Goal: Task Accomplishment & Management: Complete application form

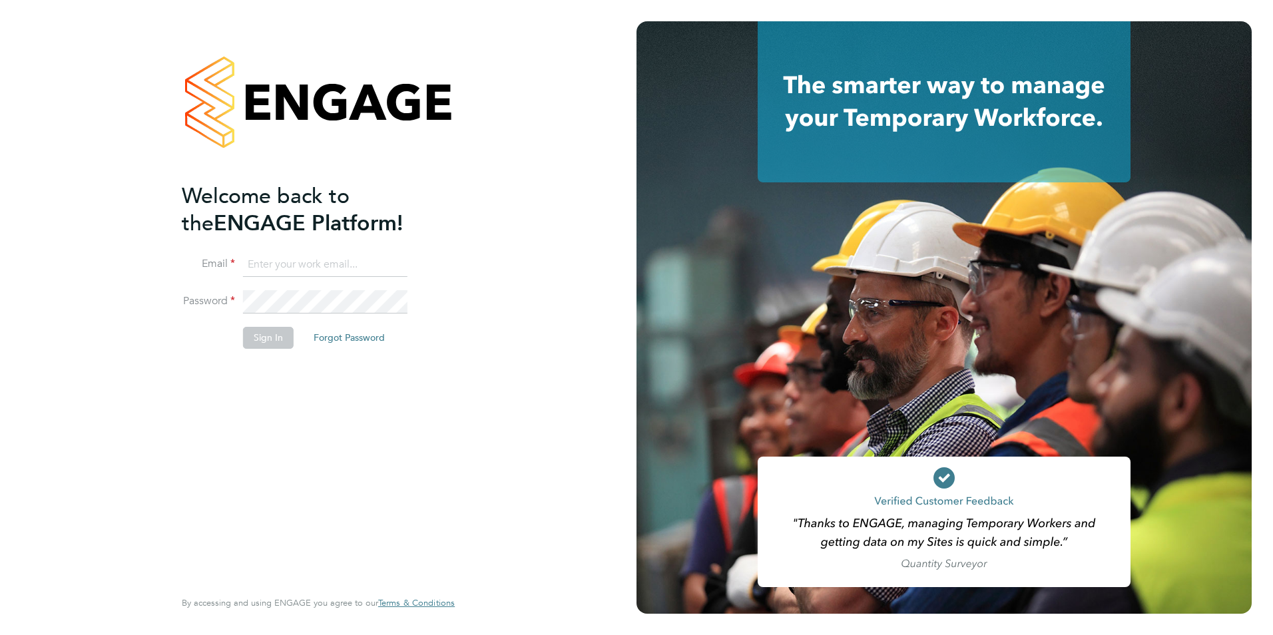
click at [354, 262] on input at bounding box center [325, 265] width 164 height 24
type input "jamieds1010@gmail.com"
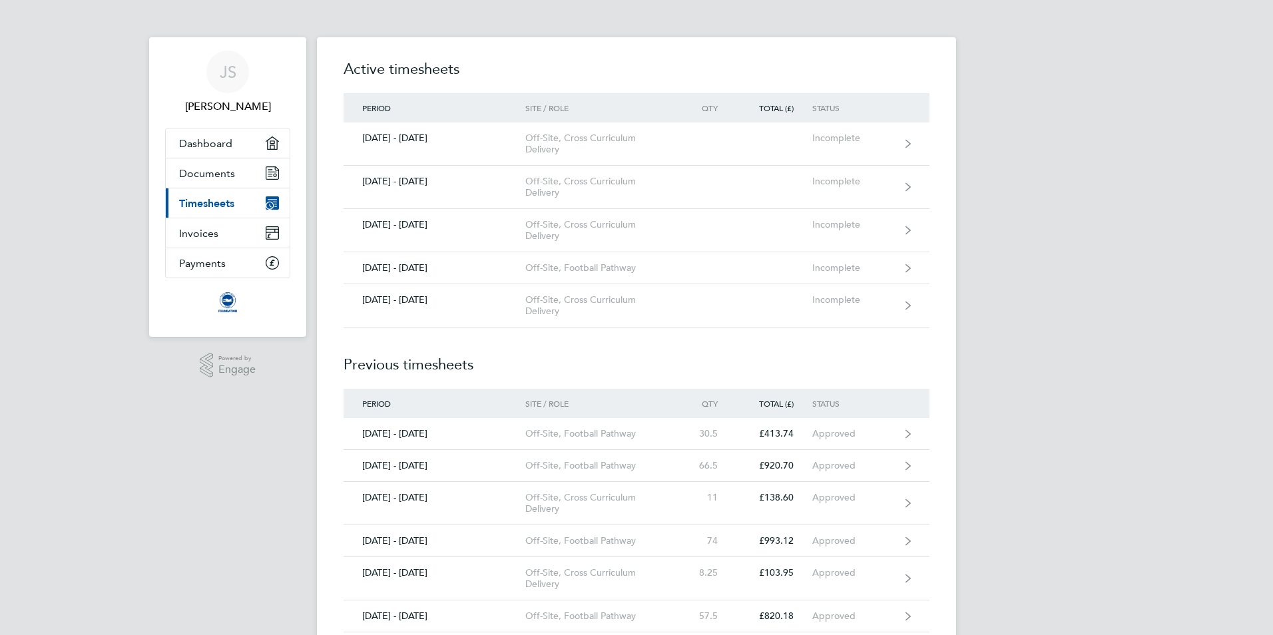
click at [956, 459] on div "JS [PERSON_NAME] Applications: Dashboard Documents Current page: Timesheets Inv…" at bounding box center [636, 485] width 1273 height 970
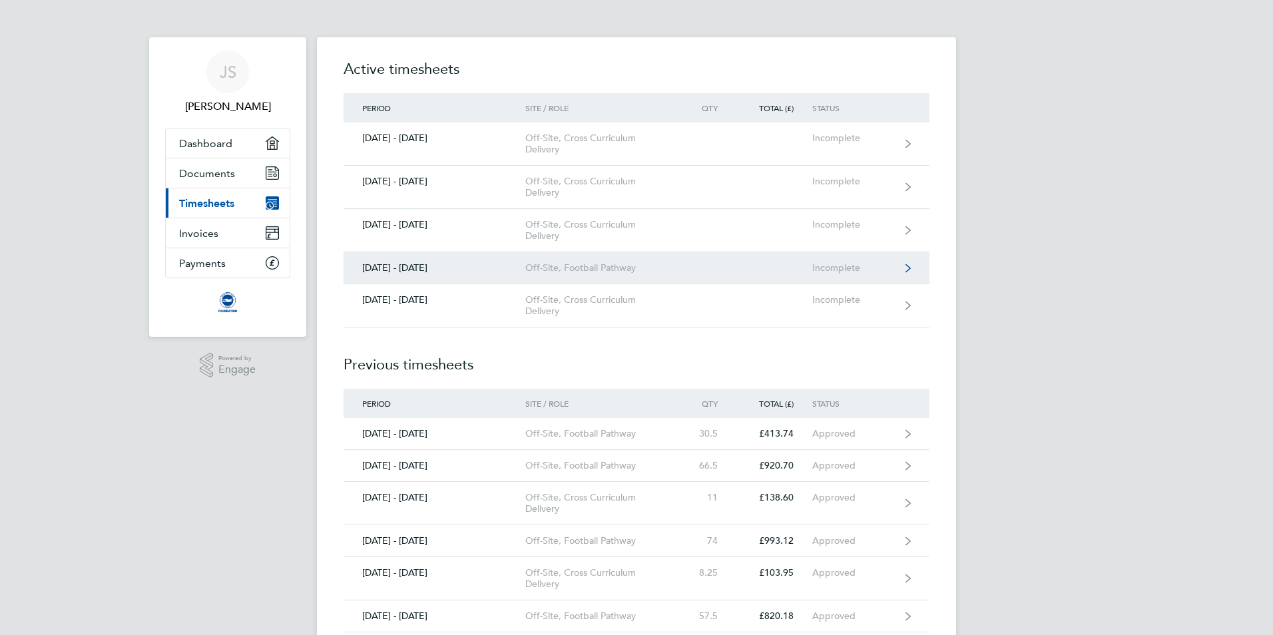
click at [624, 274] on link "[DATE] - [DATE] Off-Site, Football Pathway Incomplete" at bounding box center [637, 268] width 586 height 32
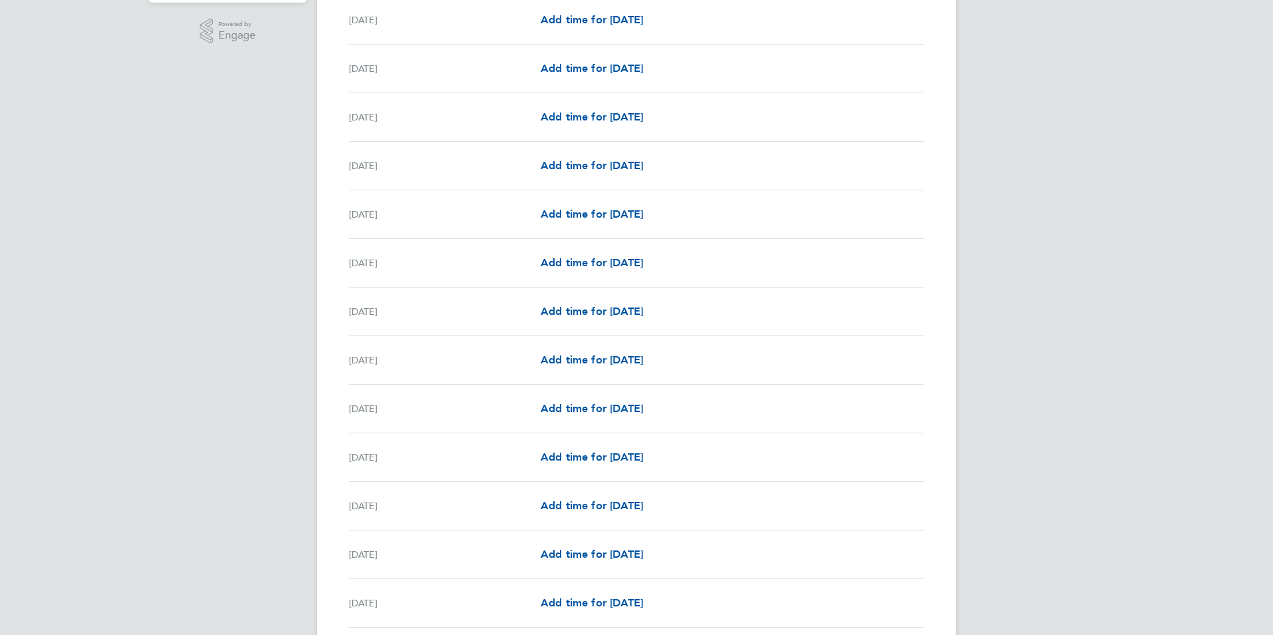
scroll to position [399, 0]
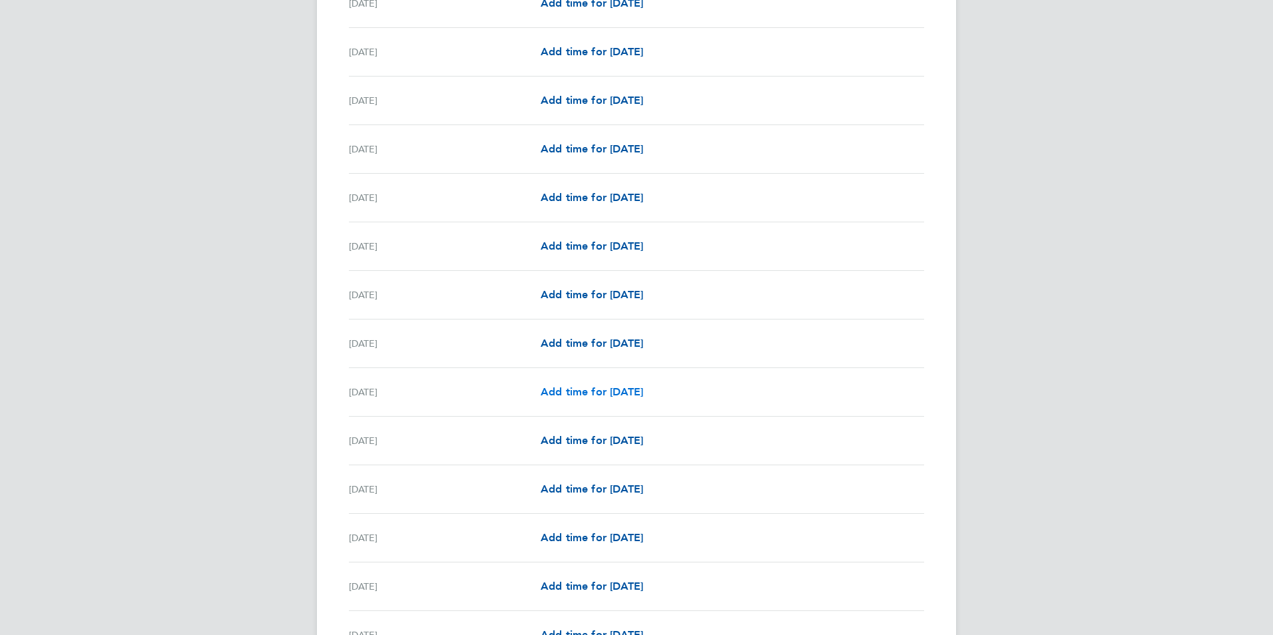
click at [618, 389] on span "Add time for [DATE]" at bounding box center [592, 391] width 103 height 13
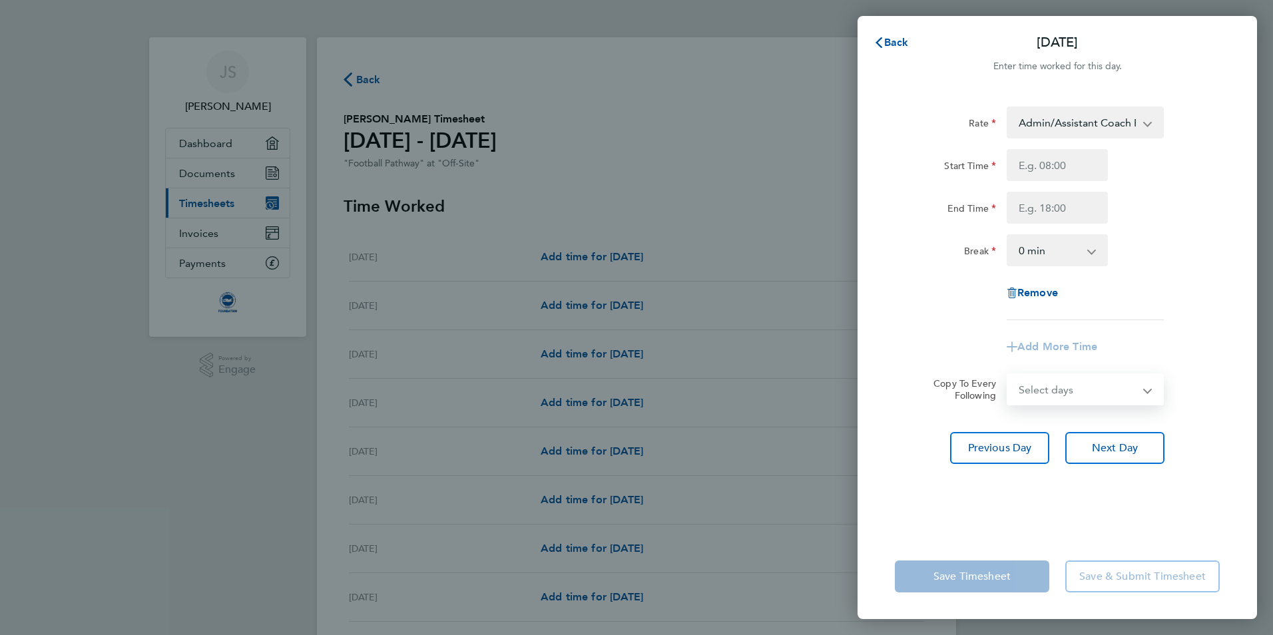
click at [1085, 394] on select "Select days Day Weekday (Mon-Fri) Weekend (Sat-Sun) [DATE] [DATE] [DATE] [DATE]…" at bounding box center [1078, 389] width 140 height 29
select select "FRI"
click at [1008, 375] on select "Select days Day Weekday (Mon-Fri) Weekend (Sat-Sun) [DATE] [DATE] [DATE] [DATE]…" at bounding box center [1078, 389] width 140 height 29
select select "[DATE]"
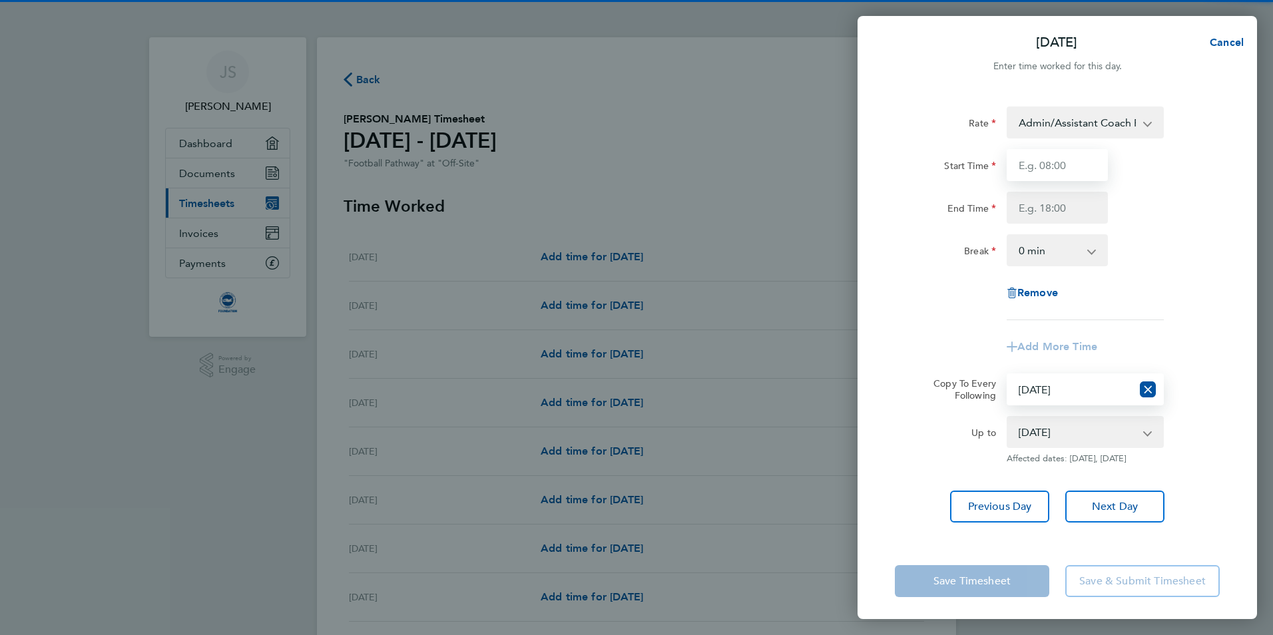
click at [1057, 162] on input "Start Time" at bounding box center [1057, 165] width 101 height 32
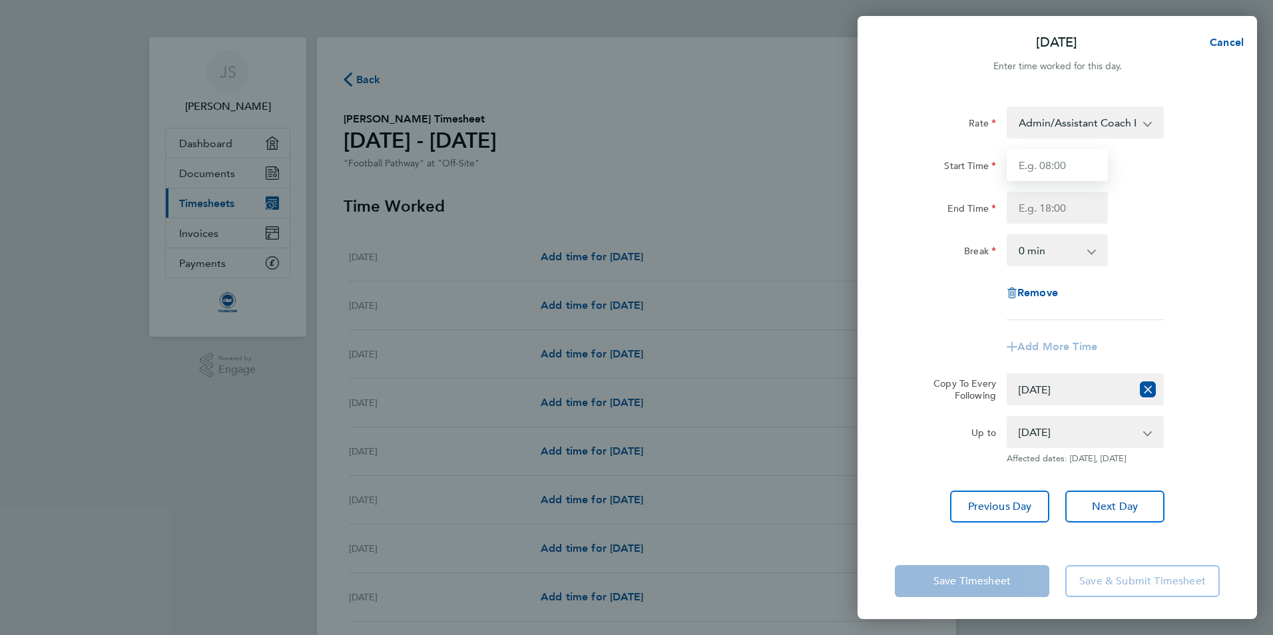
type input "15:00"
click at [1066, 224] on div "Rate Admin/Assistant Coach Rate - 12.98 Lead Coach Rate - 16.28 Start Time 15:0…" at bounding box center [1057, 214] width 325 height 214
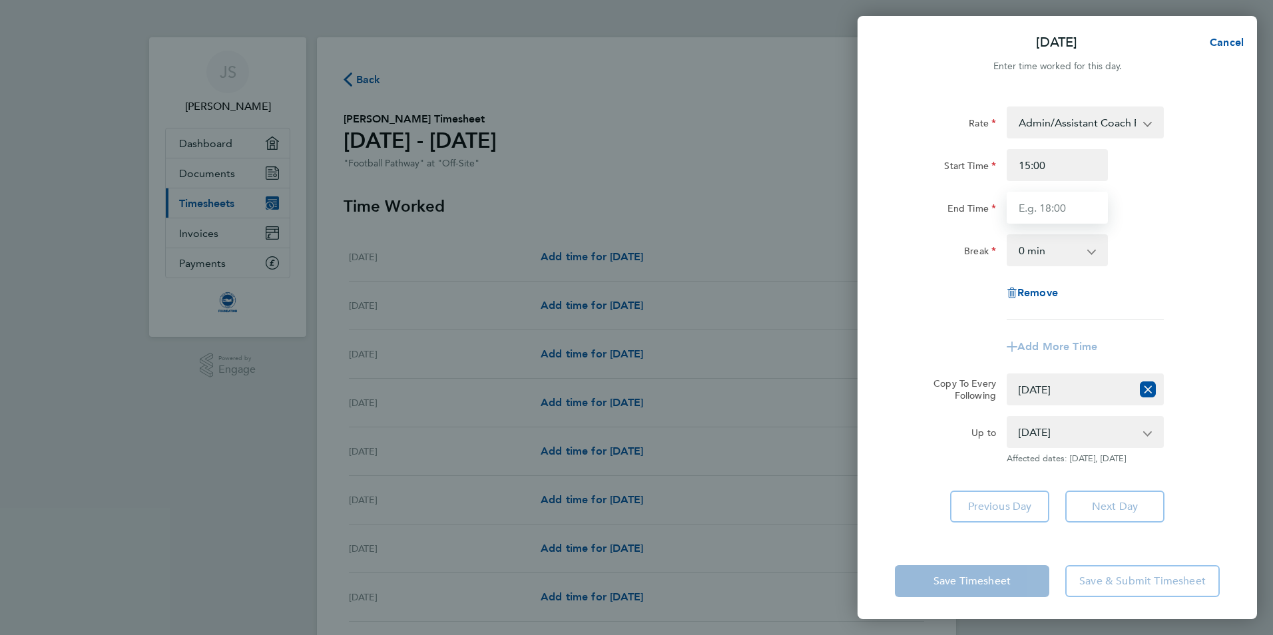
click at [1065, 217] on input "End Time" at bounding box center [1057, 208] width 101 height 32
type input "16:30"
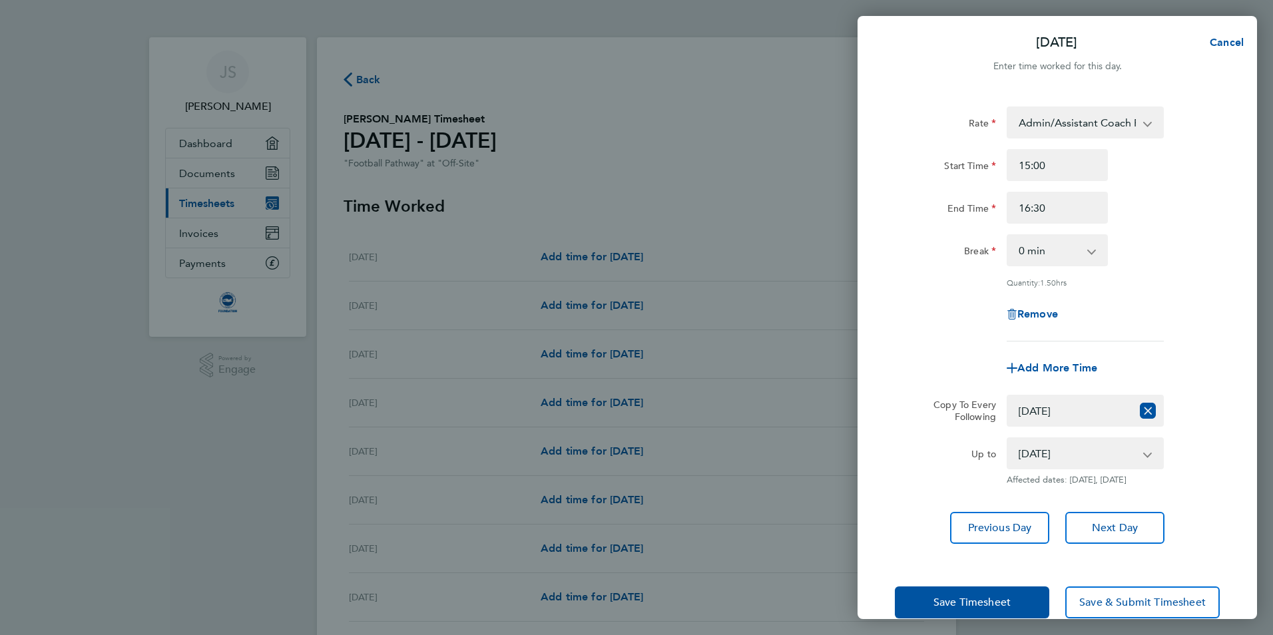
click at [1138, 260] on div "Break 0 min 15 min 30 min 45 min 60 min 75 min" at bounding box center [1057, 250] width 336 height 32
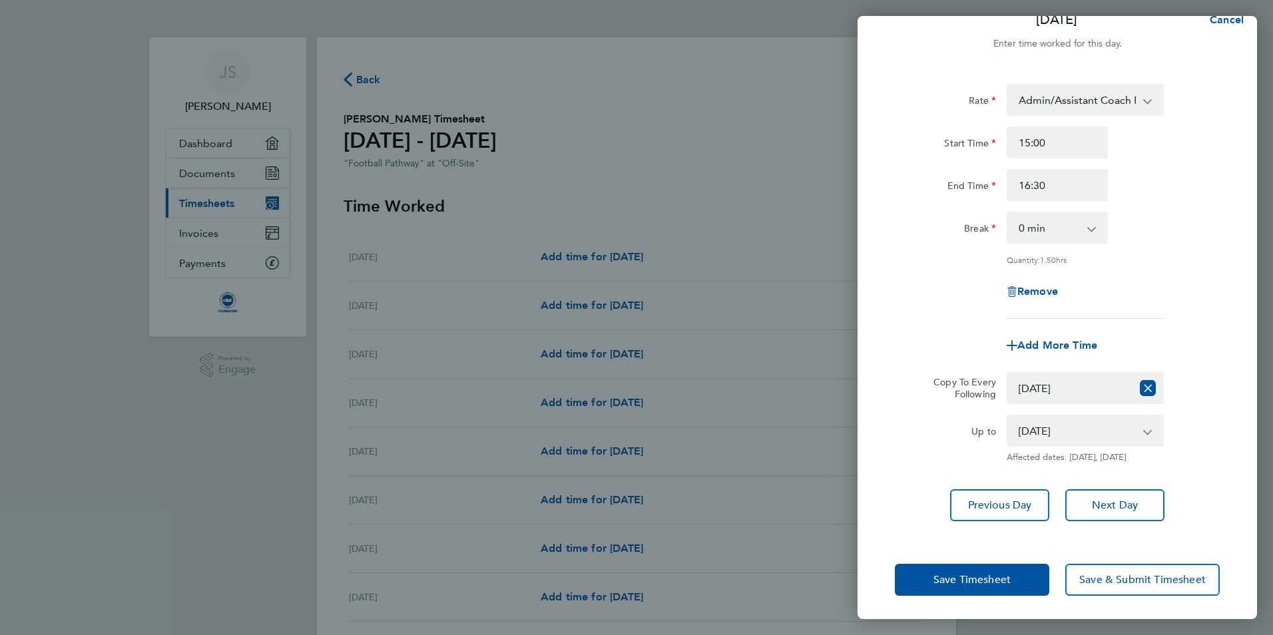
scroll to position [35, 0]
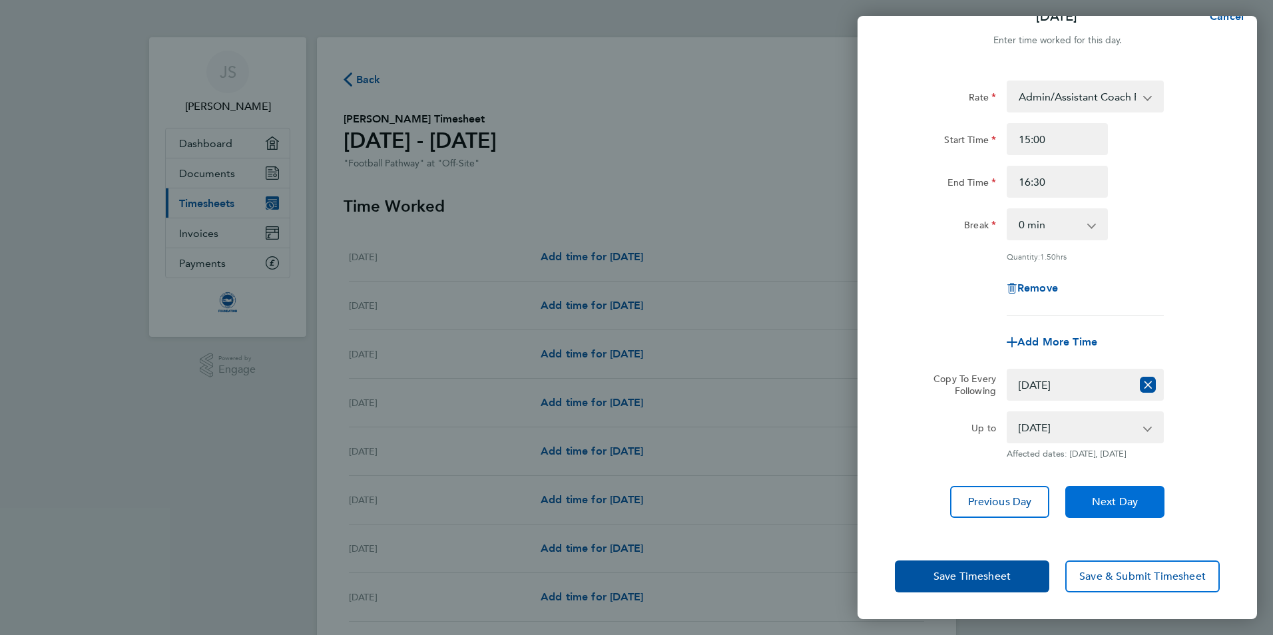
click at [1127, 508] on span "Next Day" at bounding box center [1115, 501] width 46 height 13
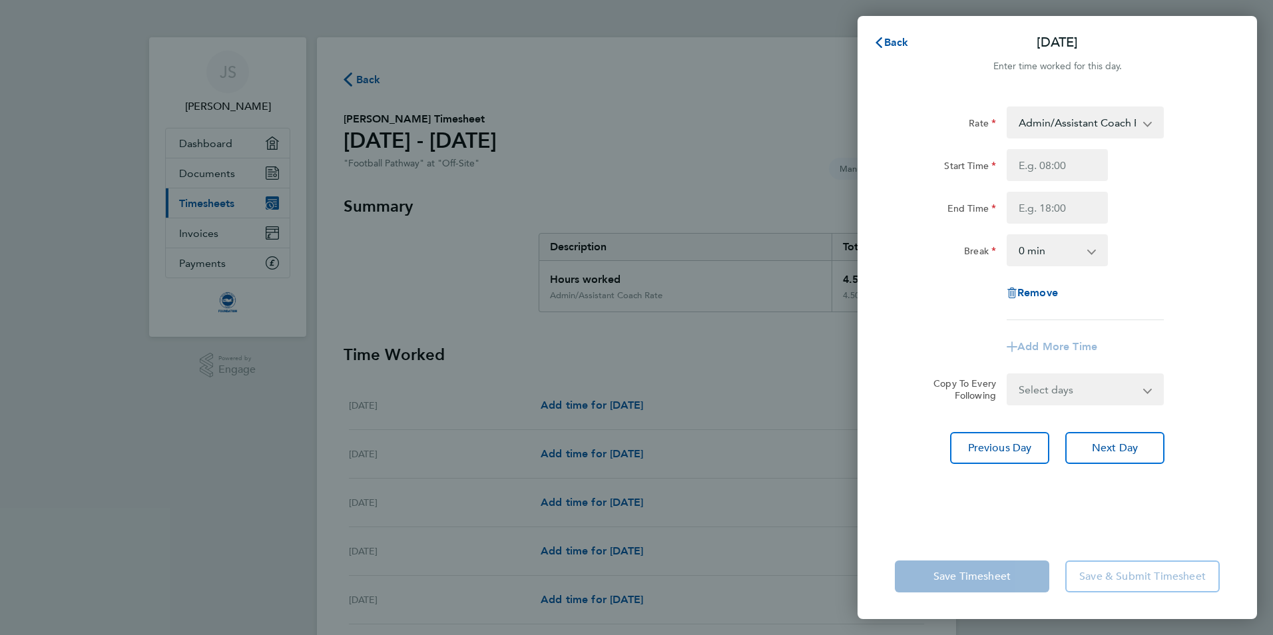
click at [1079, 121] on select "Admin/Assistant Coach Rate - 12.98 Lead Coach Rate - 16.28" at bounding box center [1077, 122] width 138 height 29
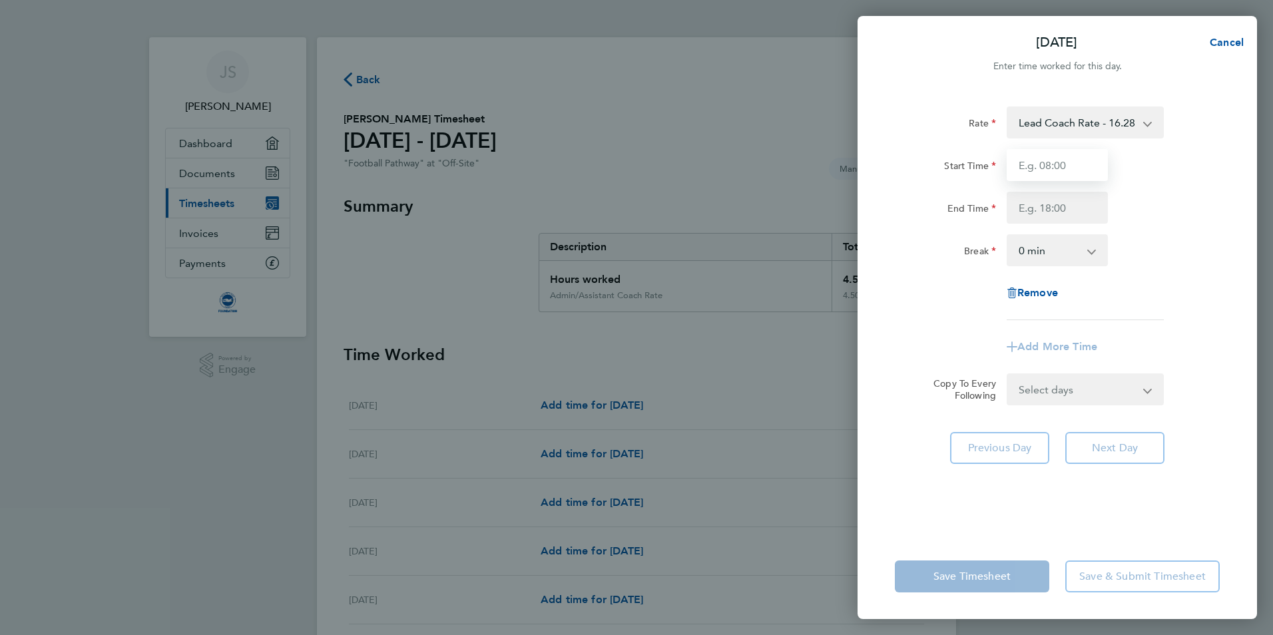
click at [1067, 156] on input "Start Time" at bounding box center [1057, 165] width 101 height 32
type input "09:00"
click at [1054, 203] on input "End Time" at bounding box center [1057, 208] width 101 height 32
type input "11:30"
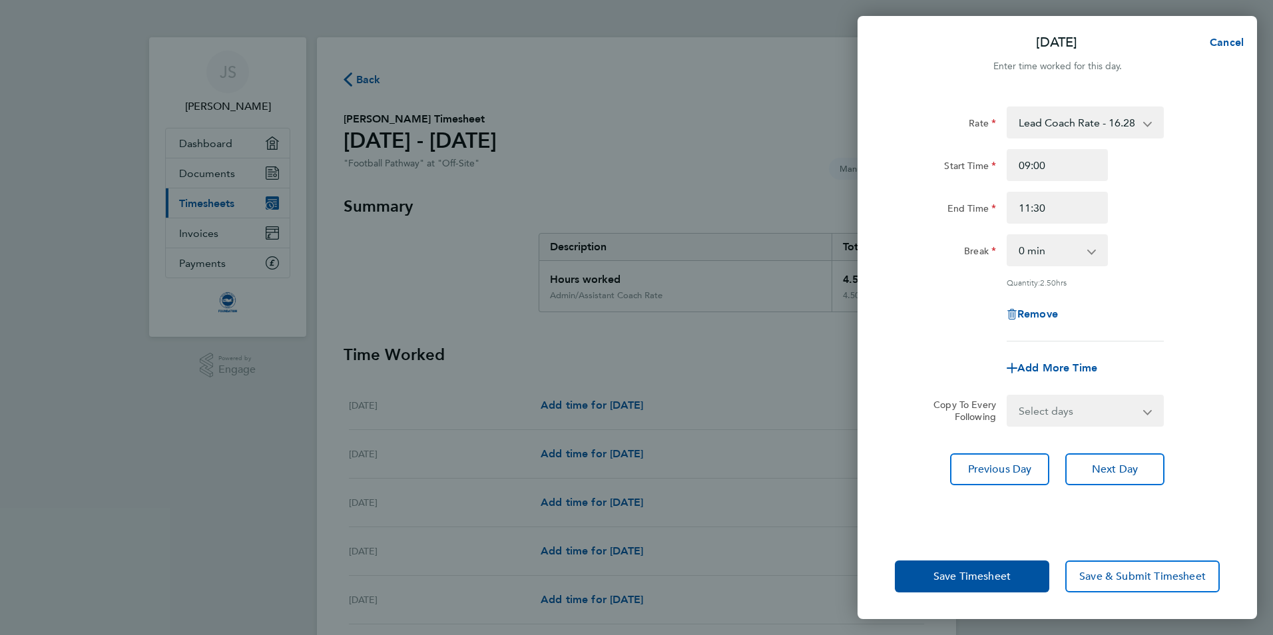
click at [1156, 310] on div "Rate Lead Coach Rate - 16.28 Admin/Assistant Coach Rate - 12.98 Start Time 09:0…" at bounding box center [1057, 224] width 325 height 235
click at [1093, 421] on select "Select days Day Weekday (Mon-Fri) Weekend (Sat-Sun) [DATE] [DATE] [DATE] [DATE]…" at bounding box center [1078, 410] width 140 height 29
select select "SAT"
click at [1008, 396] on select "Select days Day Weekday (Mon-Fri) Weekend (Sat-Sun) [DATE] [DATE] [DATE] [DATE]…" at bounding box center [1078, 410] width 140 height 29
select select "[DATE]"
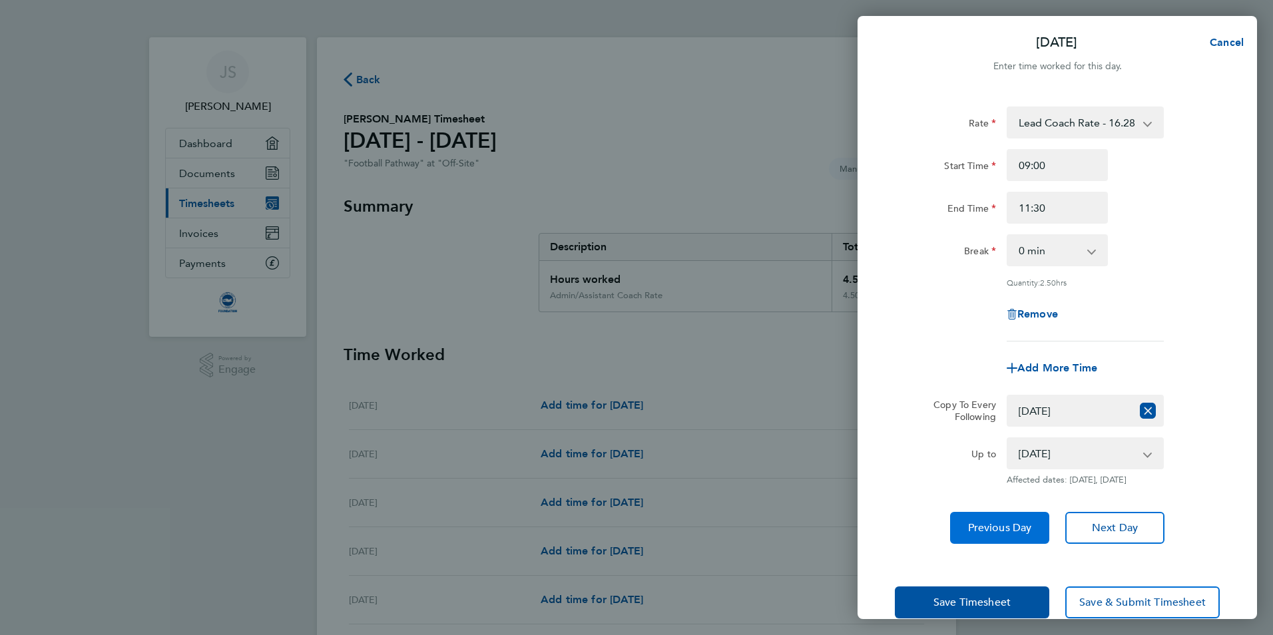
click at [1014, 535] on span "Previous Day" at bounding box center [1000, 527] width 64 height 13
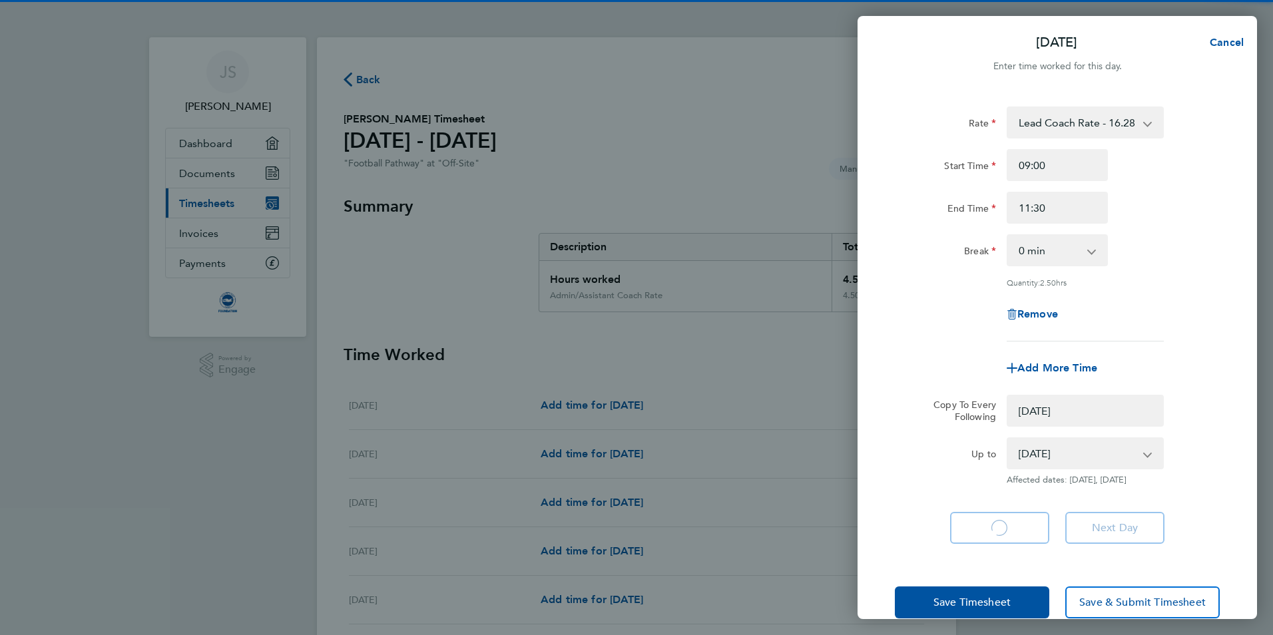
select select "0: null"
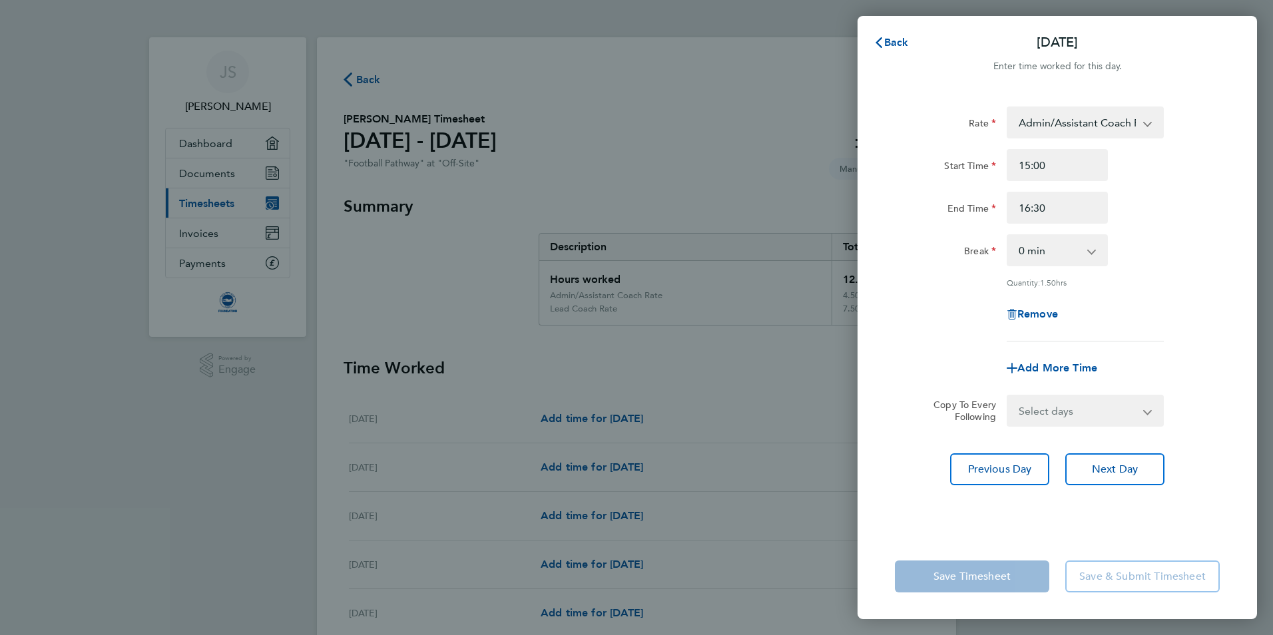
click at [1083, 411] on select "Select days Day Weekday (Mon-Fri) Weekend (Sat-Sun) [DATE] [DATE] [DATE] [DATE]…" at bounding box center [1078, 410] width 140 height 29
click at [1073, 369] on span "Add More Time" at bounding box center [1057, 368] width 80 height 13
select select "null"
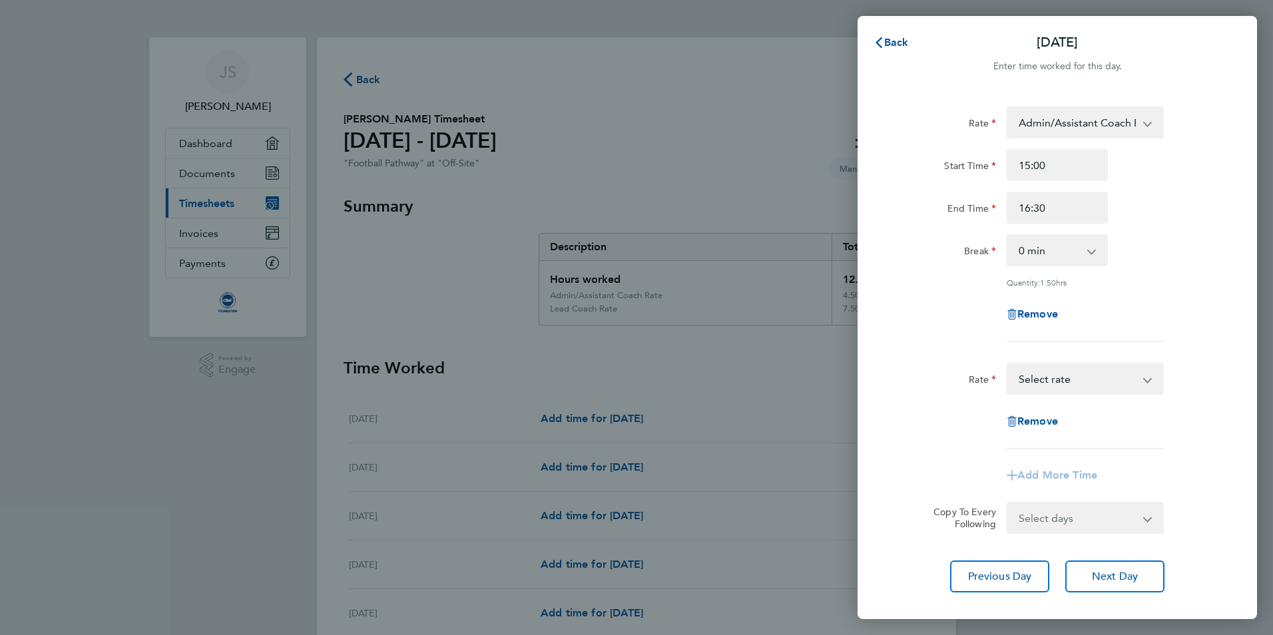
click at [1076, 385] on select "Admin/Assistant Coach Rate - 12.98 Lead Coach Rate - 16.28 Select rate" at bounding box center [1077, 378] width 138 height 29
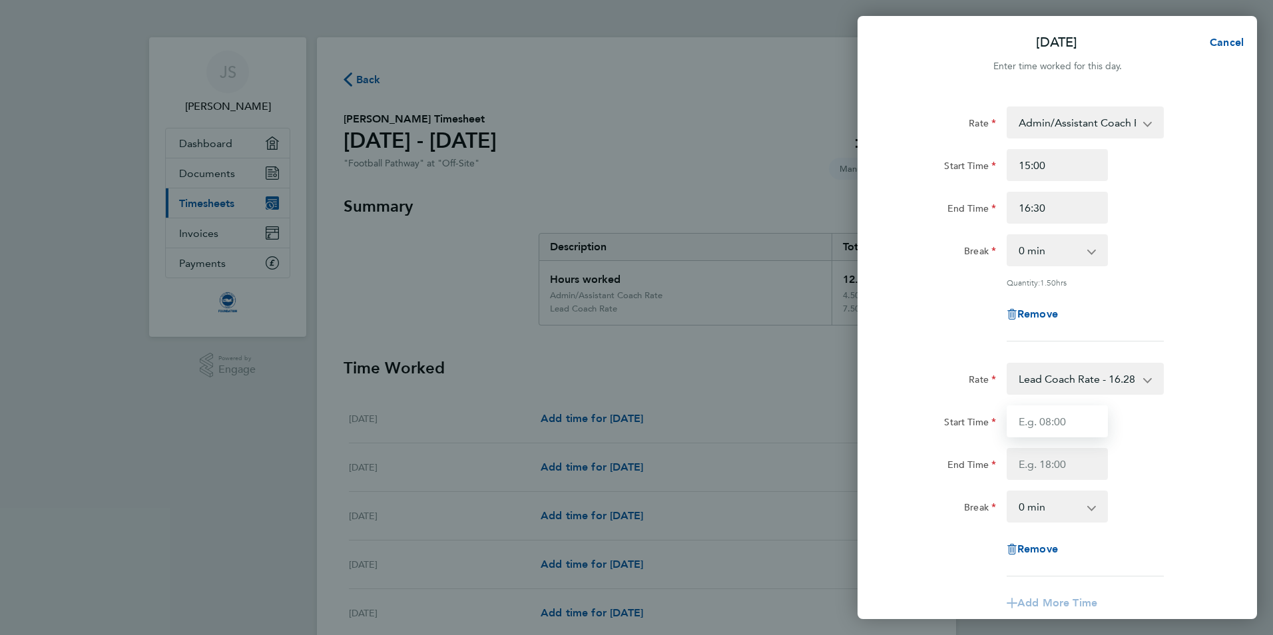
click at [1074, 428] on input "Start Time" at bounding box center [1057, 421] width 101 height 32
type input "17:00"
click at [1067, 477] on input "18:30" at bounding box center [1057, 464] width 101 height 32
drag, startPoint x: 1067, startPoint y: 477, endPoint x: 920, endPoint y: 471, distance: 147.2
click at [1064, 475] on input "18:30" at bounding box center [1057, 464] width 101 height 32
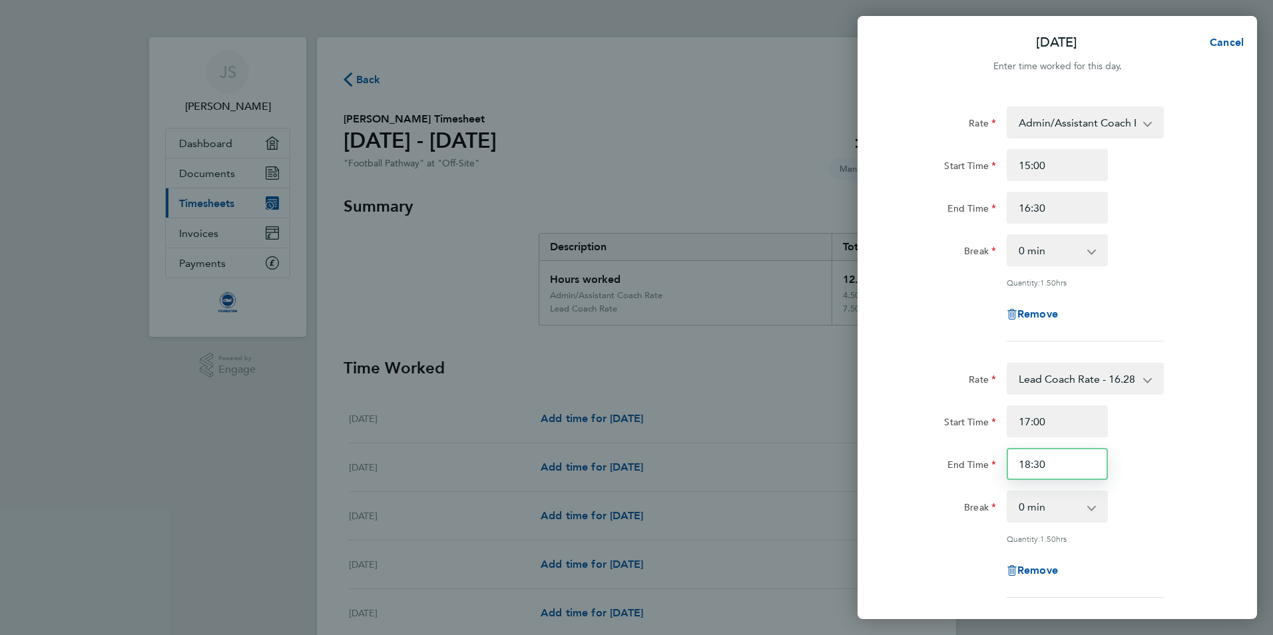
click at [921, 471] on div "End Time 18:30" at bounding box center [1057, 464] width 336 height 32
type input "8:30"
drag, startPoint x: 1075, startPoint y: 458, endPoint x: 965, endPoint y: 473, distance: 111.5
click at [965, 473] on div "End Time 8:30" at bounding box center [1057, 464] width 336 height 32
click at [1147, 477] on div "End Time" at bounding box center [1057, 464] width 336 height 32
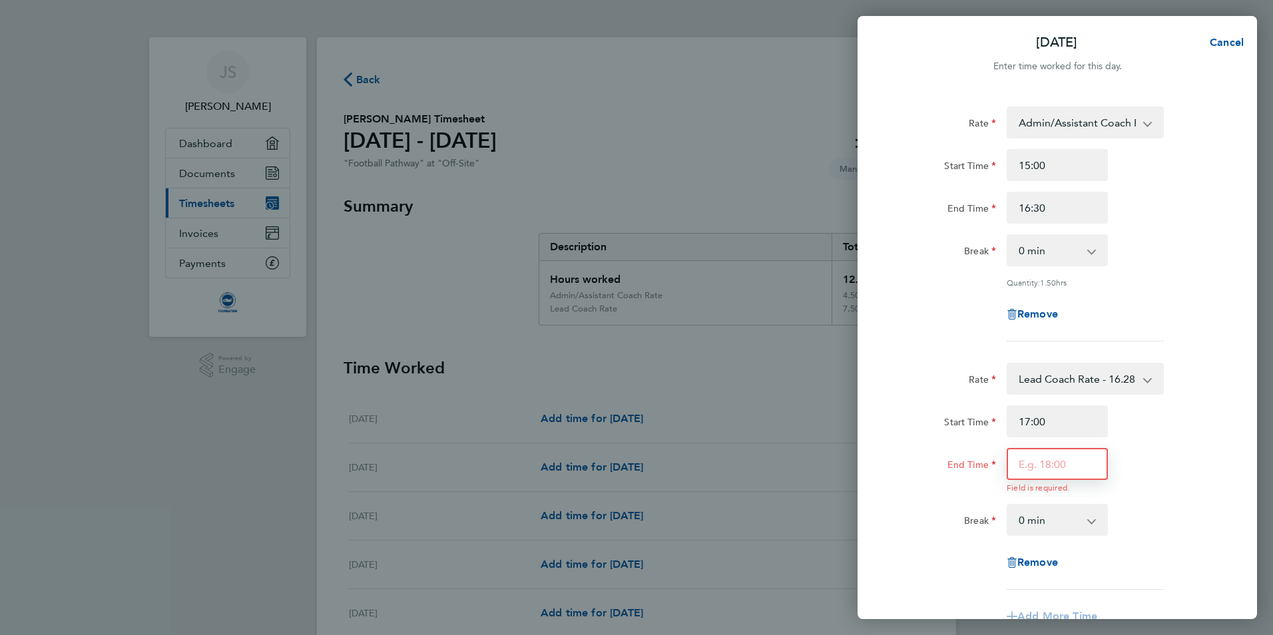
click at [1051, 473] on input "End Time" at bounding box center [1057, 464] width 101 height 32
type input "20:00"
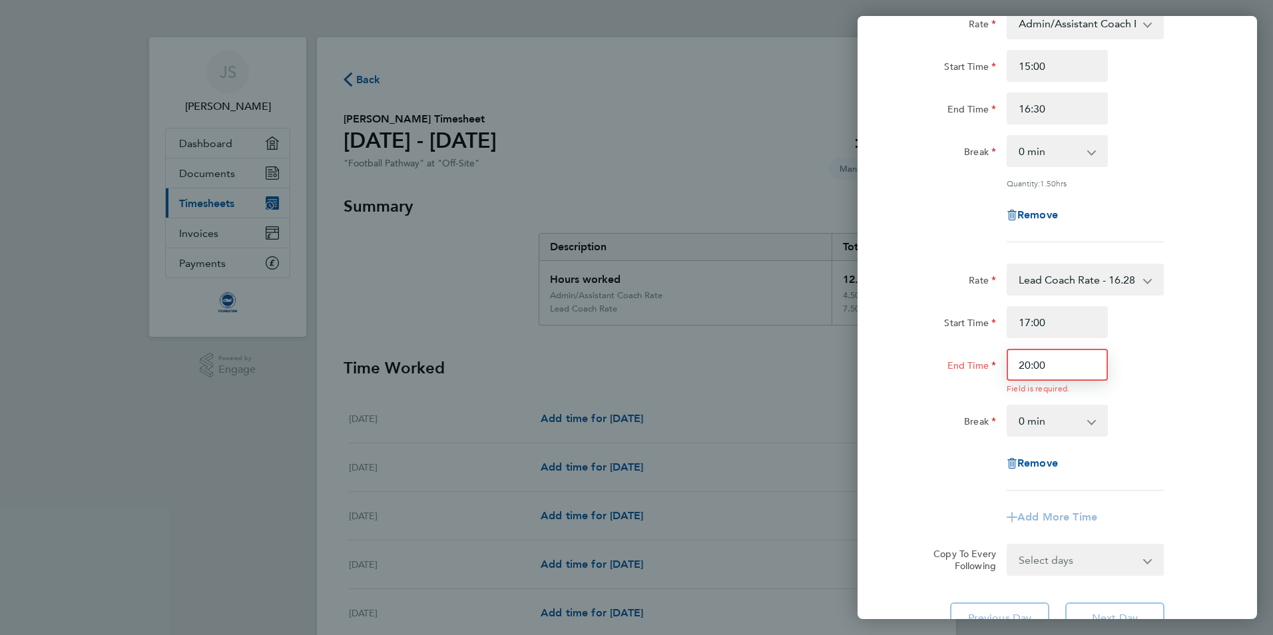
scroll to position [200, 0]
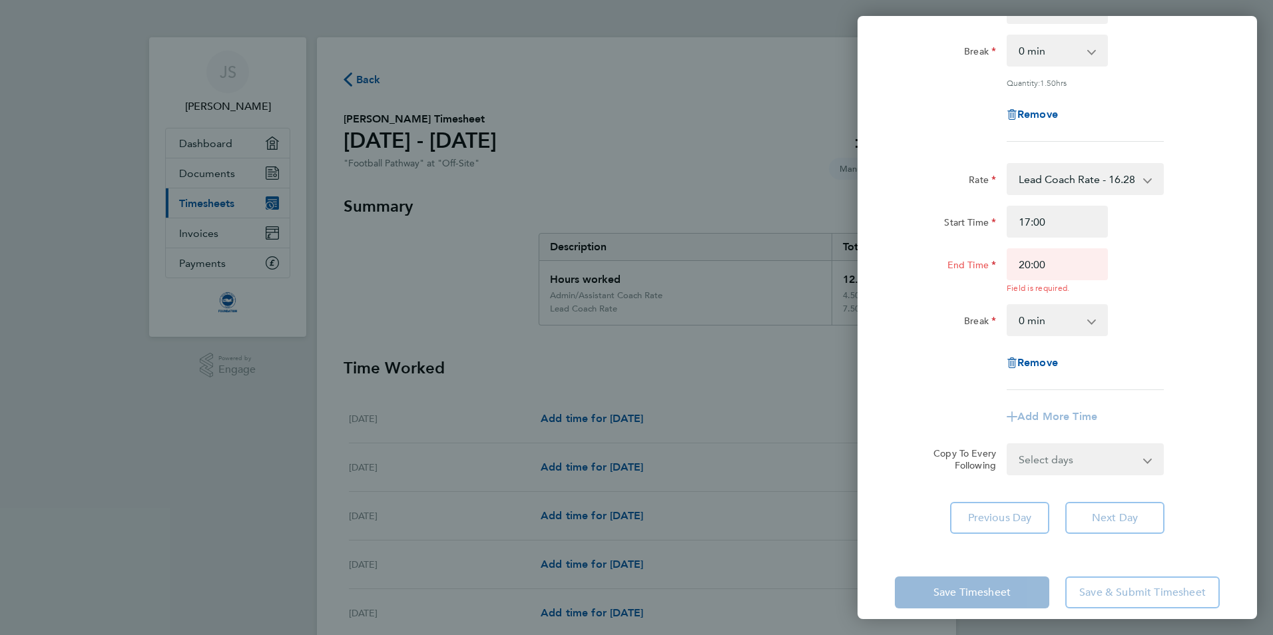
click at [1120, 460] on select "Select days Day Weekday (Mon-Fri) Weekend (Sat-Sun) [DATE] [DATE] [DATE] [DATE]…" at bounding box center [1078, 459] width 140 height 29
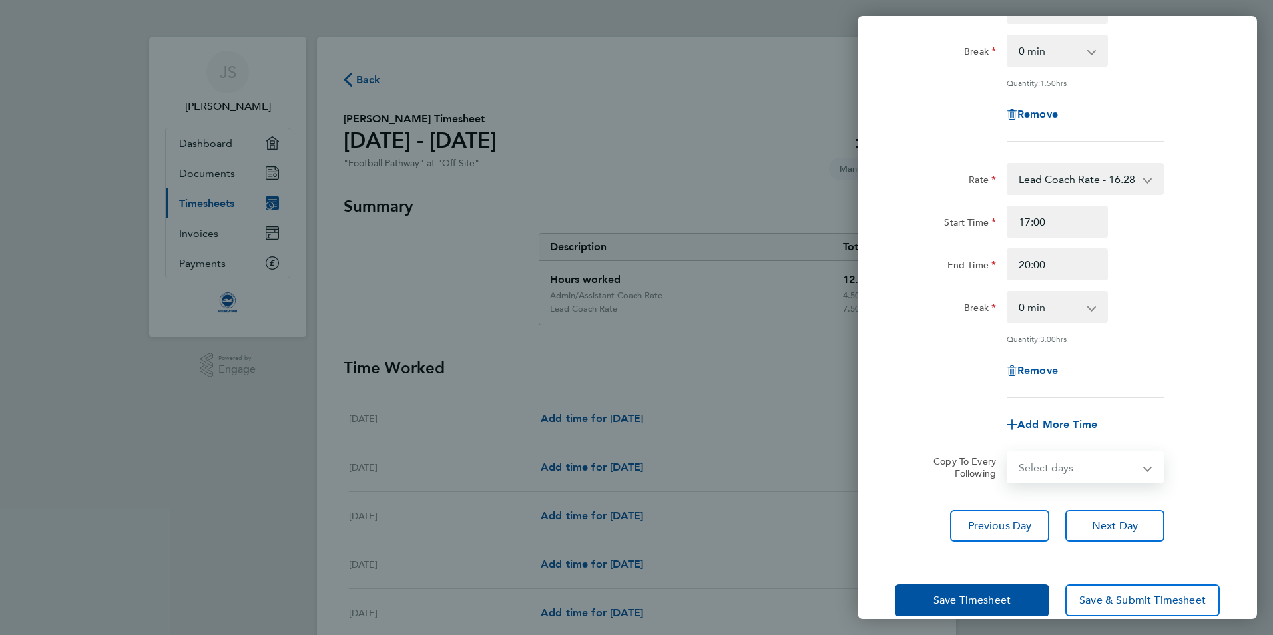
select select "FRI"
click at [1008, 453] on select "Select days Day Weekday (Mon-Fri) Weekend (Sat-Sun) [DATE] [DATE] [DATE] [DATE]…" at bounding box center [1078, 467] width 140 height 29
select select "[DATE]"
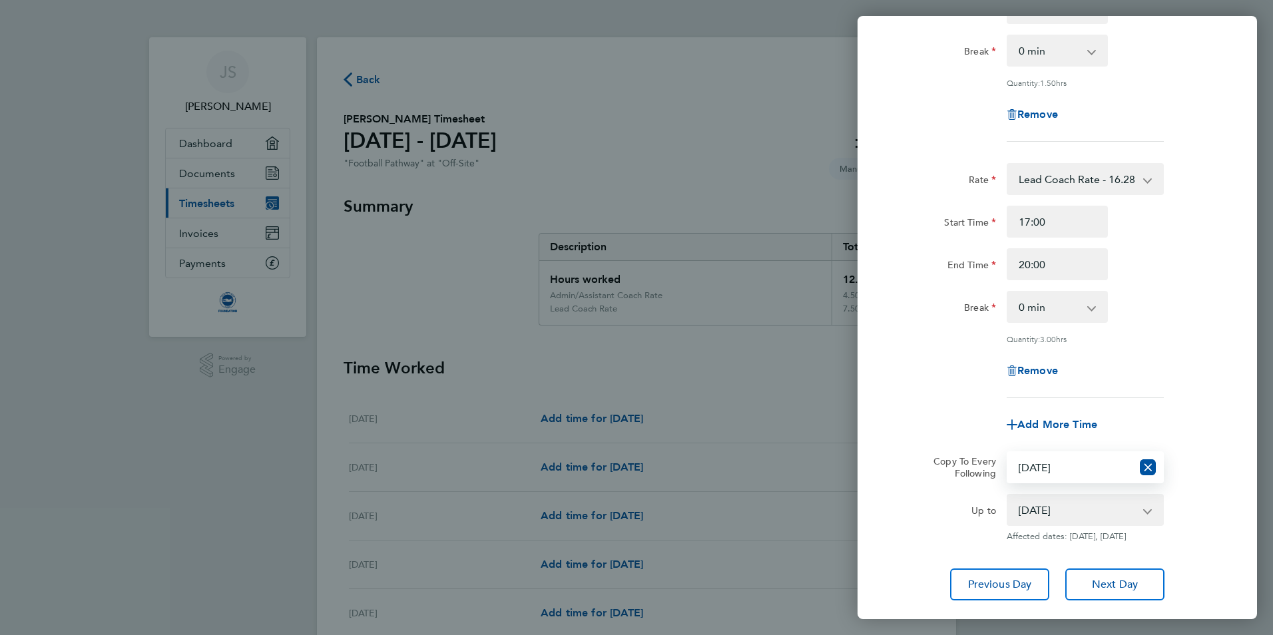
scroll to position [290, 0]
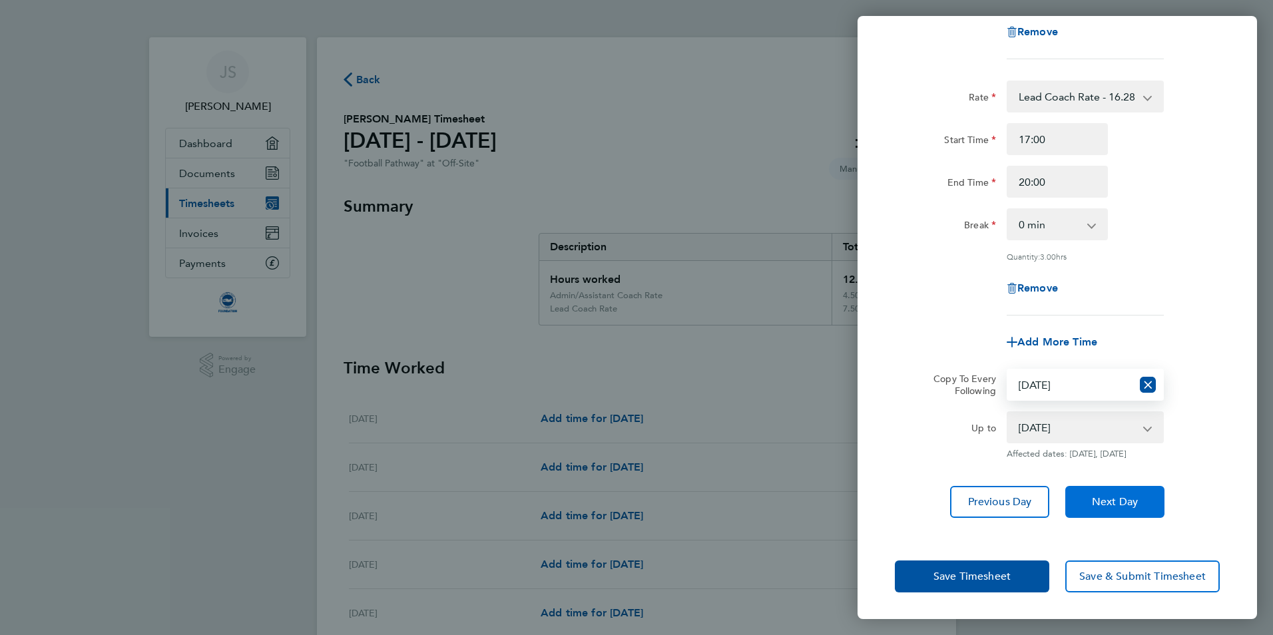
click at [1126, 493] on button "Next Day" at bounding box center [1114, 502] width 99 height 32
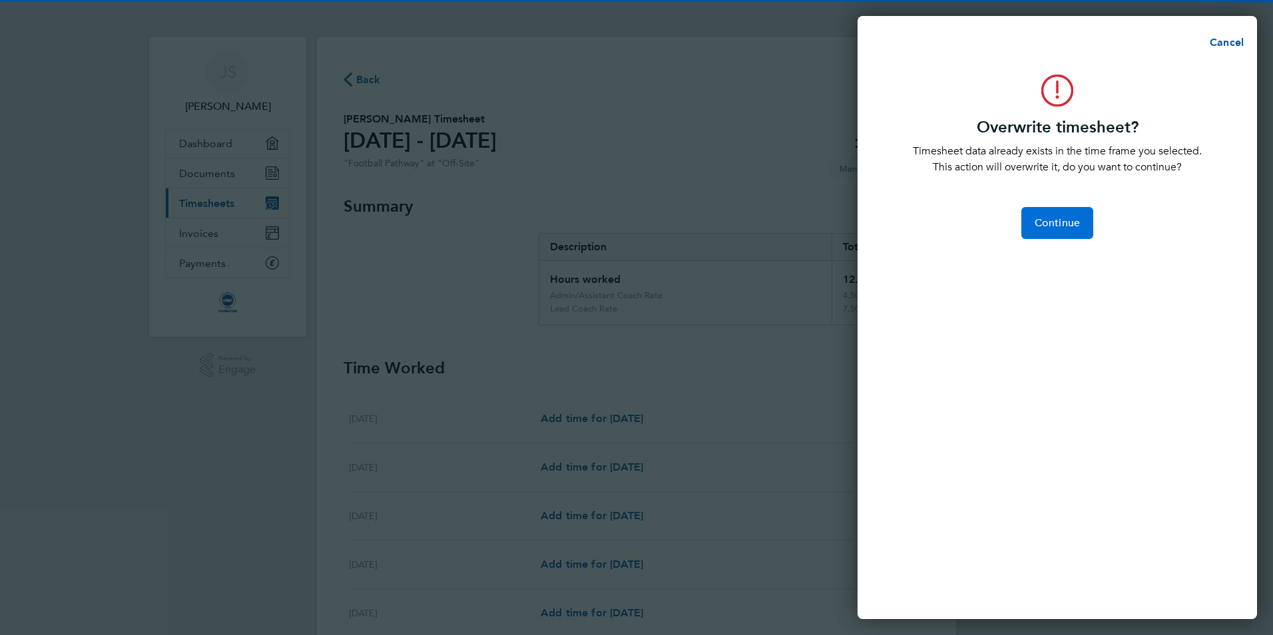
click at [1053, 232] on button "Continue" at bounding box center [1057, 223] width 72 height 32
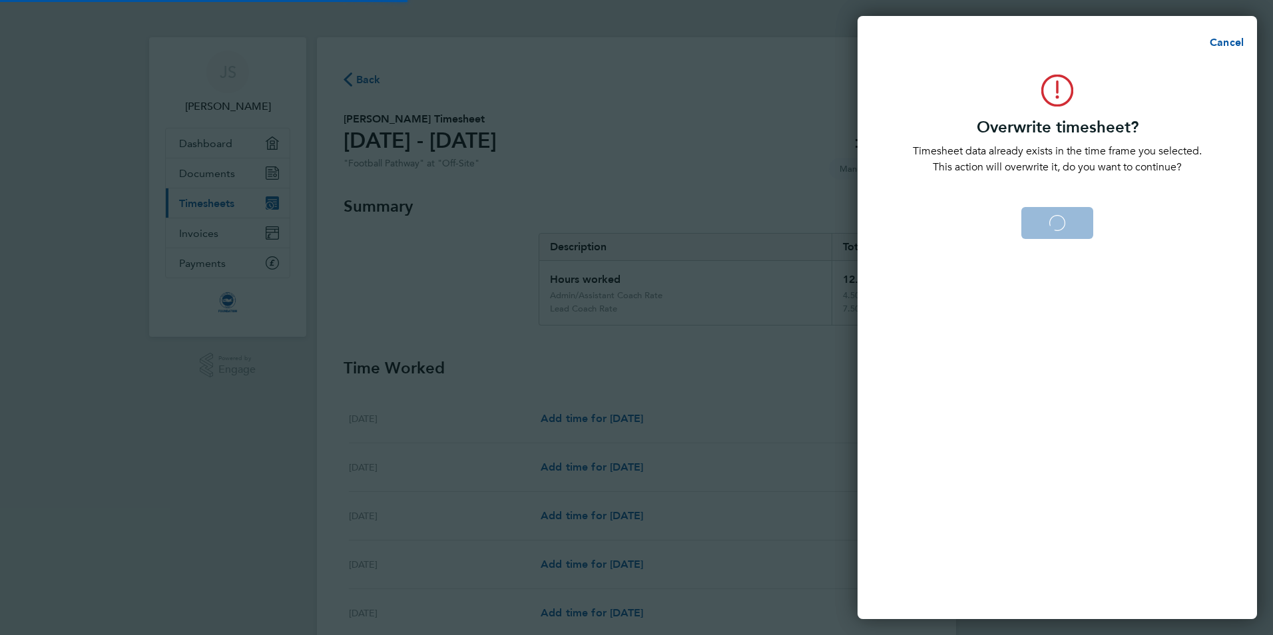
select select "0: null"
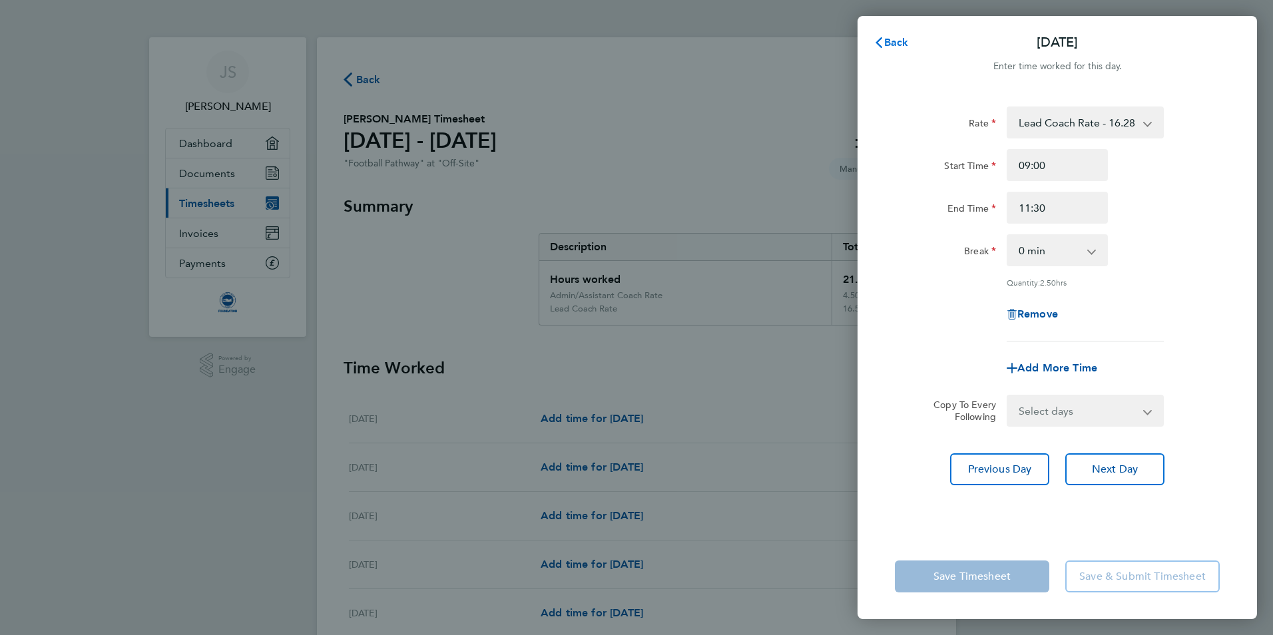
click at [911, 43] on button "Back" at bounding box center [891, 42] width 62 height 27
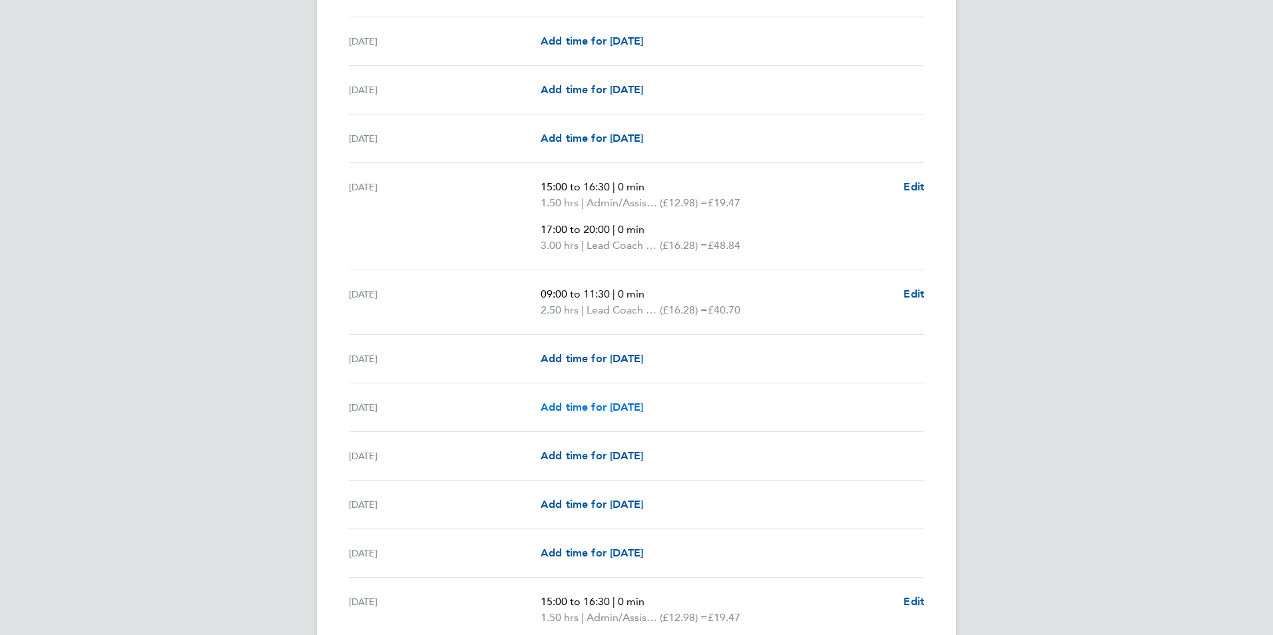
scroll to position [799, 0]
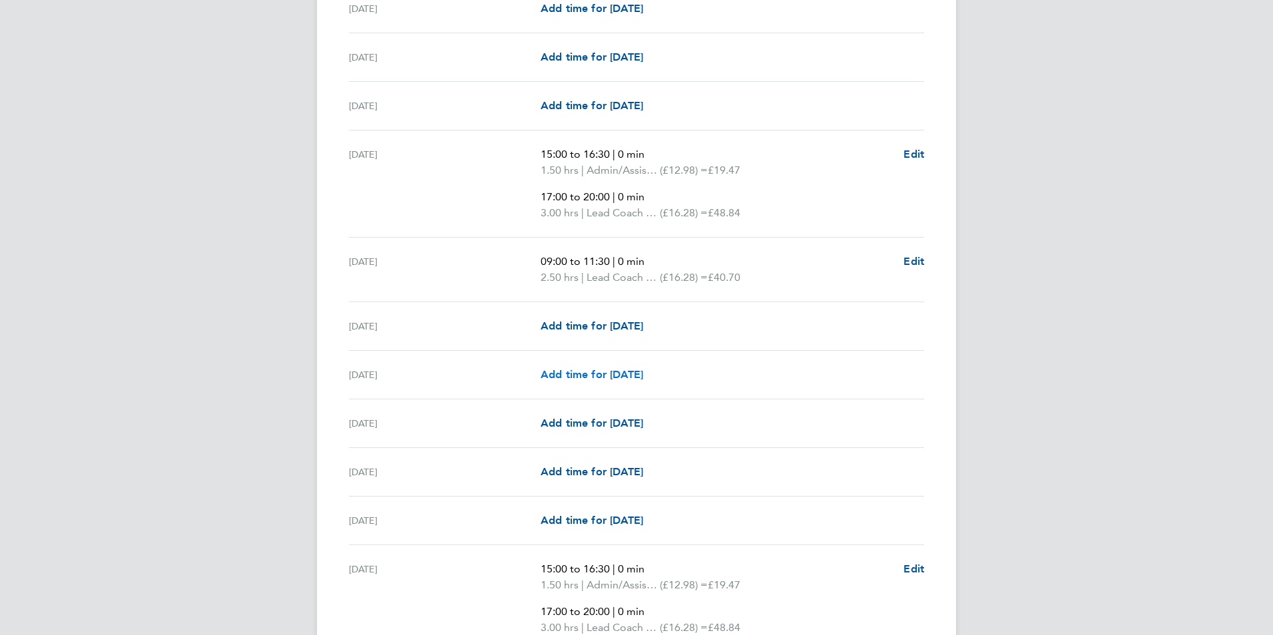
click at [613, 380] on span "Add time for [DATE]" at bounding box center [592, 374] width 103 height 13
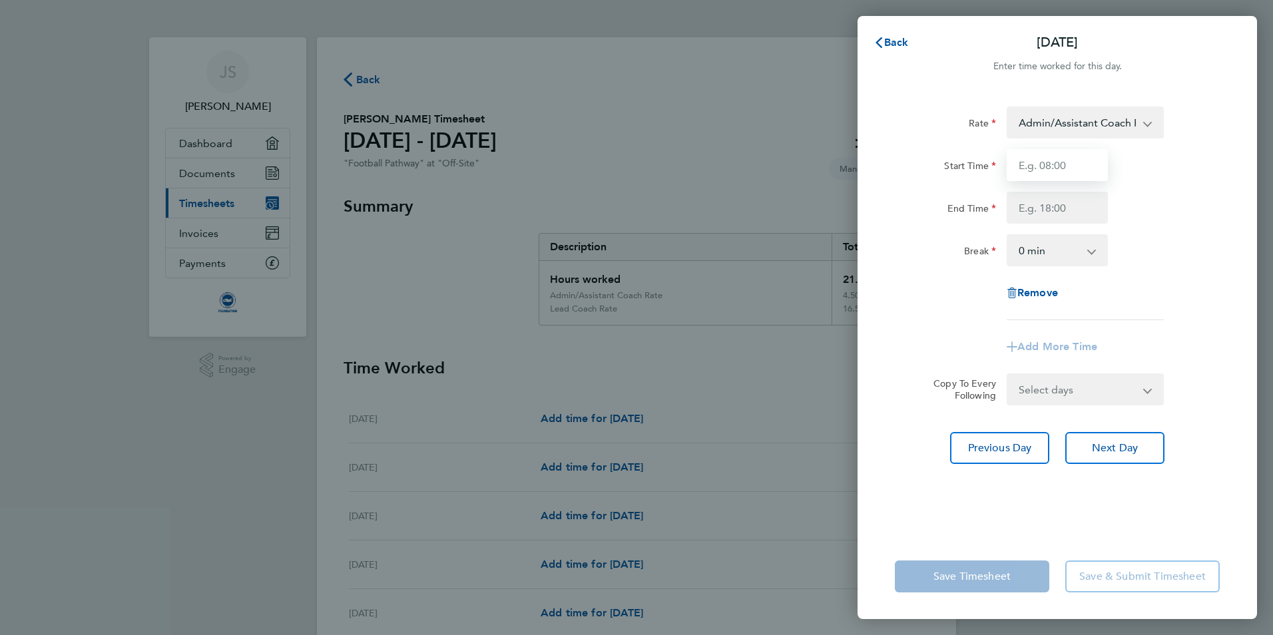
click at [1029, 159] on input "Start Time" at bounding box center [1057, 165] width 101 height 32
type input "15:00"
click at [1053, 206] on input "End Time" at bounding box center [1057, 208] width 101 height 32
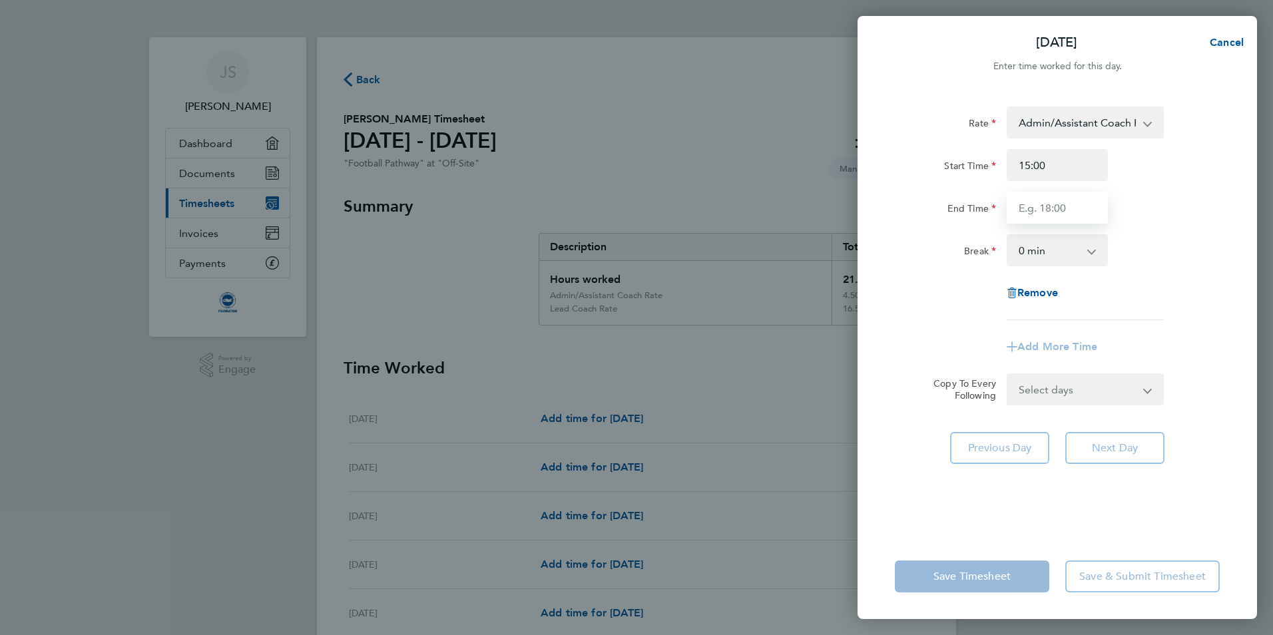
type input "16:30"
click at [1063, 294] on div "Rate Admin/Assistant Coach Rate - 12.98 Lead Coach Rate - 16.28 Start Time 15:0…" at bounding box center [1057, 214] width 325 height 214
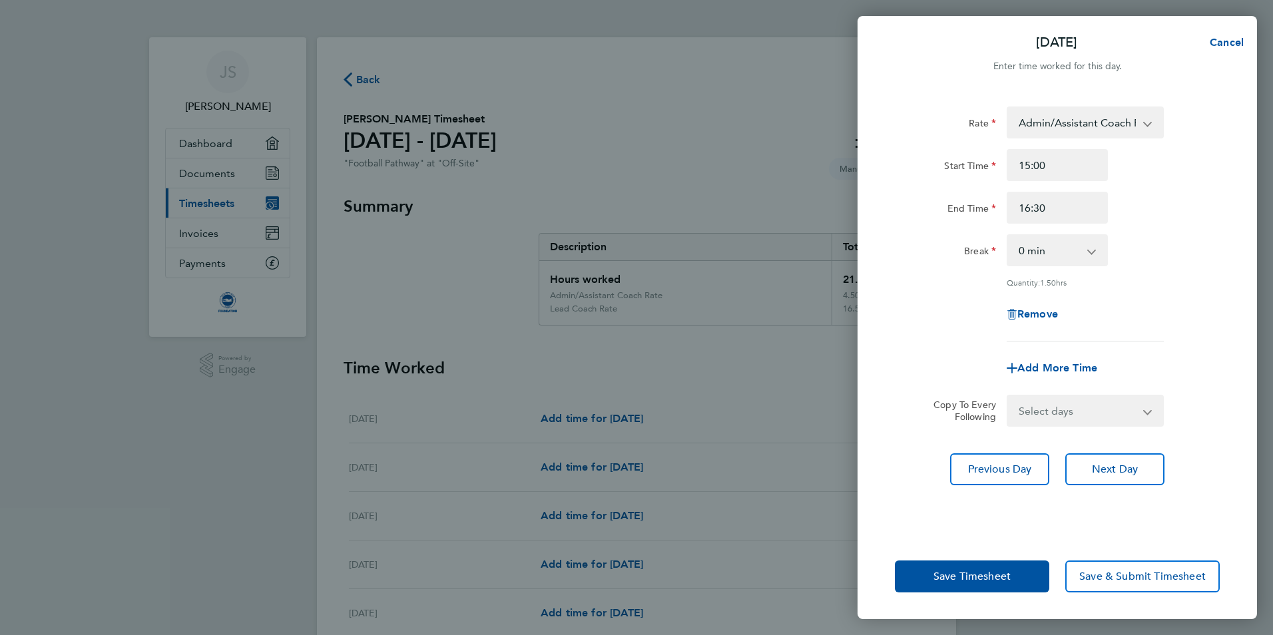
click at [1082, 380] on div "Add More Time" at bounding box center [1057, 368] width 112 height 32
click at [1079, 363] on span "Add More Time" at bounding box center [1057, 368] width 80 height 13
select select "null"
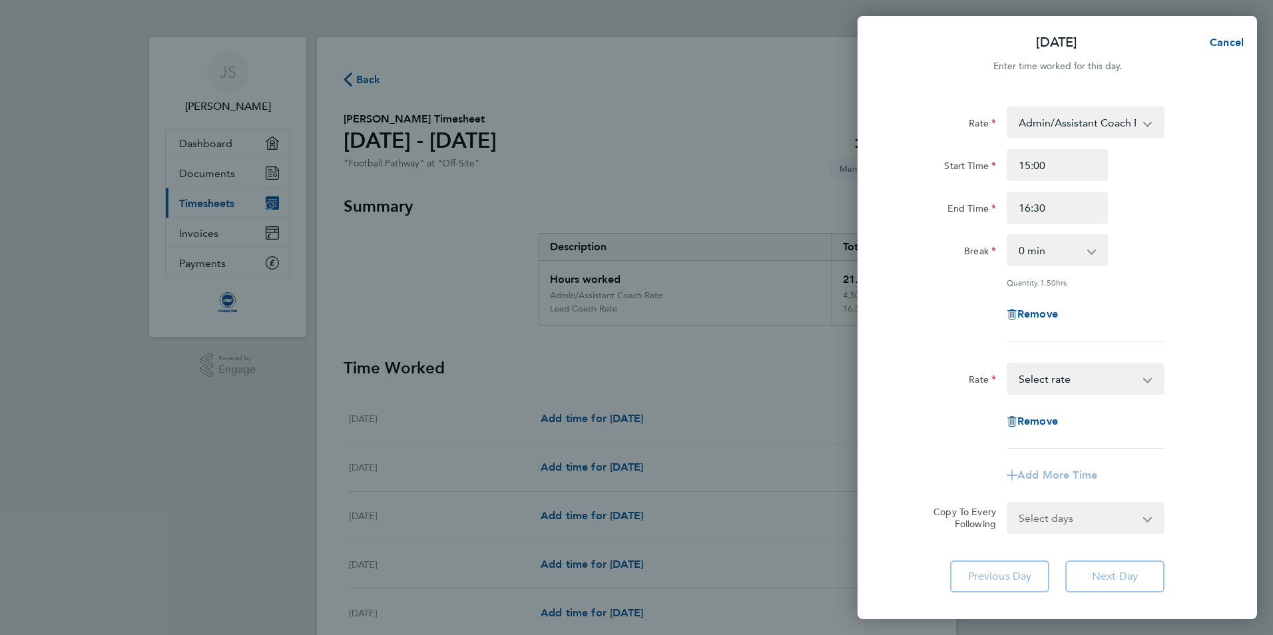
click at [1072, 376] on select "Admin/Assistant Coach Rate - 12.98 Lead Coach Rate - 16.28 Select rate" at bounding box center [1077, 378] width 138 height 29
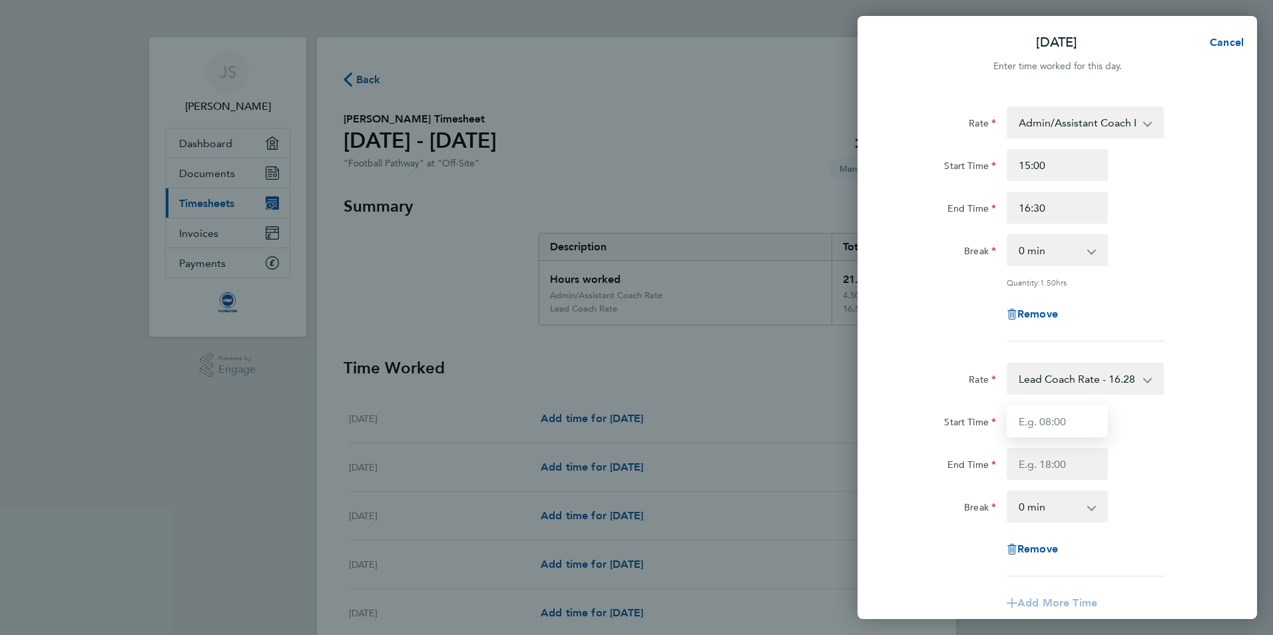
click at [1072, 428] on input "Start Time" at bounding box center [1057, 421] width 101 height 32
type input "17:00"
click at [1084, 460] on input "End Time" at bounding box center [1057, 464] width 101 height 32
type input "18:30"
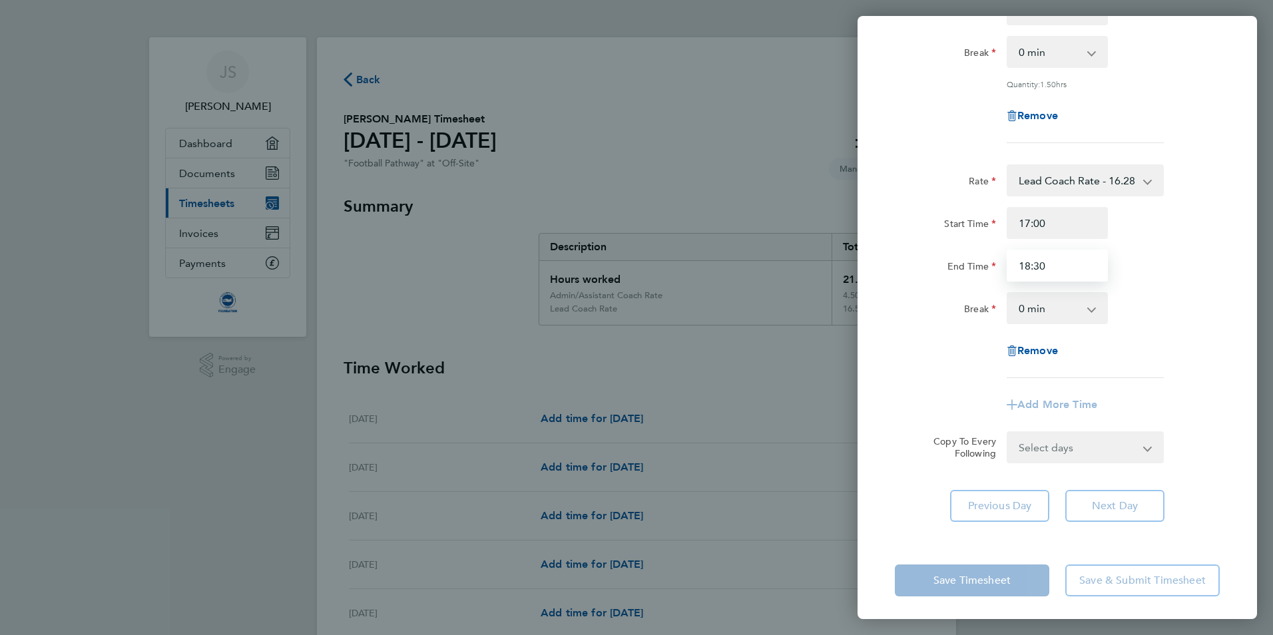
scroll to position [201, 0]
click at [1118, 439] on form "Rate Admin/Assistant Coach Rate - 12.98 Lead Coach Rate - 16.28 Start Time 15:0…" at bounding box center [1057, 182] width 325 height 555
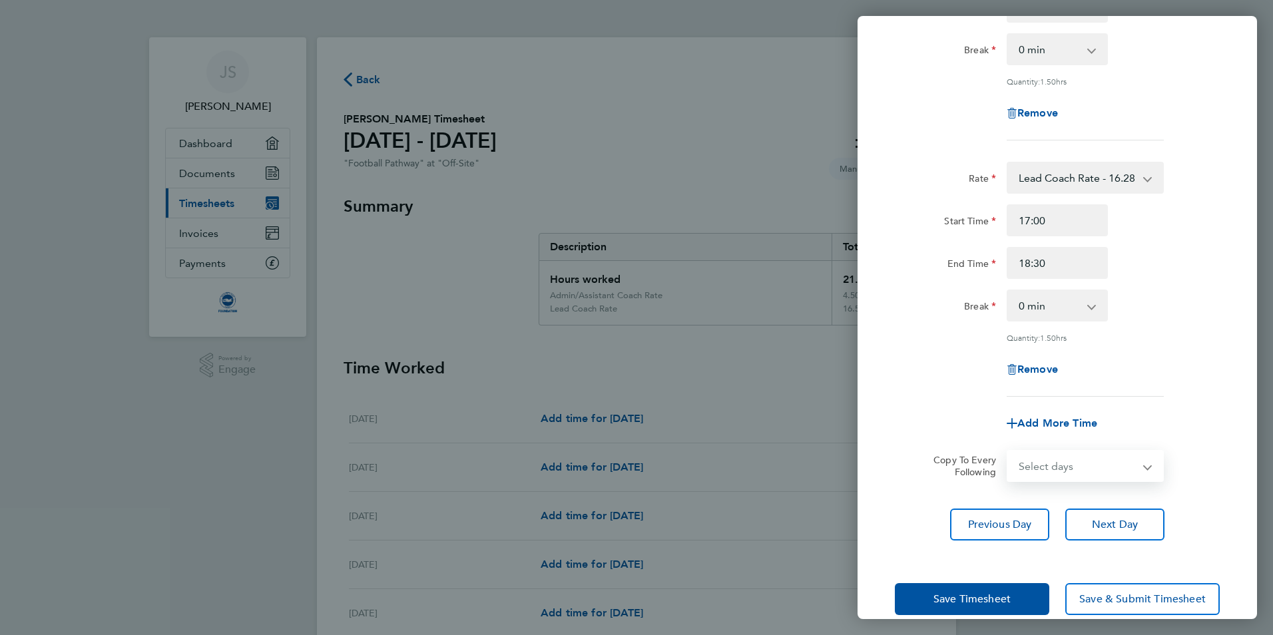
select select "TUE"
click at [1008, 451] on select "Select days Day Weekday (Mon-Fri) Weekend (Sat-Sun) [DATE] [DATE] [DATE] [DATE]…" at bounding box center [1078, 465] width 140 height 29
select select "[DATE]"
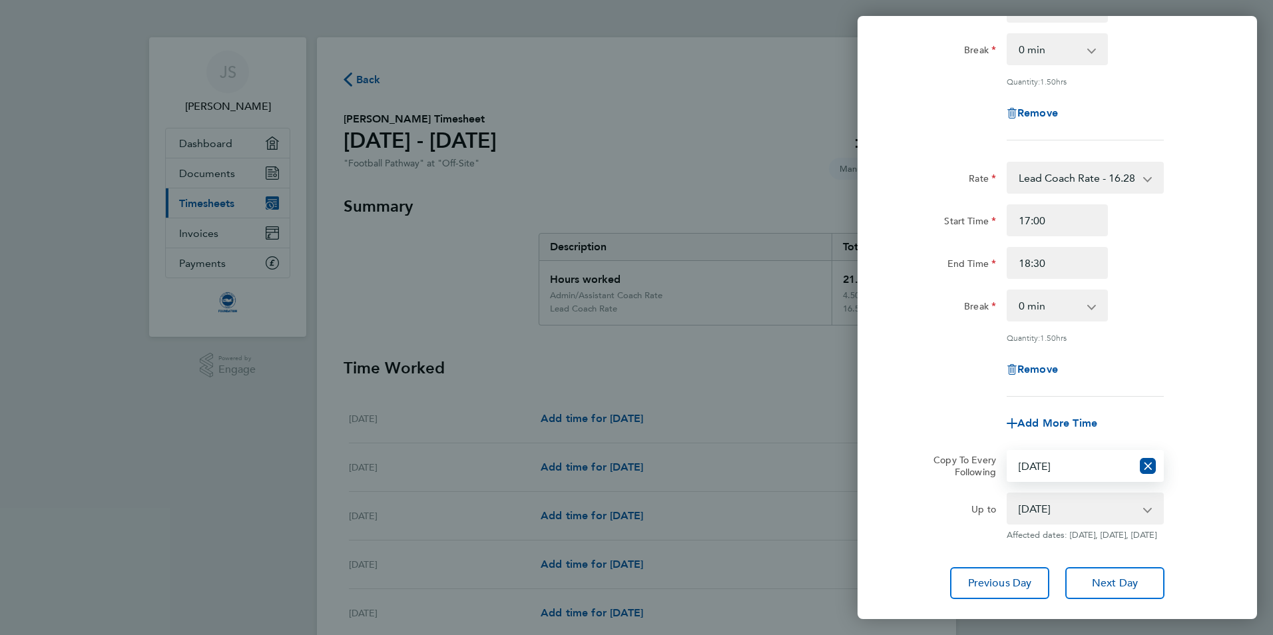
click at [1084, 461] on select "Select days Day Weekday (Mon-Fri) Weekend (Sat-Sun) [DATE] [DATE] [DATE] [DATE]…" at bounding box center [1070, 465] width 124 height 29
click at [1008, 451] on select "Select days Day Weekday (Mon-Fri) Weekend (Sat-Sun) [DATE] [DATE] [DATE] [DATE]…" at bounding box center [1070, 465] width 124 height 29
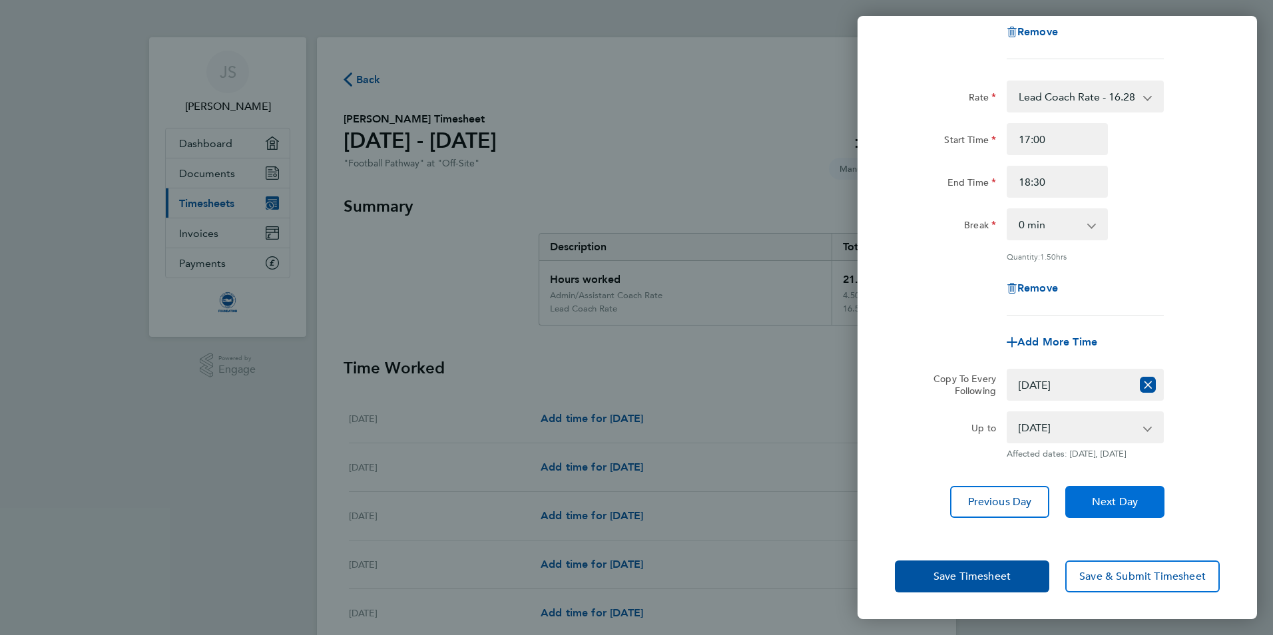
click at [1124, 507] on span "Next Day" at bounding box center [1115, 501] width 46 height 13
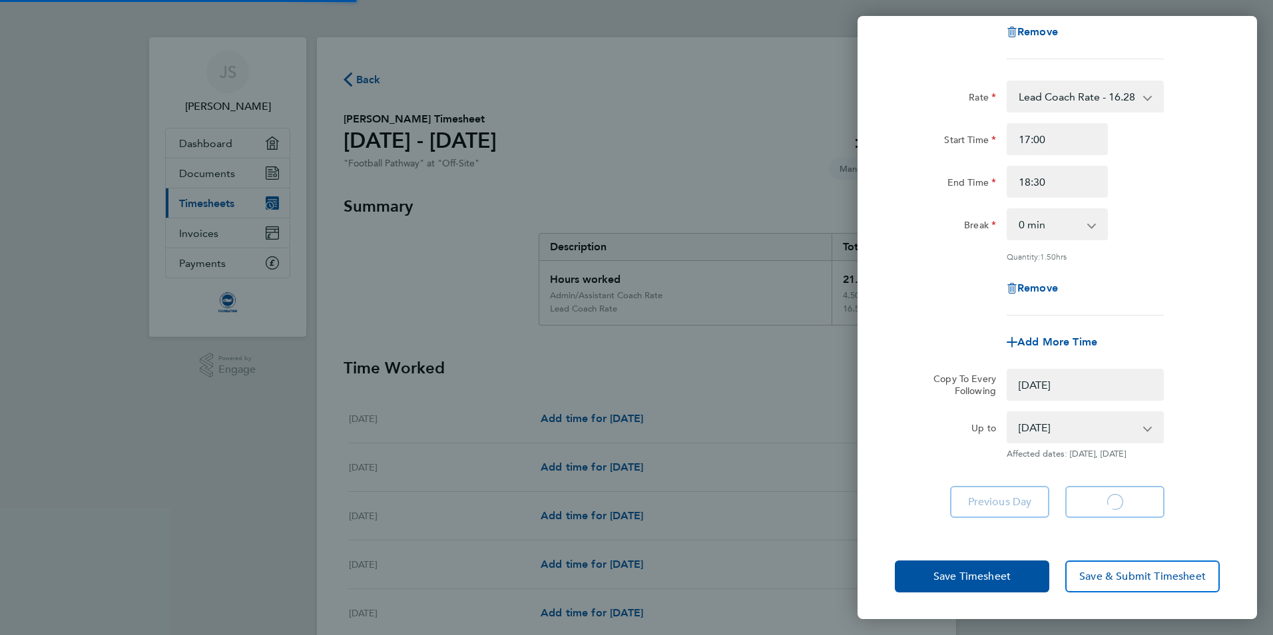
select select "0: null"
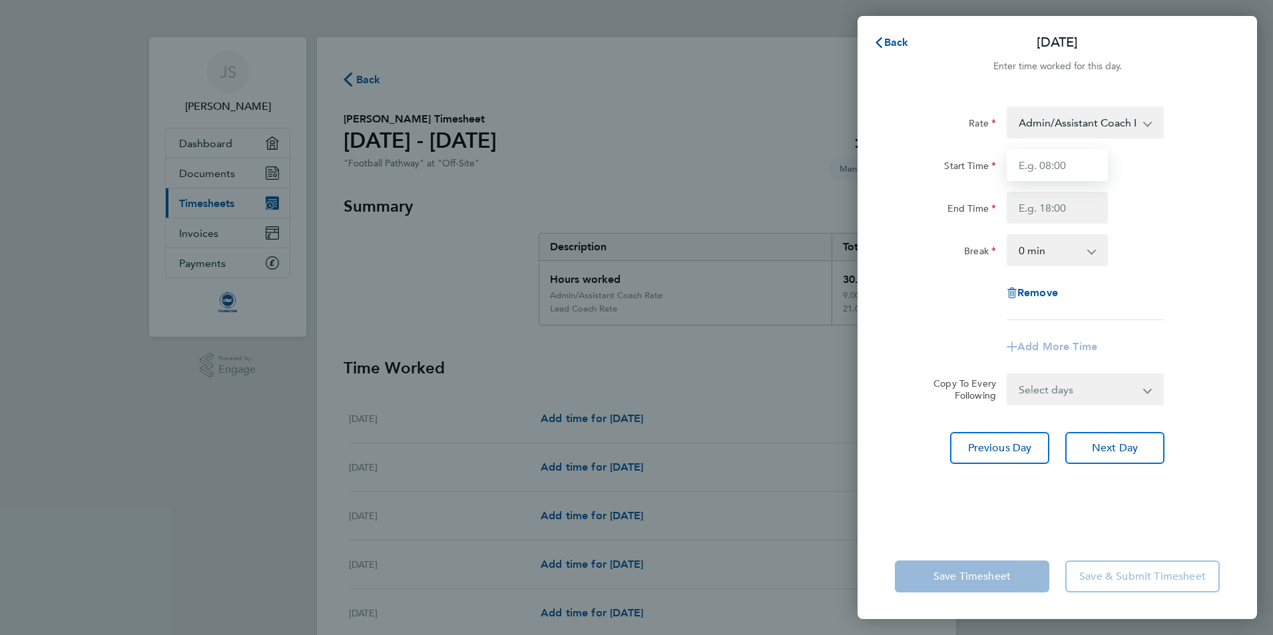
click at [1083, 177] on input "Start Time" at bounding box center [1057, 165] width 101 height 32
type input "15:00"
click at [1080, 214] on input "End Time" at bounding box center [1057, 208] width 101 height 32
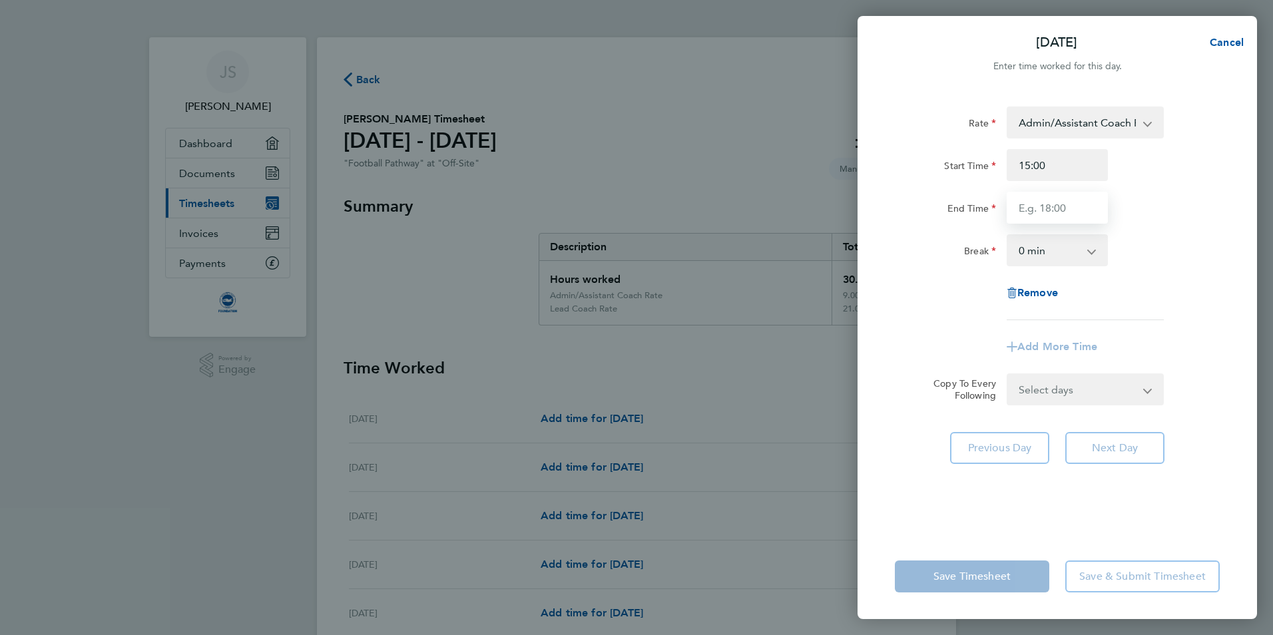
type input "16:30"
click at [1140, 254] on div "Break 0 min 15 min 30 min 45 min 60 min 75 min 90 min" at bounding box center [1057, 250] width 336 height 32
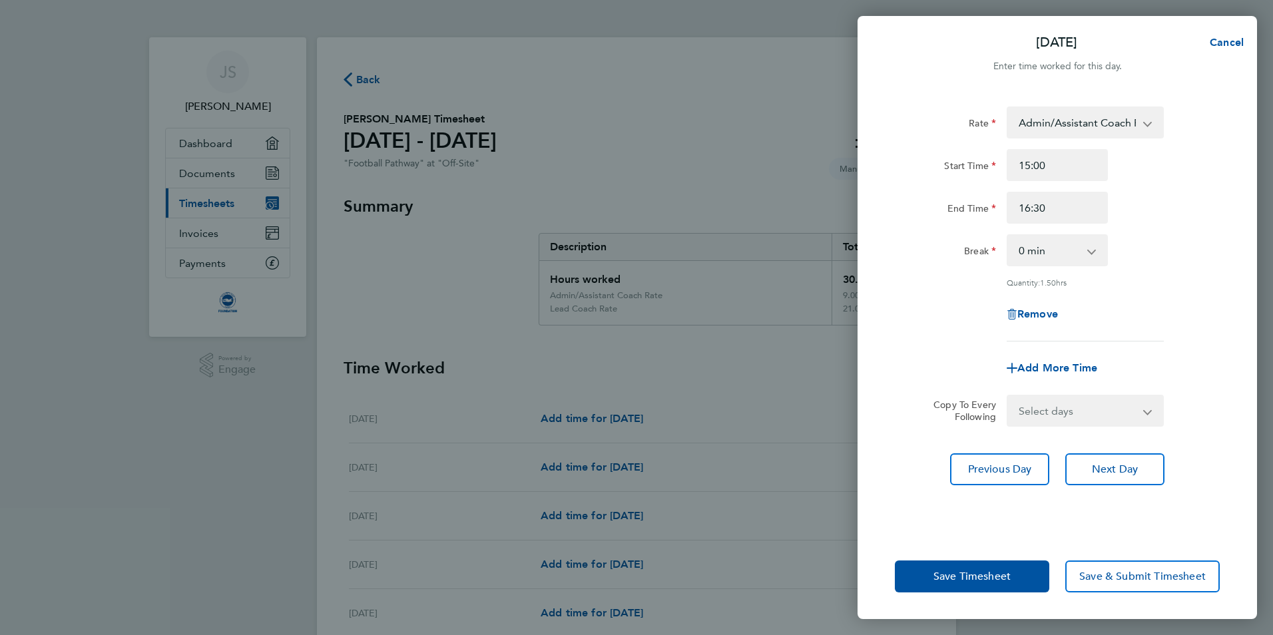
click at [1076, 373] on div "Add More Time" at bounding box center [1057, 368] width 112 height 32
click at [1071, 362] on span "Add More Time" at bounding box center [1057, 368] width 80 height 13
select select "null"
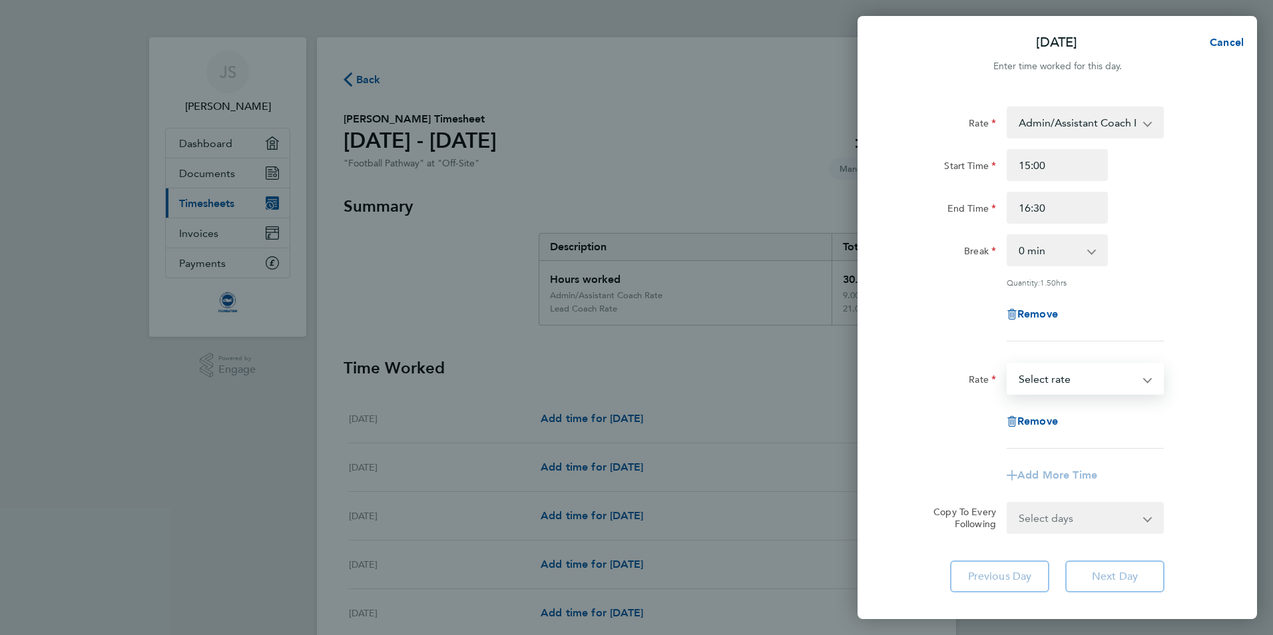
click at [1075, 382] on select "Admin/Assistant Coach Rate - 12.98 Lead Coach Rate - 16.28 Select rate" at bounding box center [1077, 378] width 138 height 29
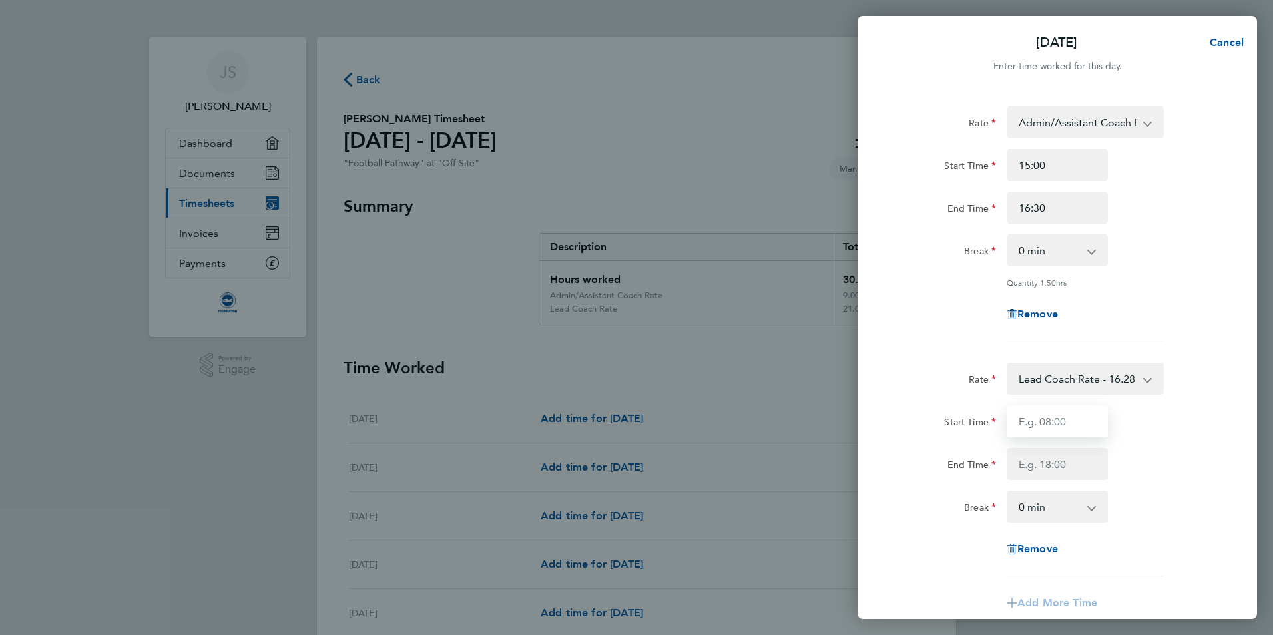
click at [1085, 434] on input "Start Time" at bounding box center [1057, 421] width 101 height 32
type input "17:00"
click at [1081, 456] on input "End Time" at bounding box center [1057, 464] width 101 height 32
click at [1065, 471] on input "End Time" at bounding box center [1057, 464] width 101 height 32
type input "18:30"
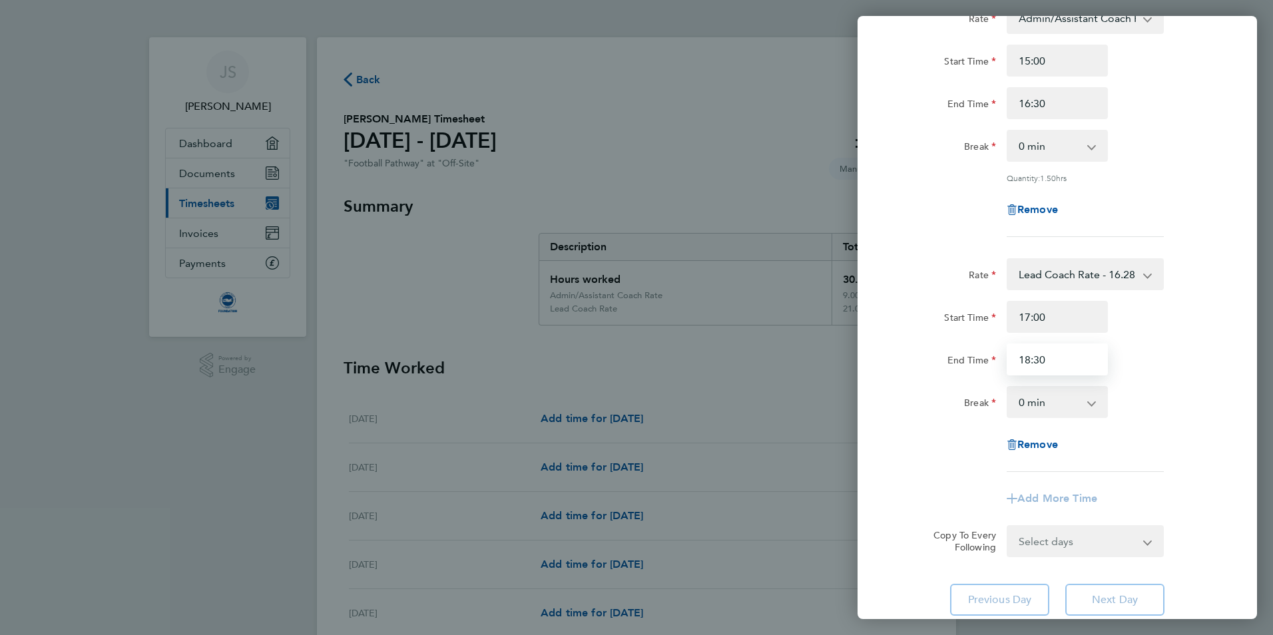
scroll to position [201, 0]
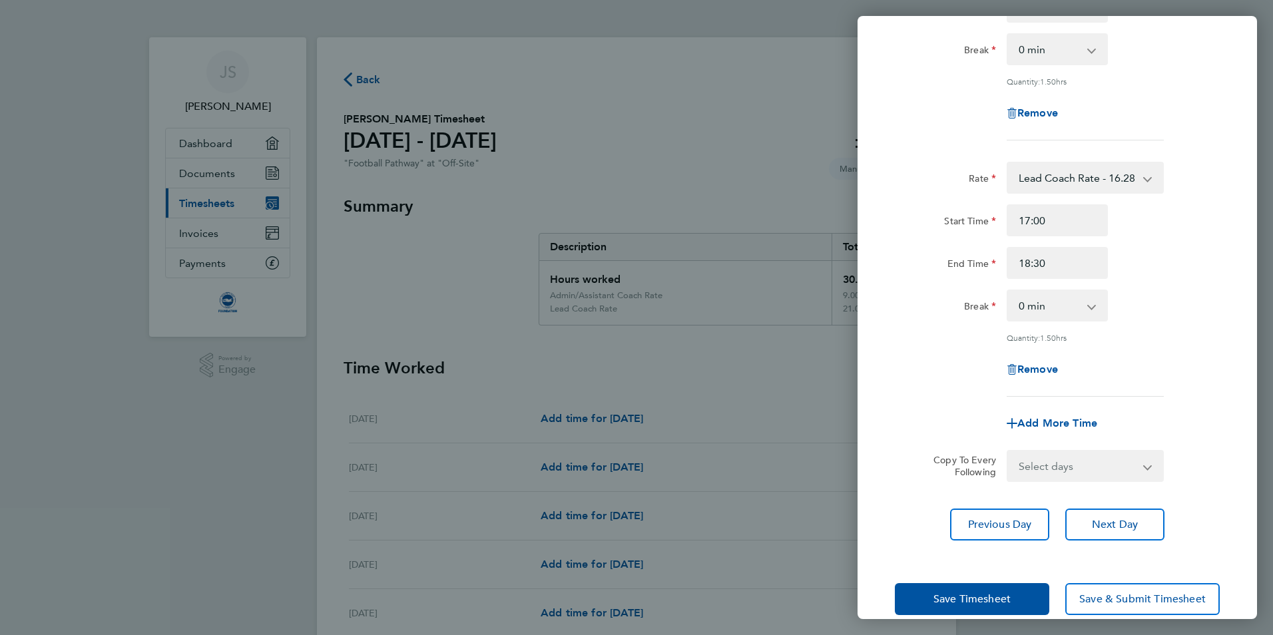
click at [1166, 389] on app-timesheet-line-form-group "Rate Lead Coach Rate - 16.28 Admin/Assistant Coach Rate - 12.98 Start Time 17:0…" at bounding box center [1057, 301] width 325 height 278
click at [1126, 455] on select "Select days Day Weekday (Mon-Fri) Weekend (Sat-Sun) [DATE] [DATE] [DATE] [DATE]…" at bounding box center [1078, 465] width 140 height 29
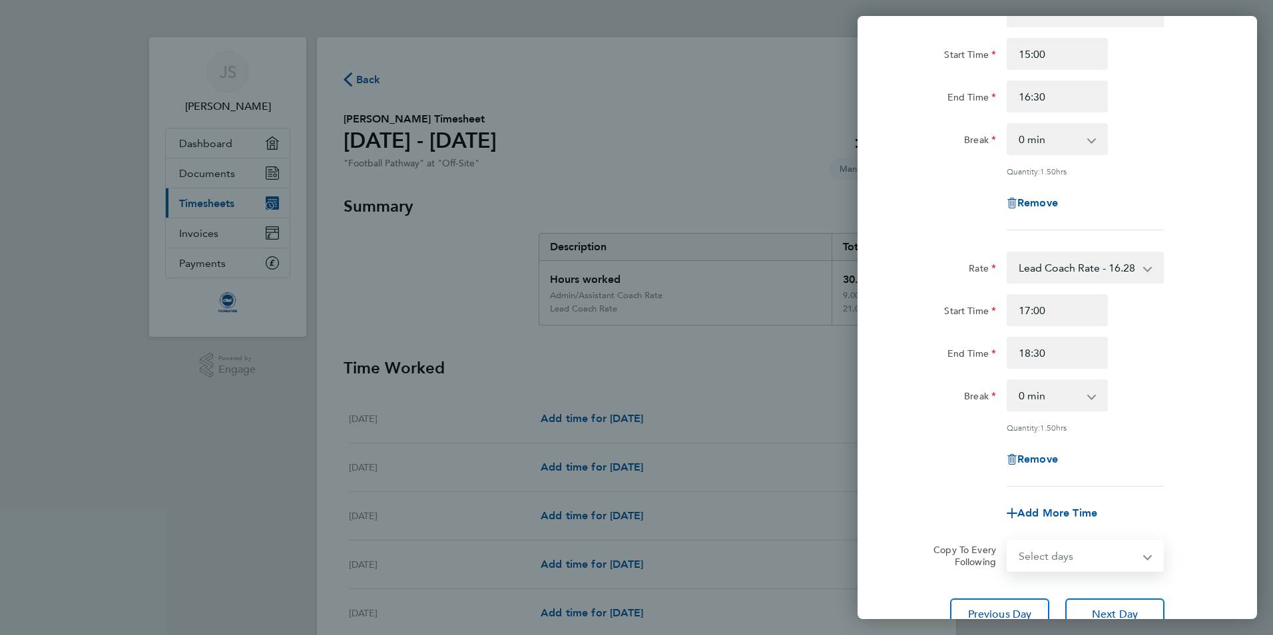
scroll to position [221, 0]
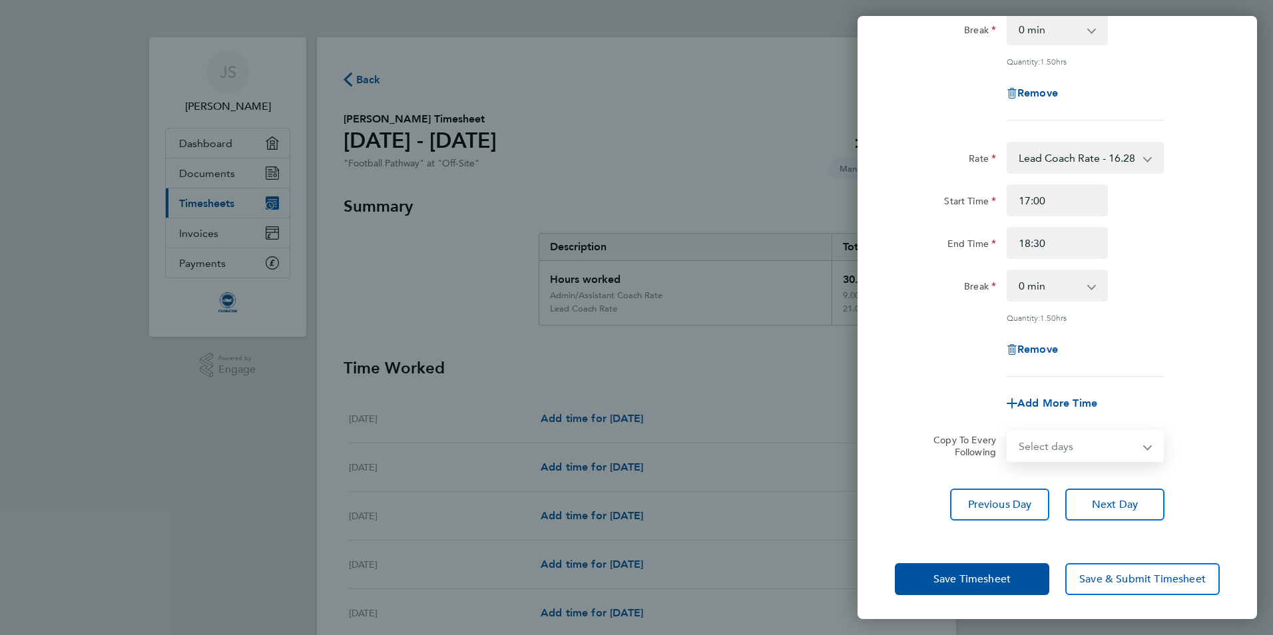
drag, startPoint x: 1115, startPoint y: 429, endPoint x: 1110, endPoint y: 446, distance: 18.1
click at [1115, 431] on select "Select days Day Weekday (Mon-Fri) Weekend (Sat-Sun) [DATE] [DATE] [DATE] [DATE]…" at bounding box center [1078, 445] width 140 height 29
click at [1107, 452] on select "Select days Day Weekday (Mon-Fri) Weekend (Sat-Sun) [DATE] [DATE] [DATE] [DATE]…" at bounding box center [1078, 445] width 140 height 29
select select "TUE"
click at [1008, 431] on select "Select days Day Weekday (Mon-Fri) Weekend (Sat-Sun) [DATE] [DATE] [DATE] [DATE]…" at bounding box center [1078, 445] width 140 height 29
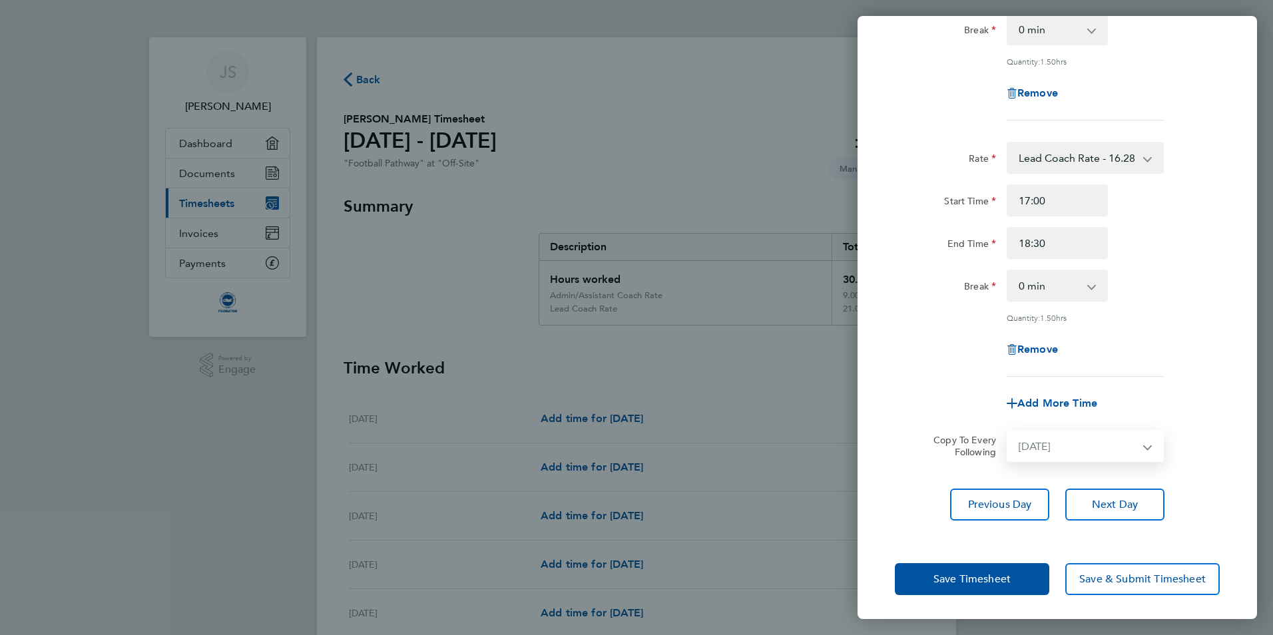
select select "[DATE]"
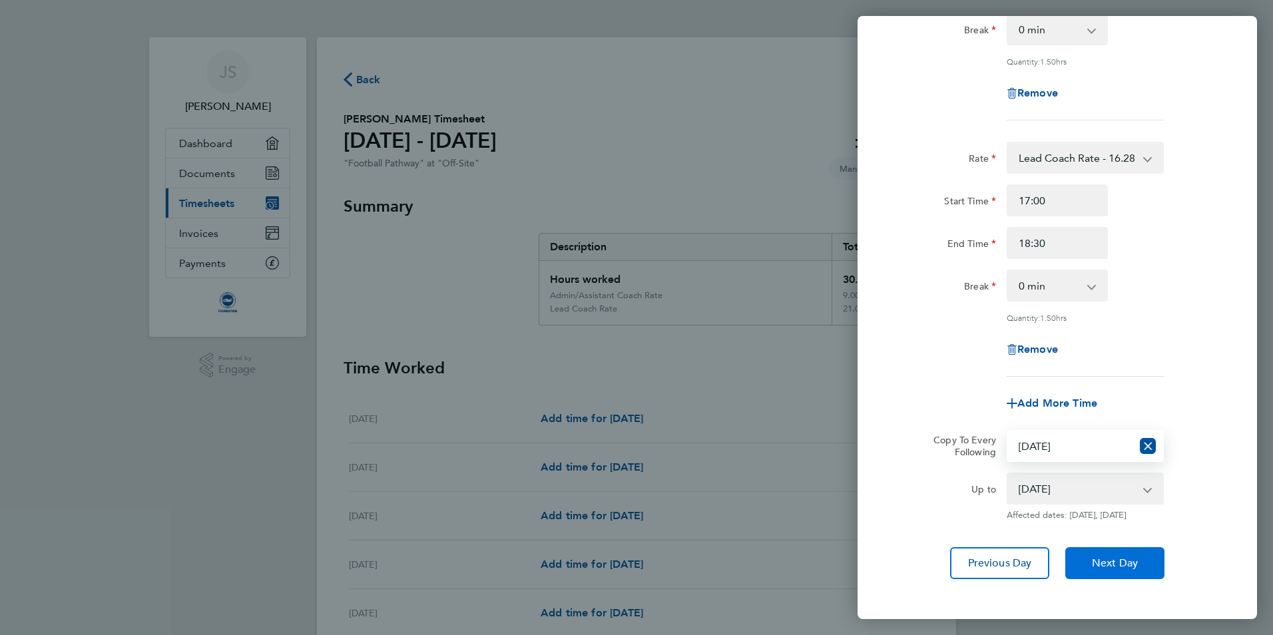
click at [1127, 570] on span "Next Day" at bounding box center [1115, 563] width 46 height 13
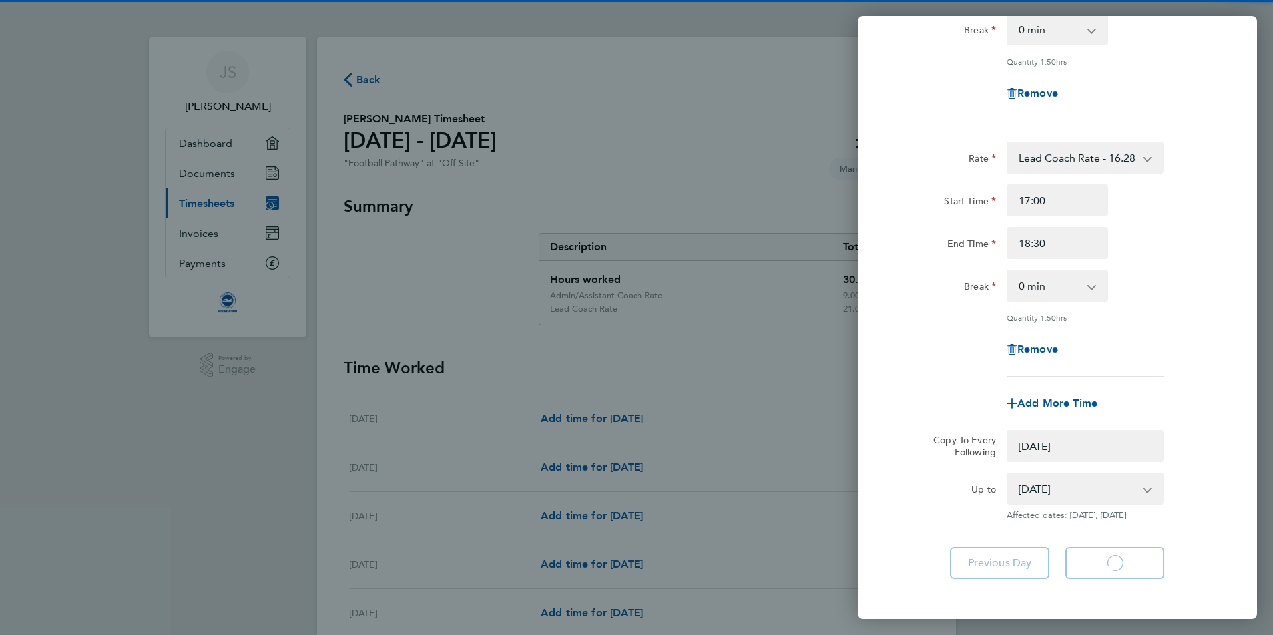
select select "0: null"
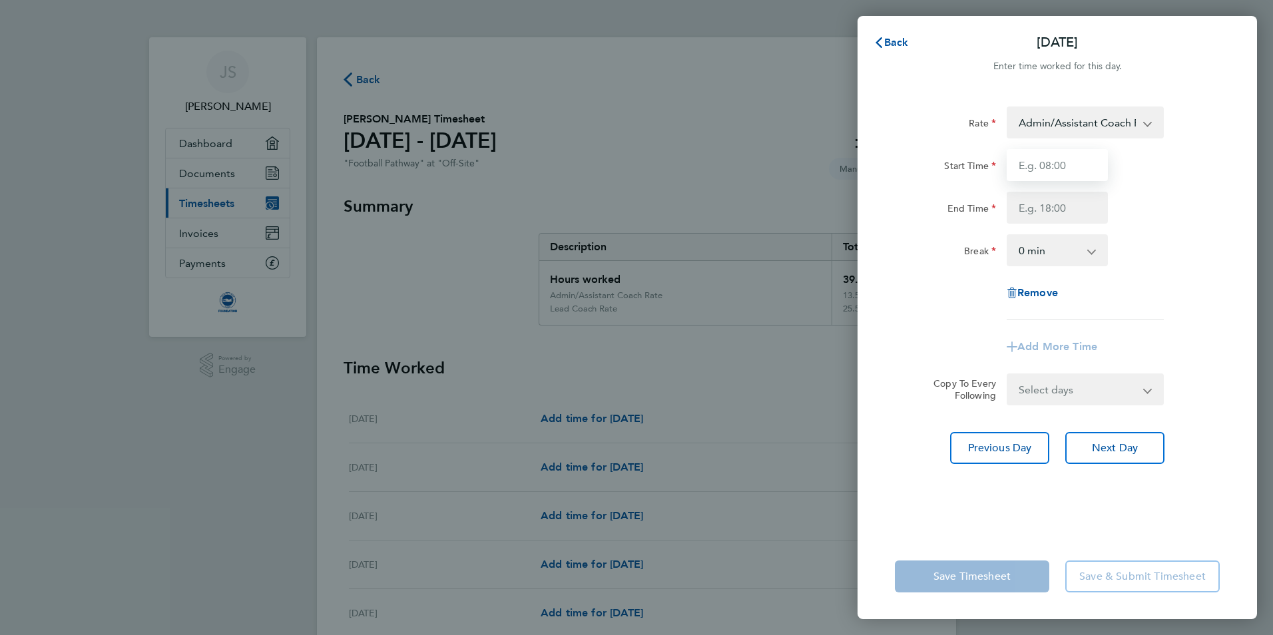
click at [1076, 168] on input "Start Time" at bounding box center [1057, 165] width 101 height 32
type input "15:00"
click at [1067, 211] on input "End Time" at bounding box center [1057, 208] width 101 height 32
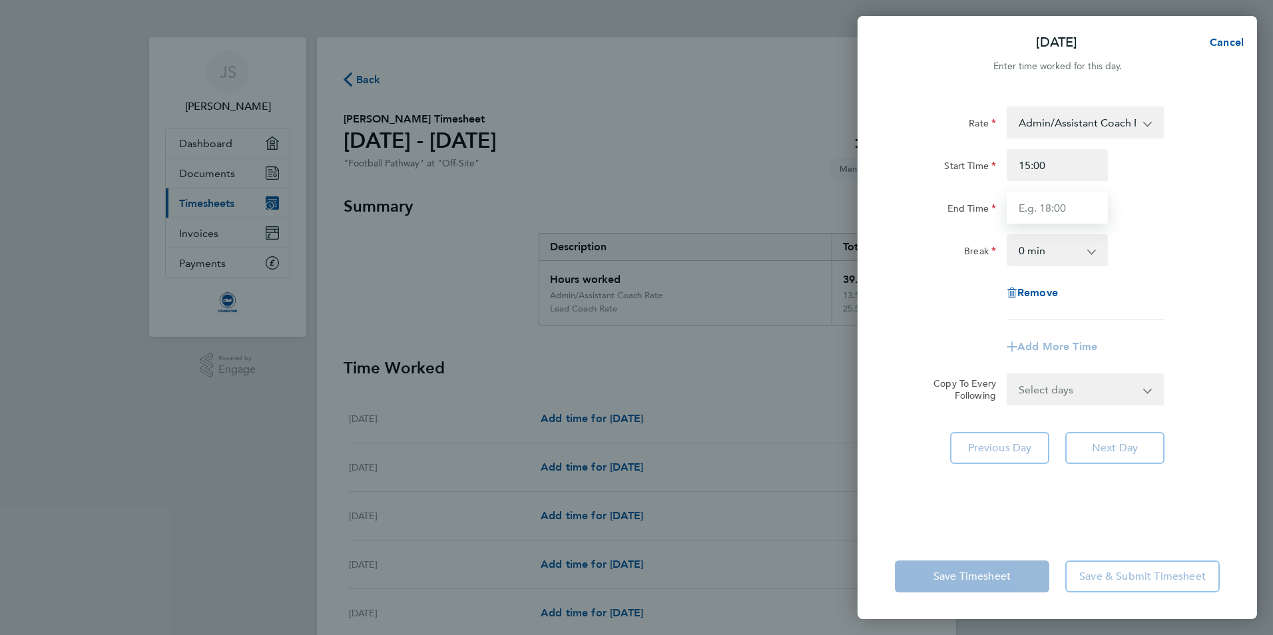
type input "16:30"
click at [1152, 304] on div "Remove" at bounding box center [1057, 293] width 336 height 32
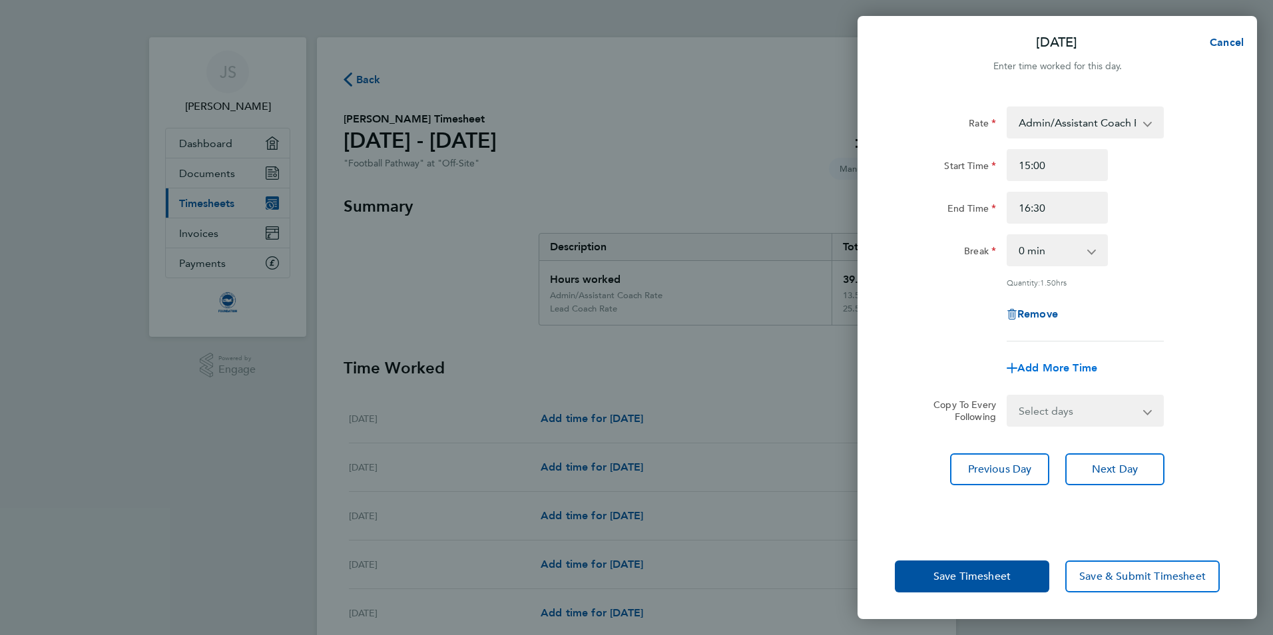
click at [1079, 365] on span "Add More Time" at bounding box center [1057, 368] width 80 height 13
select select "null"
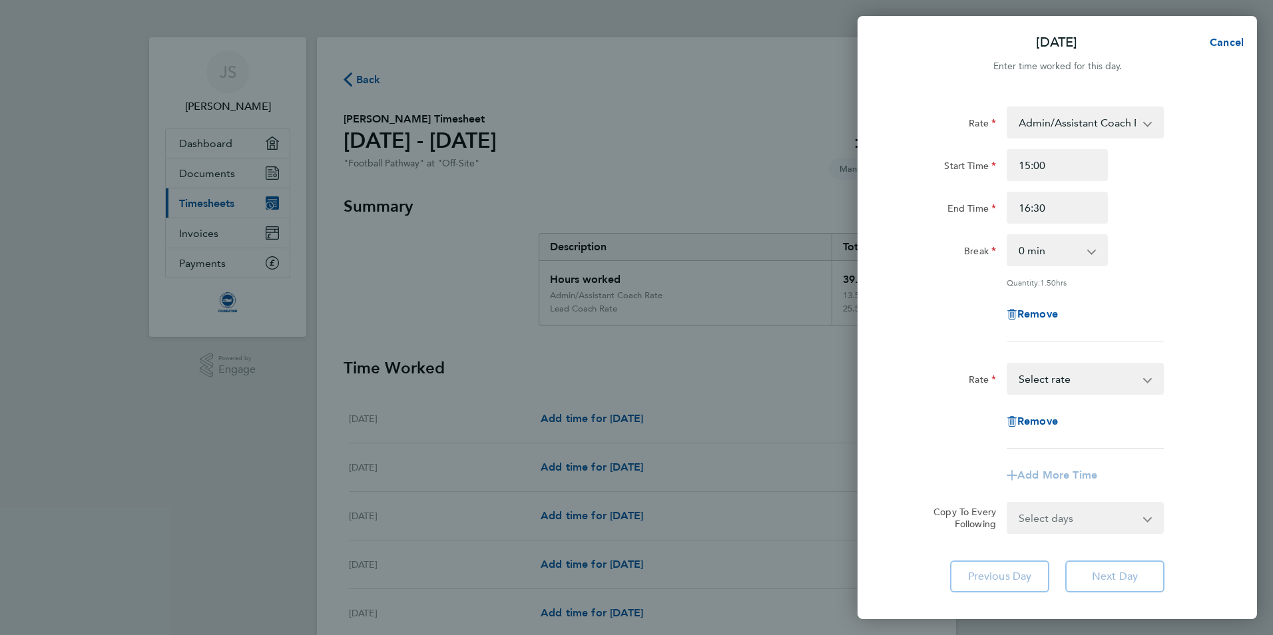
click at [1080, 387] on select "Admin/Assistant Coach Rate - 12.98 Lead Coach Rate - 16.28 Select rate" at bounding box center [1077, 378] width 138 height 29
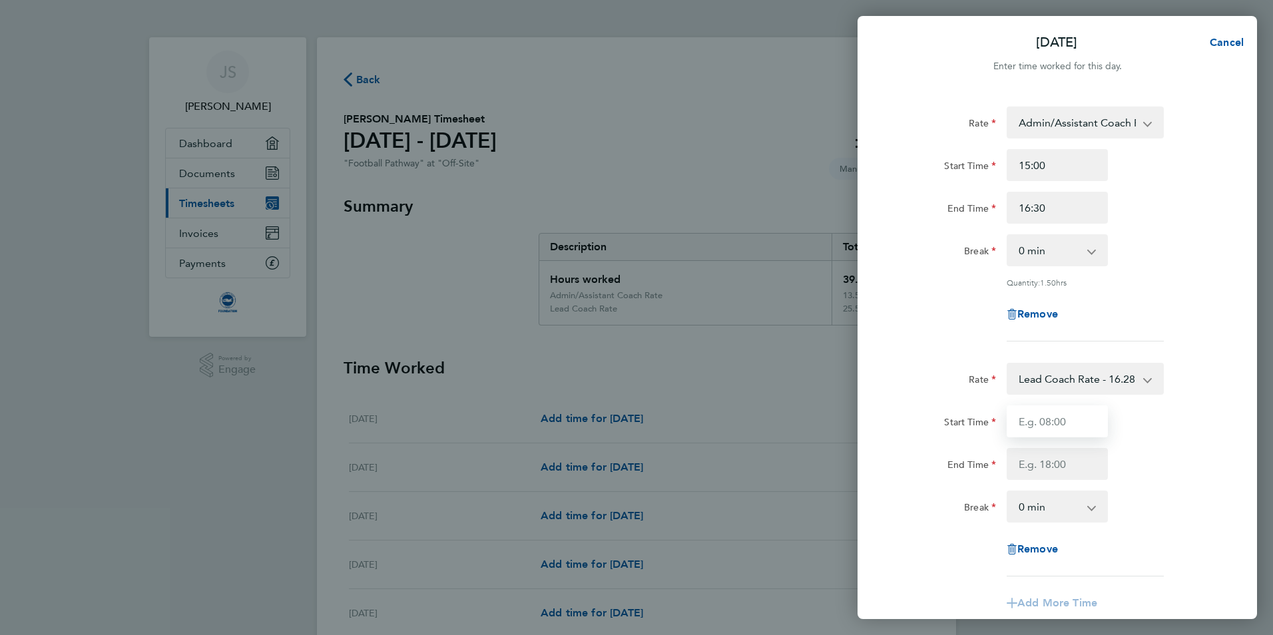
click at [1065, 429] on input "Start Time" at bounding box center [1057, 421] width 101 height 32
type input "17:00"
click at [1089, 467] on input "End Time" at bounding box center [1057, 464] width 101 height 32
type input "15:00"
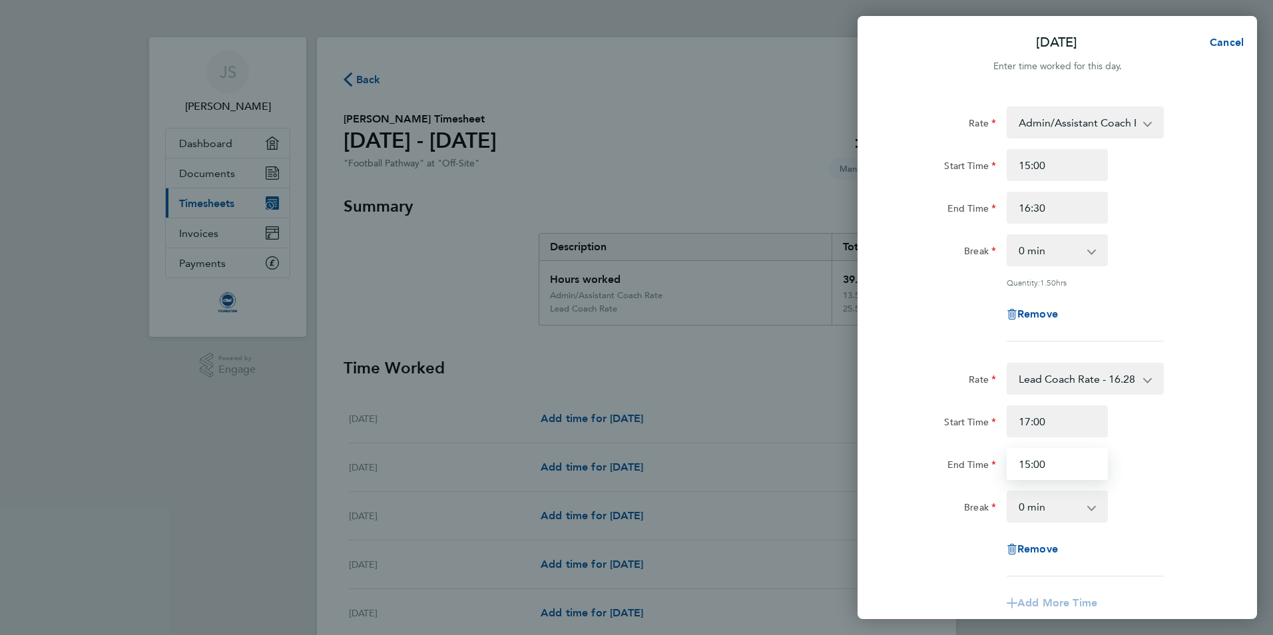
drag, startPoint x: 1075, startPoint y: 462, endPoint x: 914, endPoint y: 457, distance: 160.5
click at [915, 457] on div "End Time 15:00" at bounding box center [1057, 464] width 336 height 32
click at [1136, 458] on div "End Time Field is required." at bounding box center [1057, 470] width 336 height 45
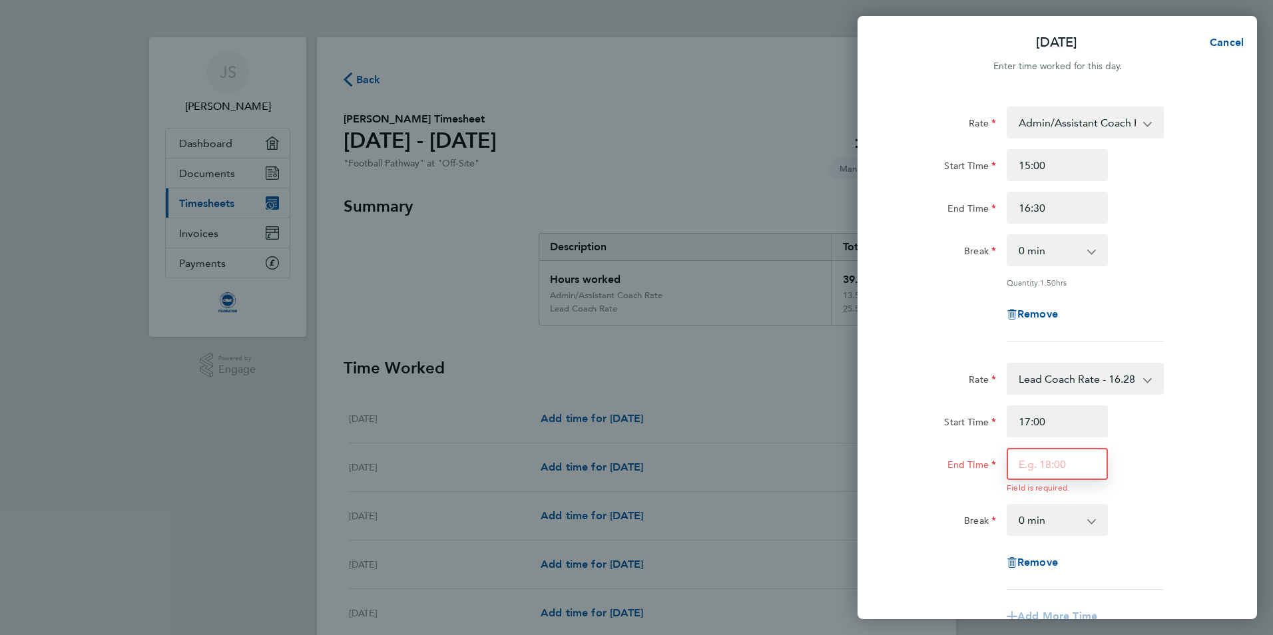
click at [1086, 467] on input "End Time" at bounding box center [1057, 464] width 101 height 32
type input "20:00"
click at [1132, 415] on div "Start Time 17:00" at bounding box center [1057, 421] width 336 height 32
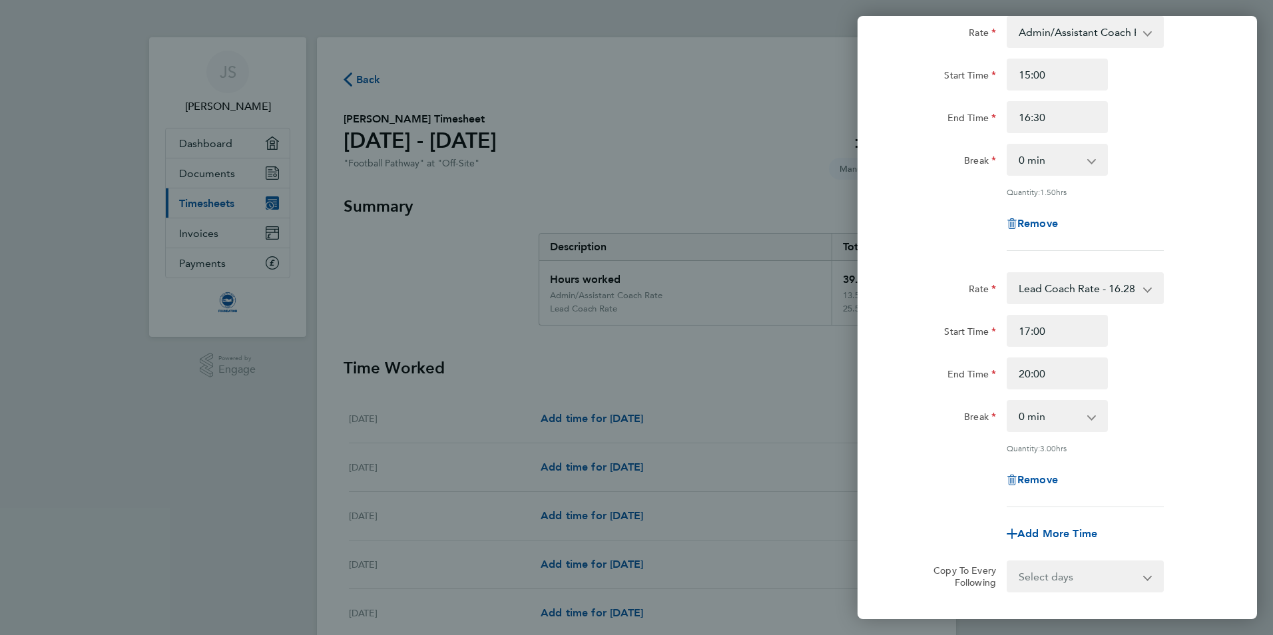
scroll to position [221, 0]
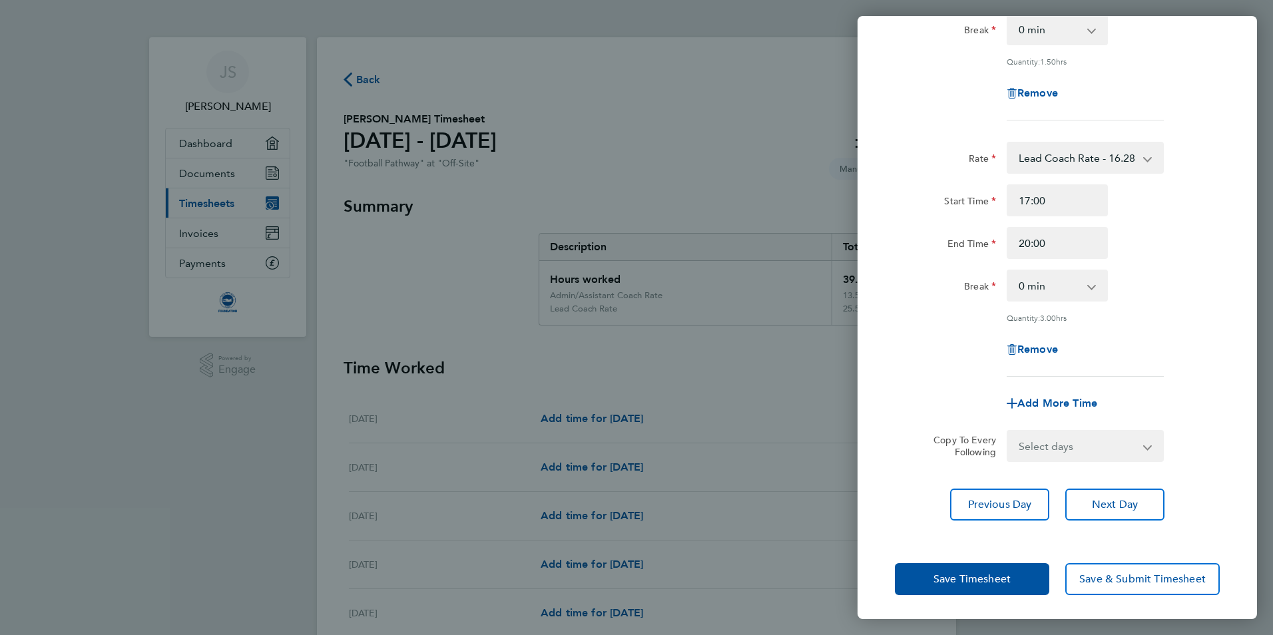
click at [1147, 294] on div "Break 0 min 15 min 30 min 45 min 60 min 75 min 90 min" at bounding box center [1057, 286] width 336 height 32
click at [1106, 452] on select "Select days Day Weekday (Mon-Fri) Weekend (Sat-Sun) [DATE] [DATE] [DATE] [DATE]…" at bounding box center [1078, 445] width 140 height 29
select select "WED"
click at [1008, 431] on select "Select days Day Weekday (Mon-Fri) Weekend (Sat-Sun) [DATE] [DATE] [DATE] [DATE]…" at bounding box center [1078, 445] width 140 height 29
select select "[DATE]"
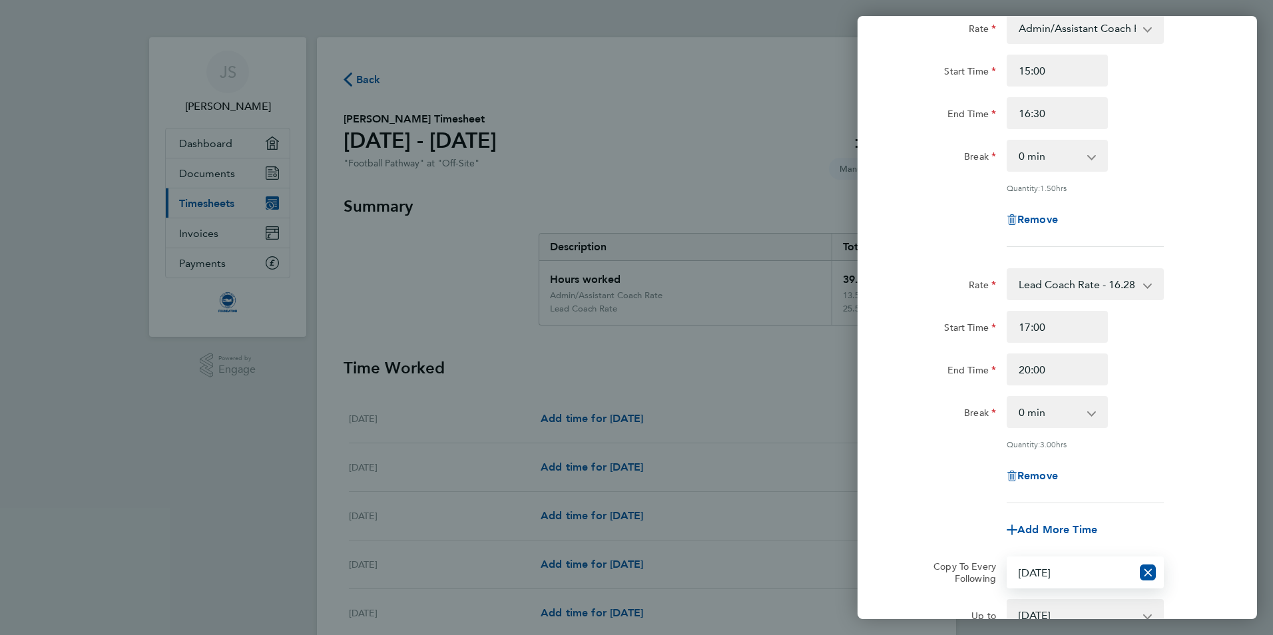
scroll to position [280, 0]
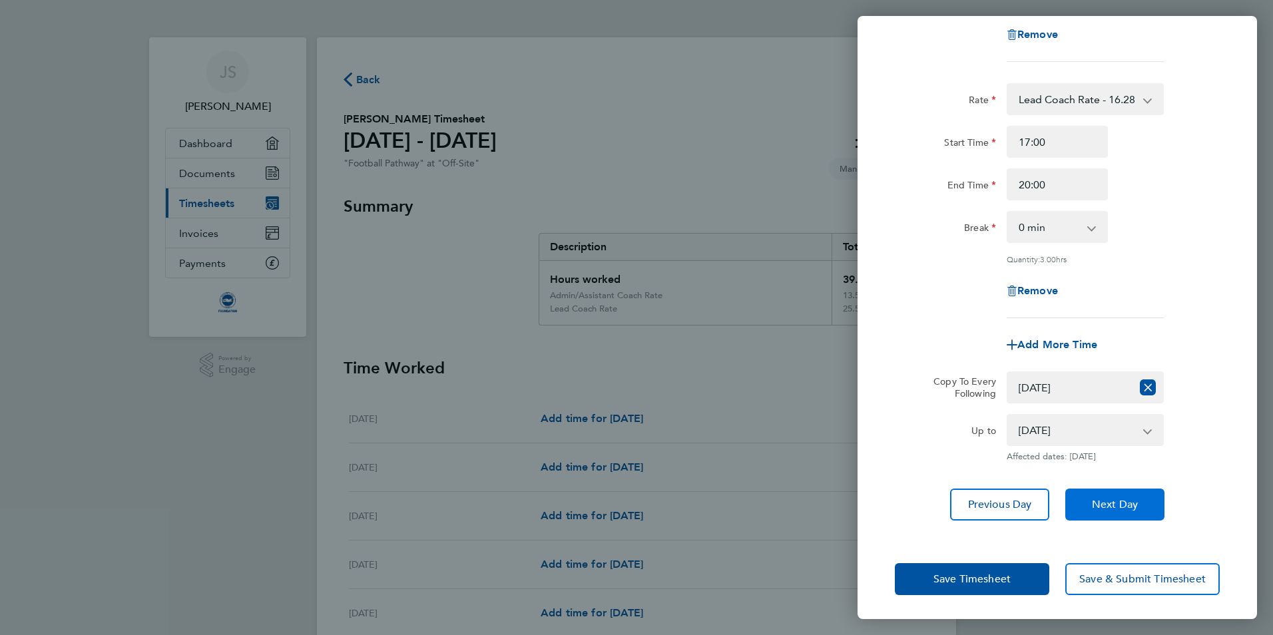
click at [1129, 507] on span "Next Day" at bounding box center [1115, 504] width 46 height 13
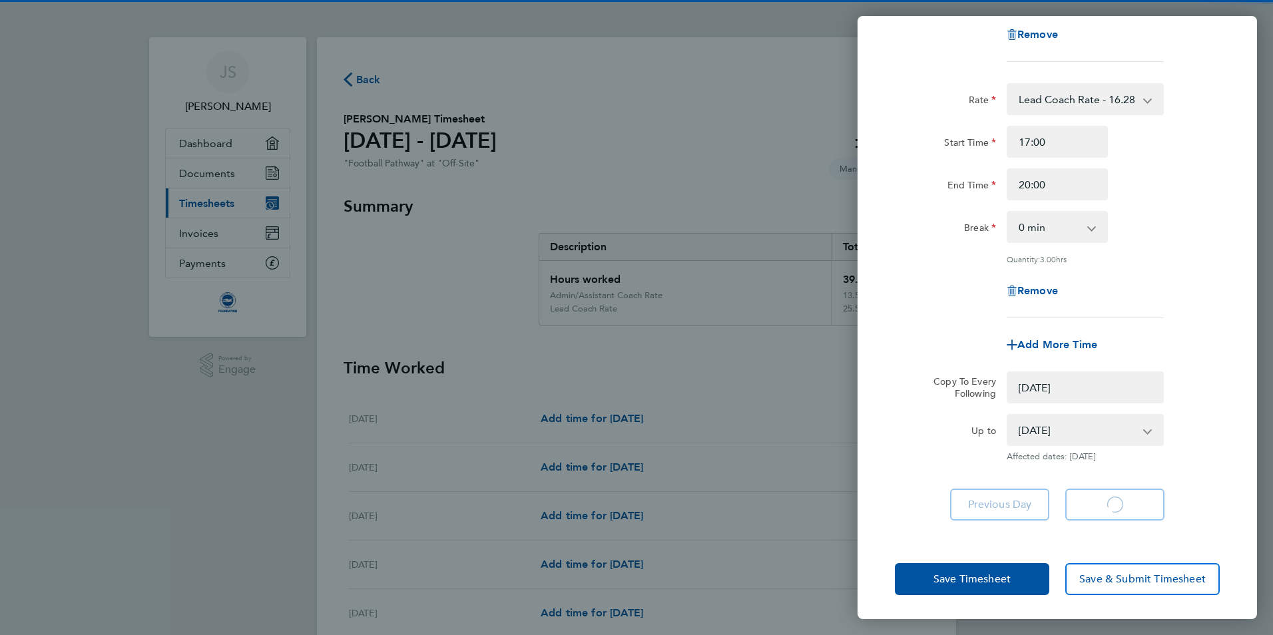
select select "0: null"
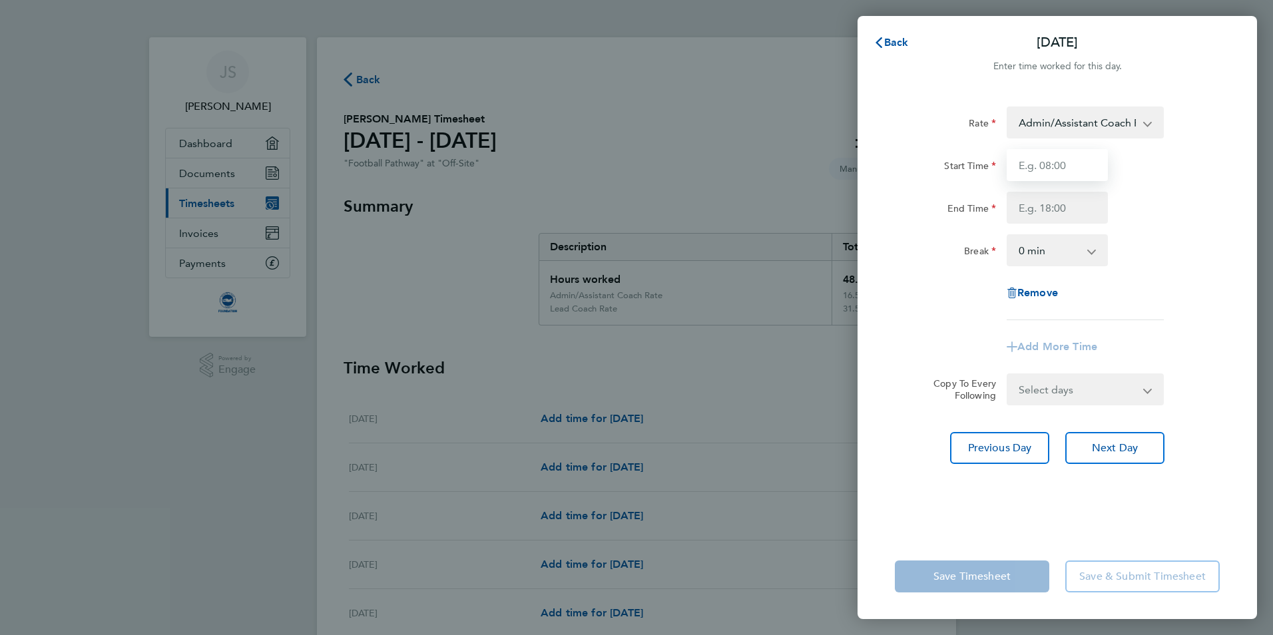
click at [1067, 152] on input "Start Time" at bounding box center [1057, 165] width 101 height 32
type input "15:00"
click at [1077, 224] on div "Rate Admin/Assistant Coach Rate - 12.98 Lead Coach Rate - 16.28 Start Time 15:0…" at bounding box center [1057, 214] width 325 height 214
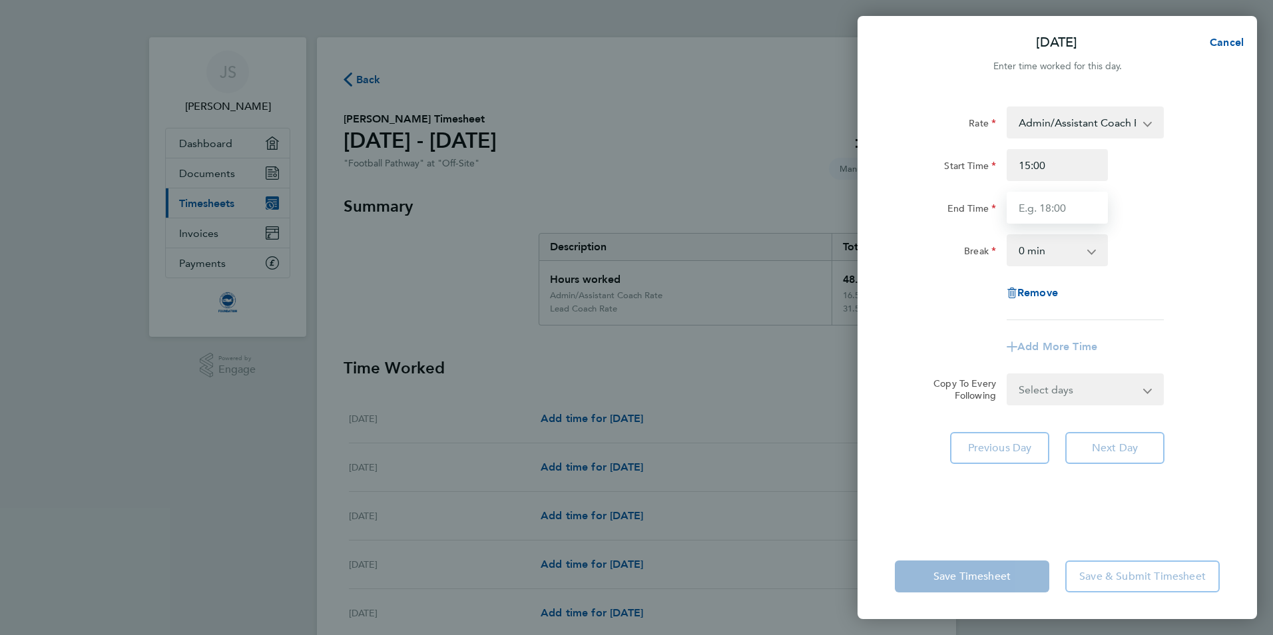
drag, startPoint x: 1079, startPoint y: 203, endPoint x: 1084, endPoint y: 209, distance: 8.0
click at [1079, 203] on input "End Time" at bounding box center [1057, 208] width 101 height 32
type input "16:30"
click at [1131, 234] on div "Rate Admin/Assistant Coach Rate - 12.98 Lead Coach Rate - 16.28 Start Time 15:0…" at bounding box center [1057, 214] width 325 height 214
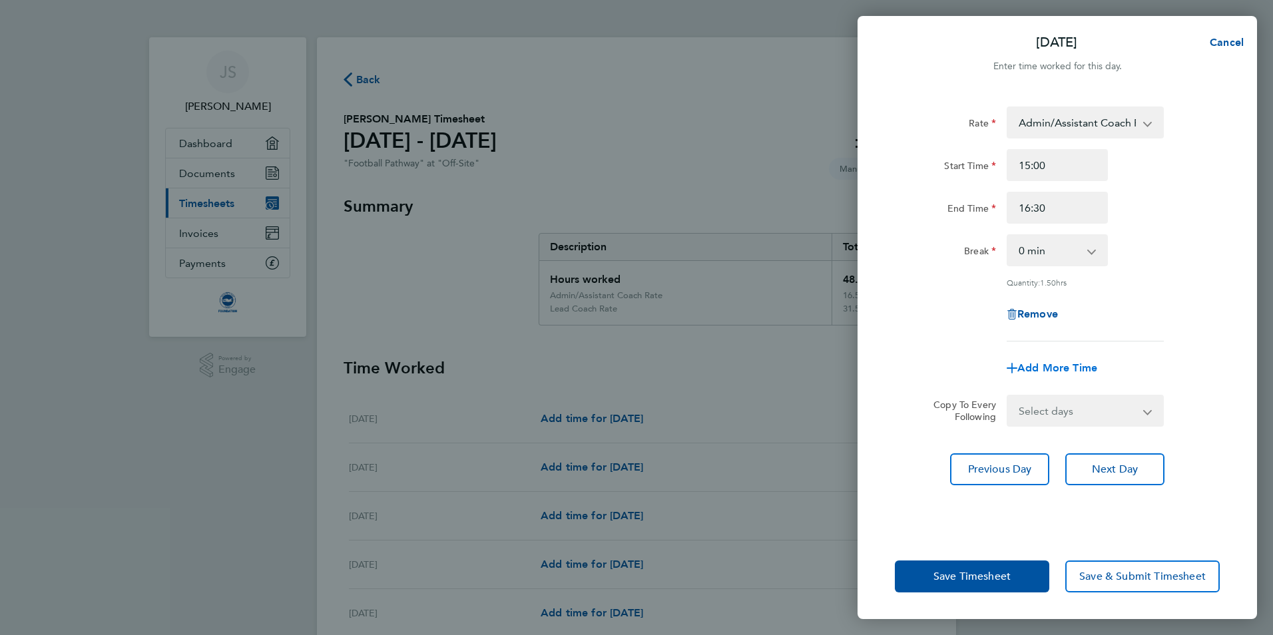
click at [1051, 369] on span "Add More Time" at bounding box center [1057, 368] width 80 height 13
select select "null"
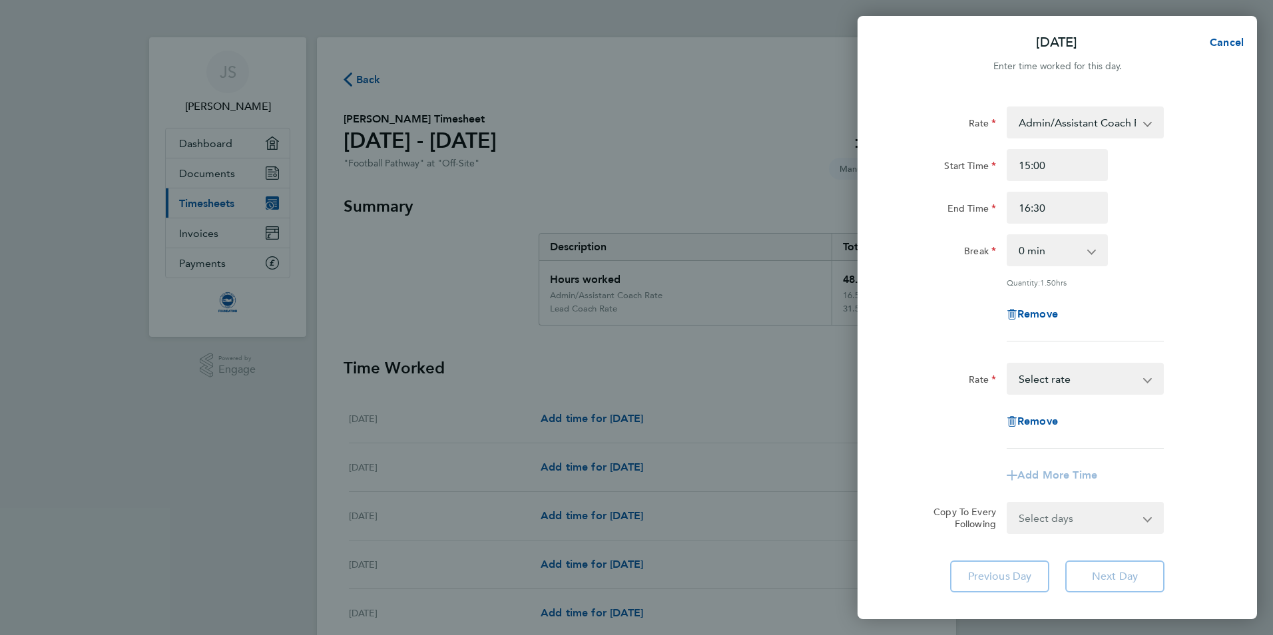
click at [1073, 381] on select "Admin/Assistant Coach Rate - 12.98 Lead Coach Rate - 16.28 Select rate" at bounding box center [1077, 378] width 138 height 29
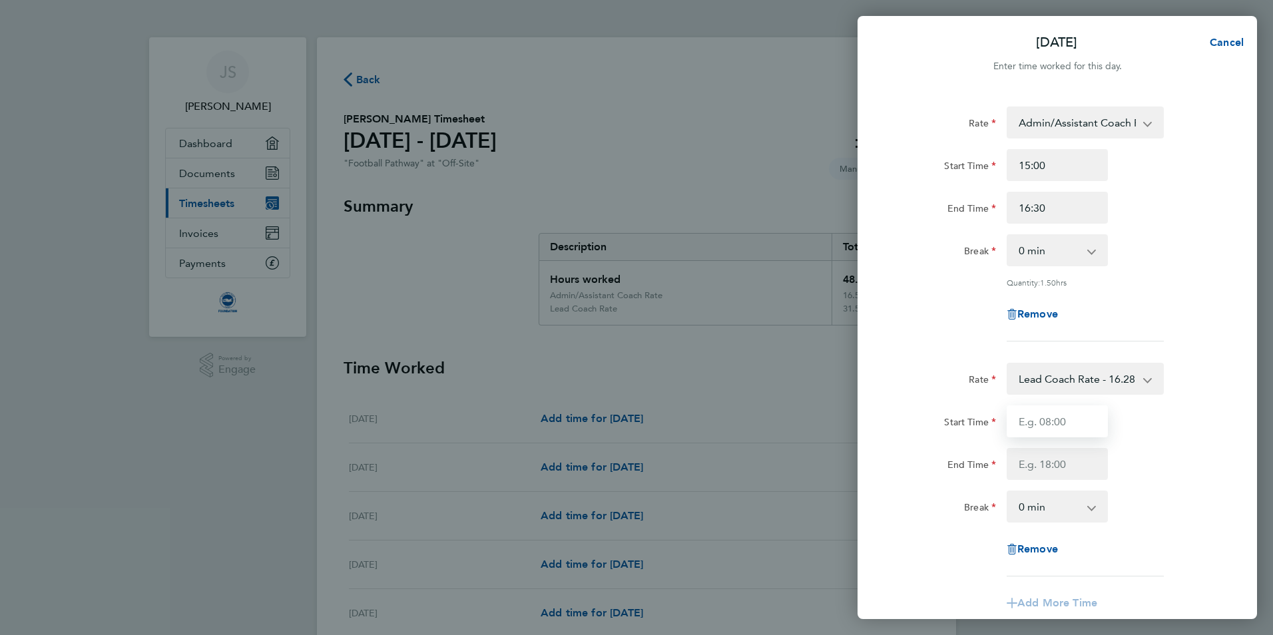
click at [1079, 422] on input "Start Time" at bounding box center [1057, 421] width 101 height 32
type input "18:30"
click at [1080, 469] on input "End Time" at bounding box center [1057, 464] width 101 height 32
type input "20:00"
click at [1135, 446] on div "Start Time 18:30 End Time 20:00" at bounding box center [1057, 442] width 336 height 75
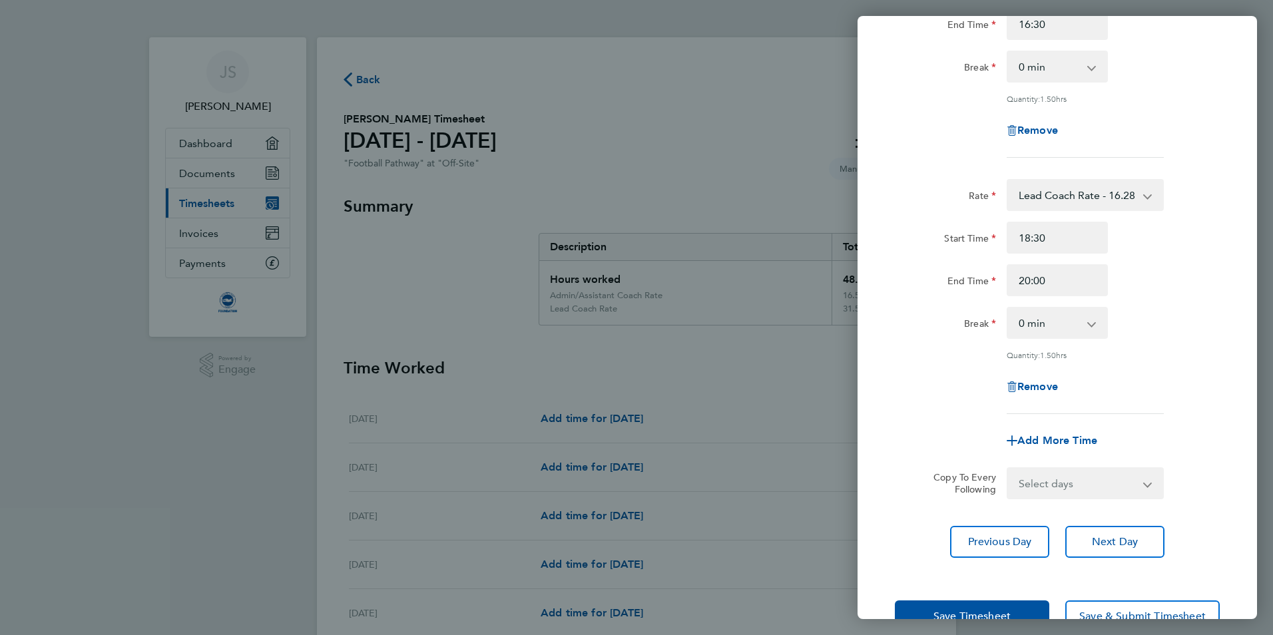
scroll to position [200, 0]
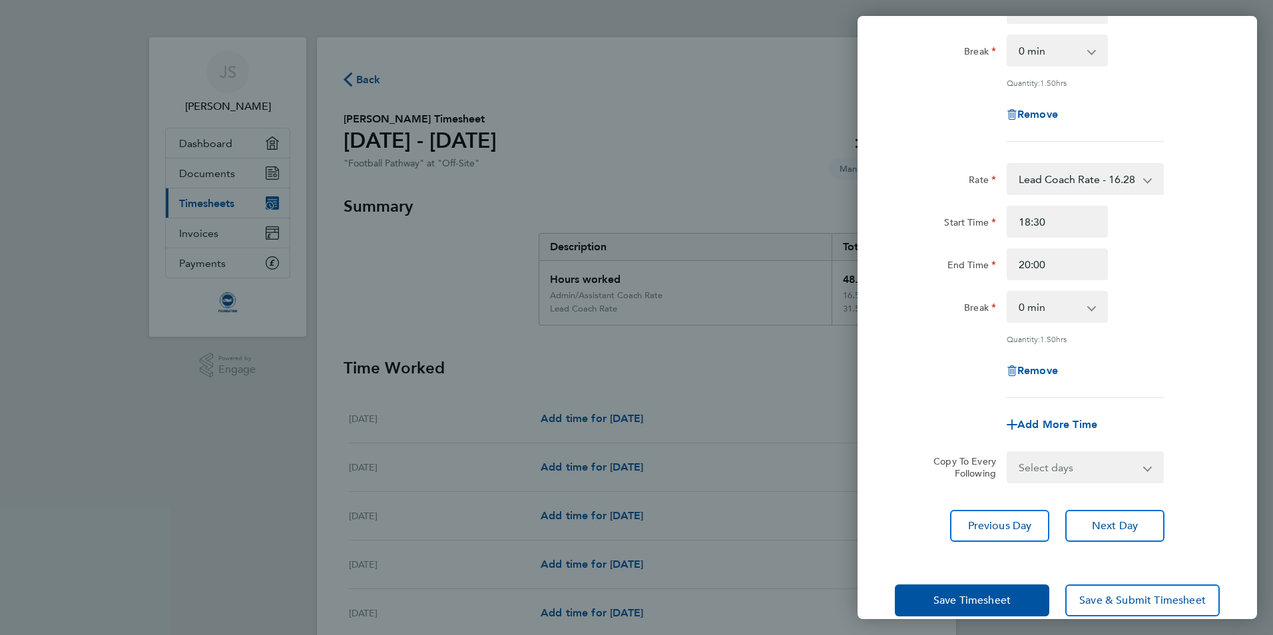
click at [1162, 377] on div "Remove" at bounding box center [1057, 371] width 336 height 32
click at [1100, 473] on select "Select days Day Weekday (Mon-Fri) Weekend (Sat-Sun) [DATE] [DATE] [DATE] [DATE]…" at bounding box center [1078, 467] width 140 height 29
select select "THU"
click at [1008, 453] on select "Select days Day Weekday (Mon-Fri) Weekend (Sat-Sun) [DATE] [DATE] [DATE] [DATE]…" at bounding box center [1078, 467] width 140 height 29
select select "[DATE]"
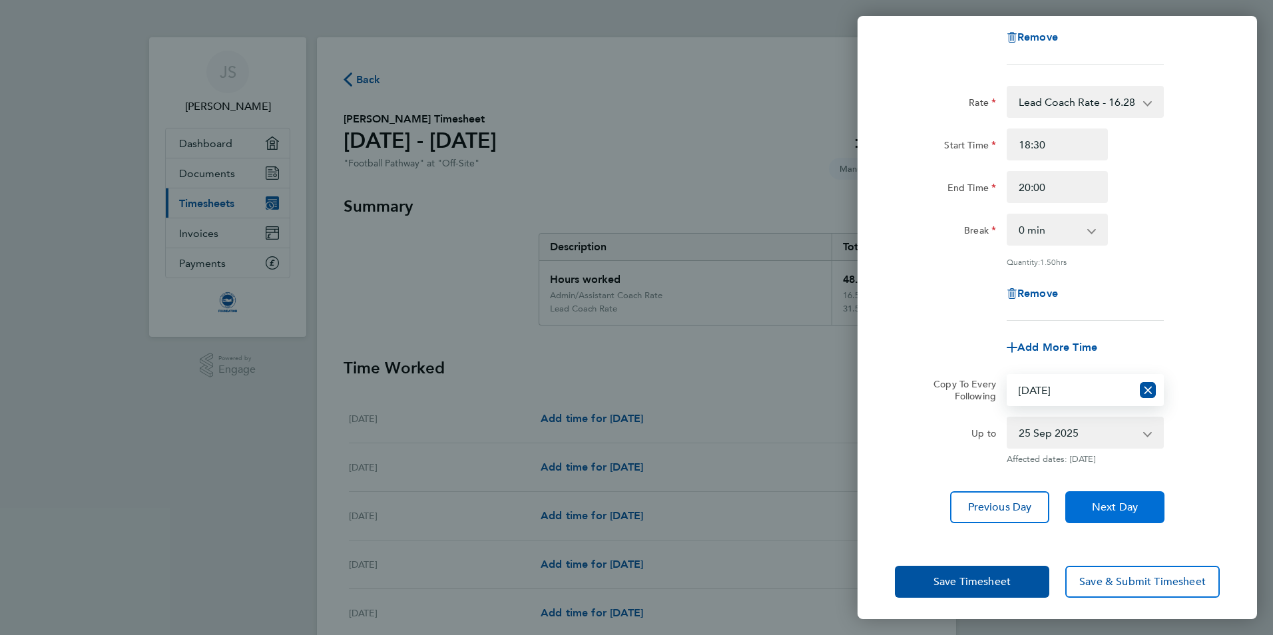
scroll to position [280, 0]
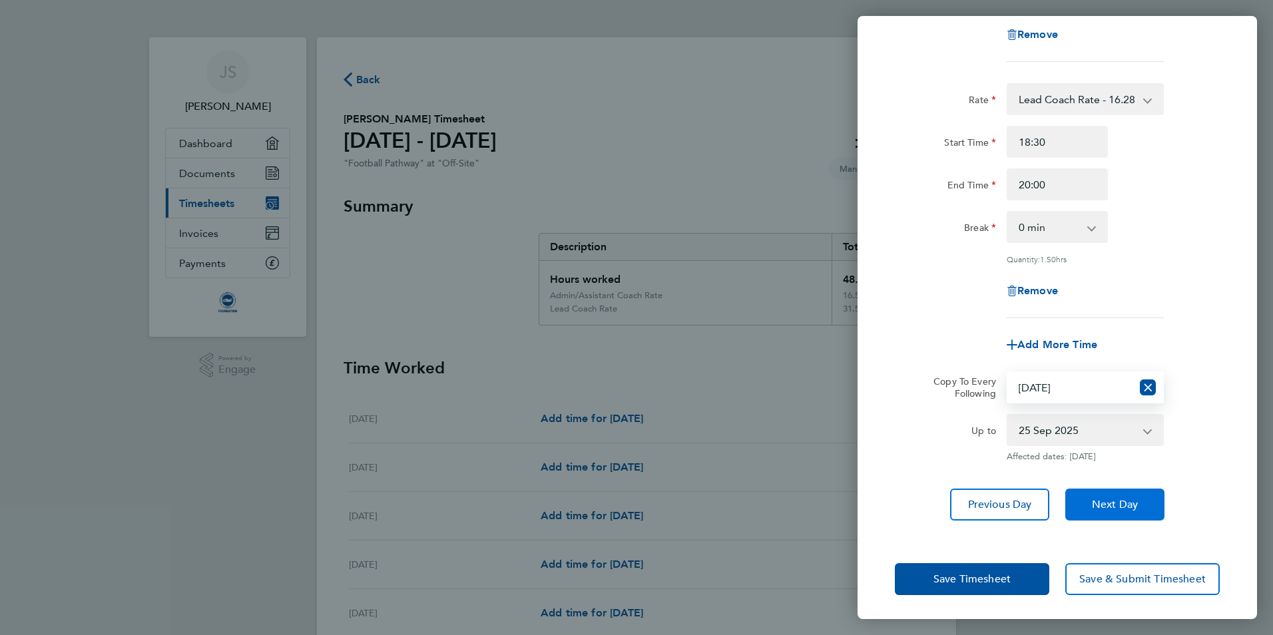
click at [1134, 507] on span "Next Day" at bounding box center [1115, 504] width 46 height 13
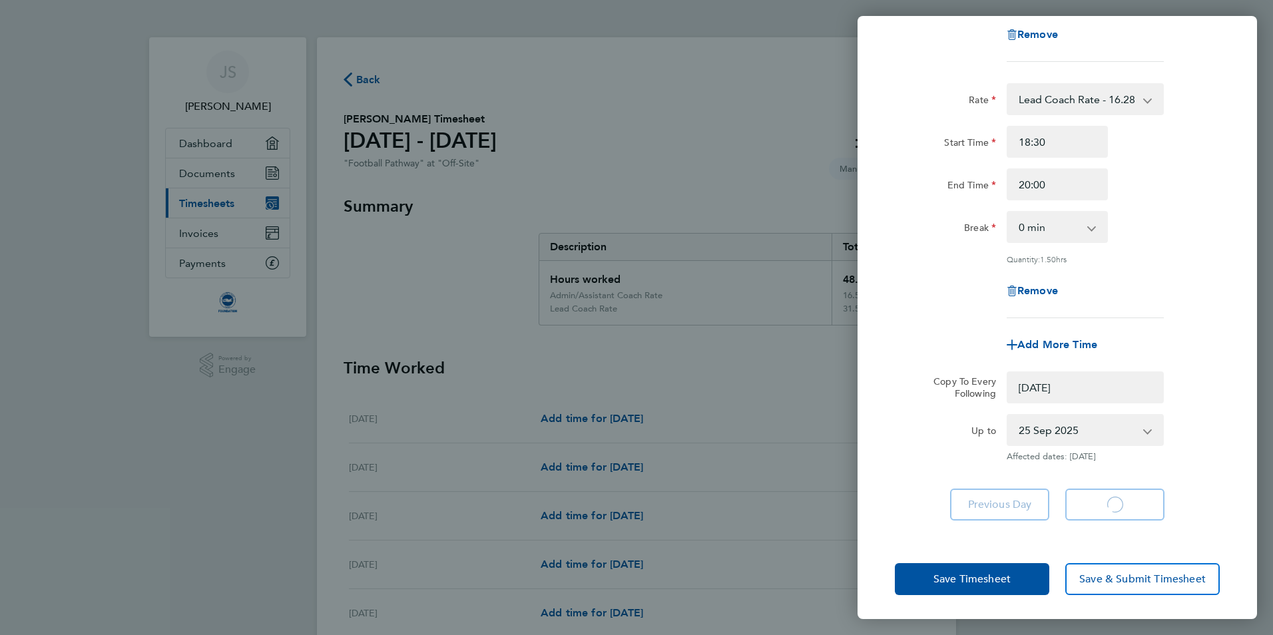
select select "0: null"
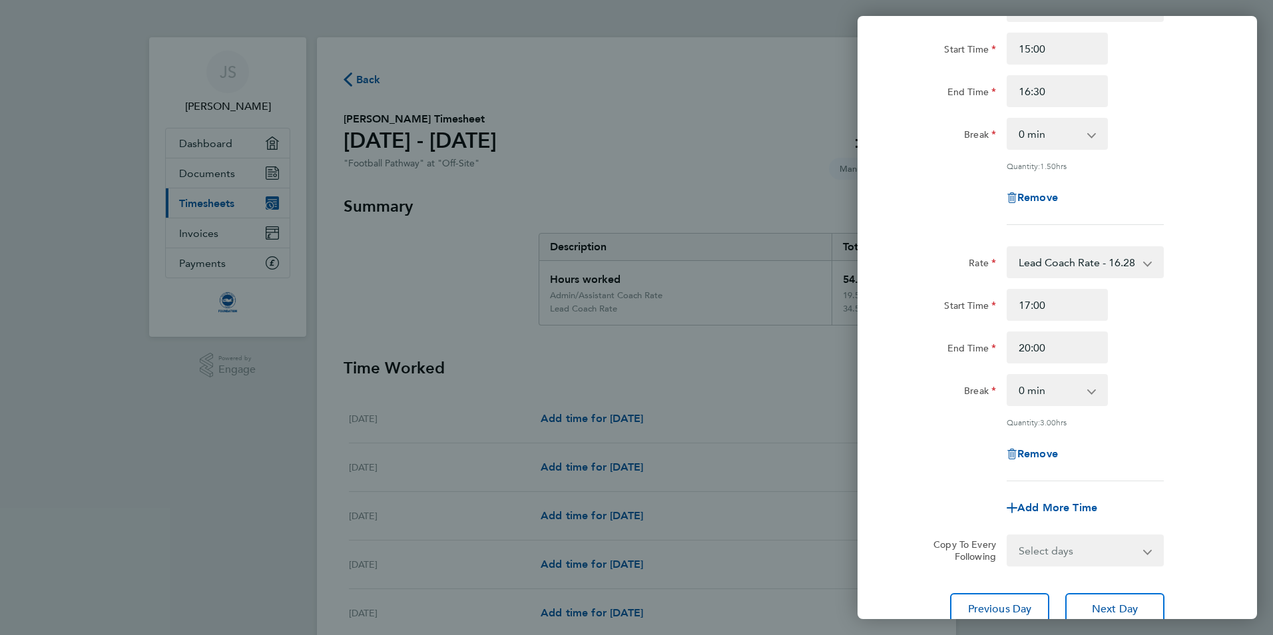
scroll to position [221, 0]
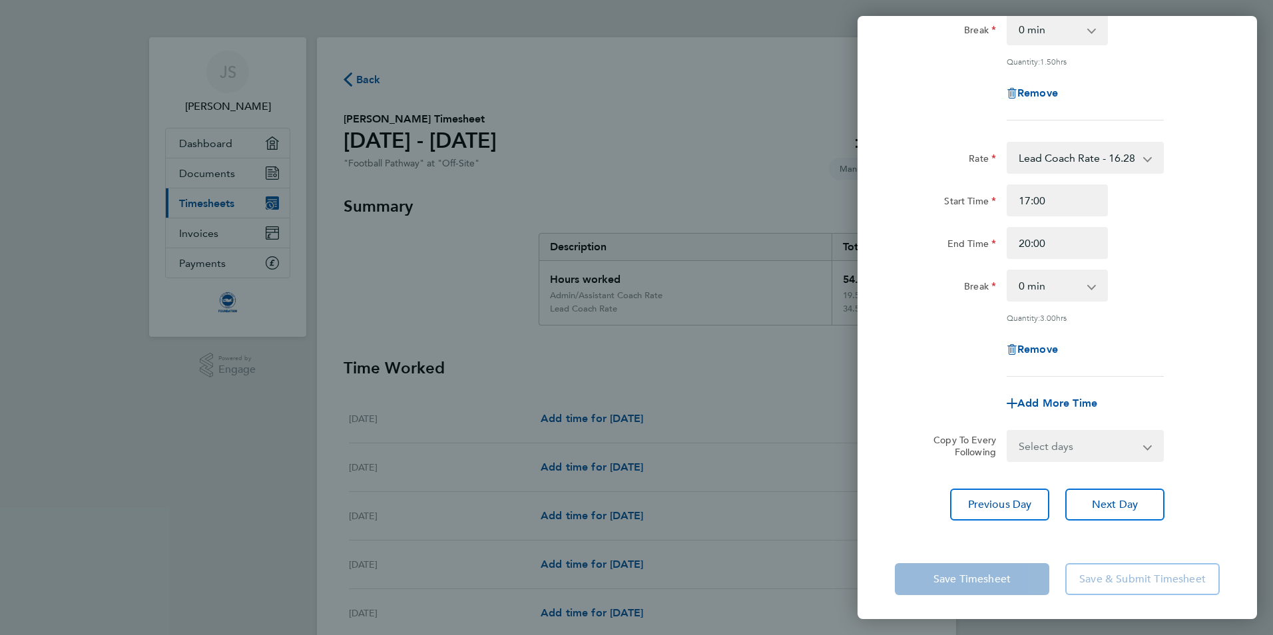
click at [1128, 437] on select "Select days Day Weekday (Mon-Fri) Weekend (Sat-Sun) [DATE] [DATE] [DATE] [DATE]…" at bounding box center [1078, 445] width 140 height 29
click at [1184, 413] on div "Add More Time" at bounding box center [1057, 403] width 336 height 32
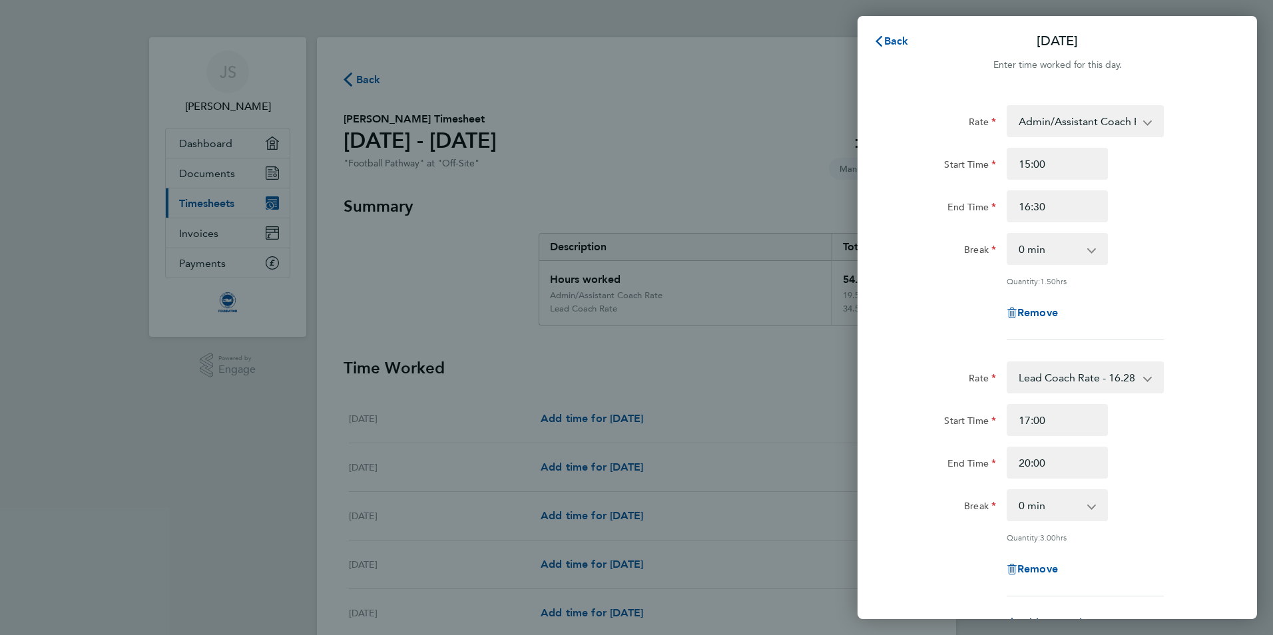
scroll to position [0, 0]
click at [889, 39] on span "Back" at bounding box center [896, 42] width 25 height 13
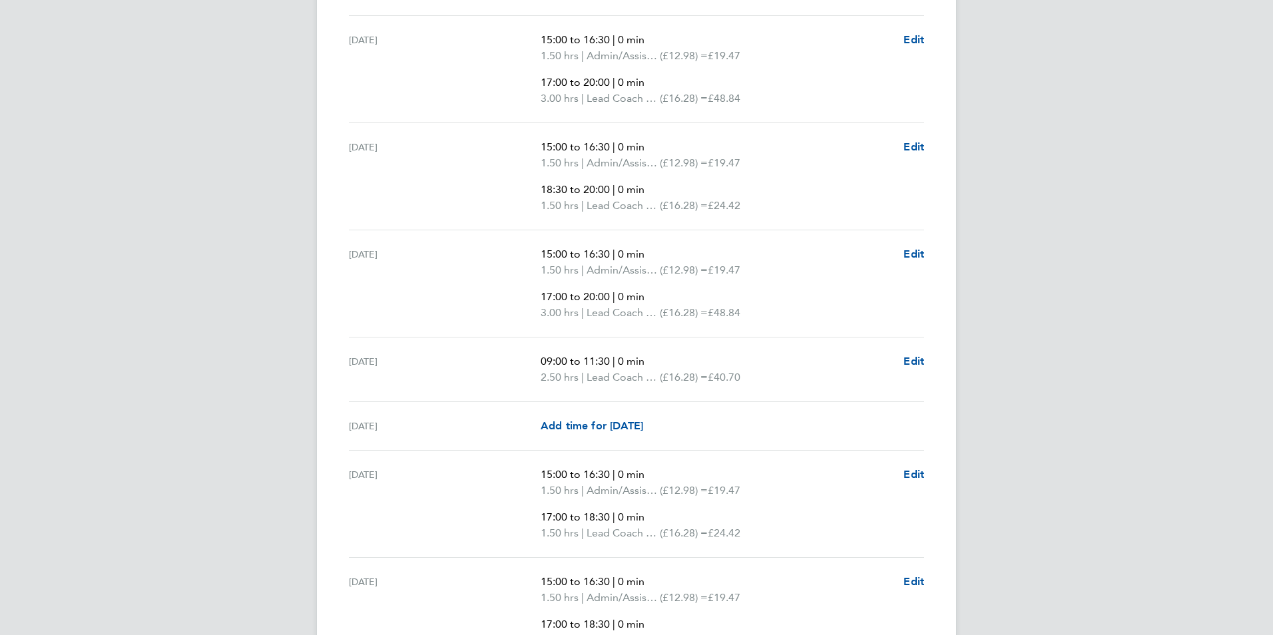
scroll to position [2144, 0]
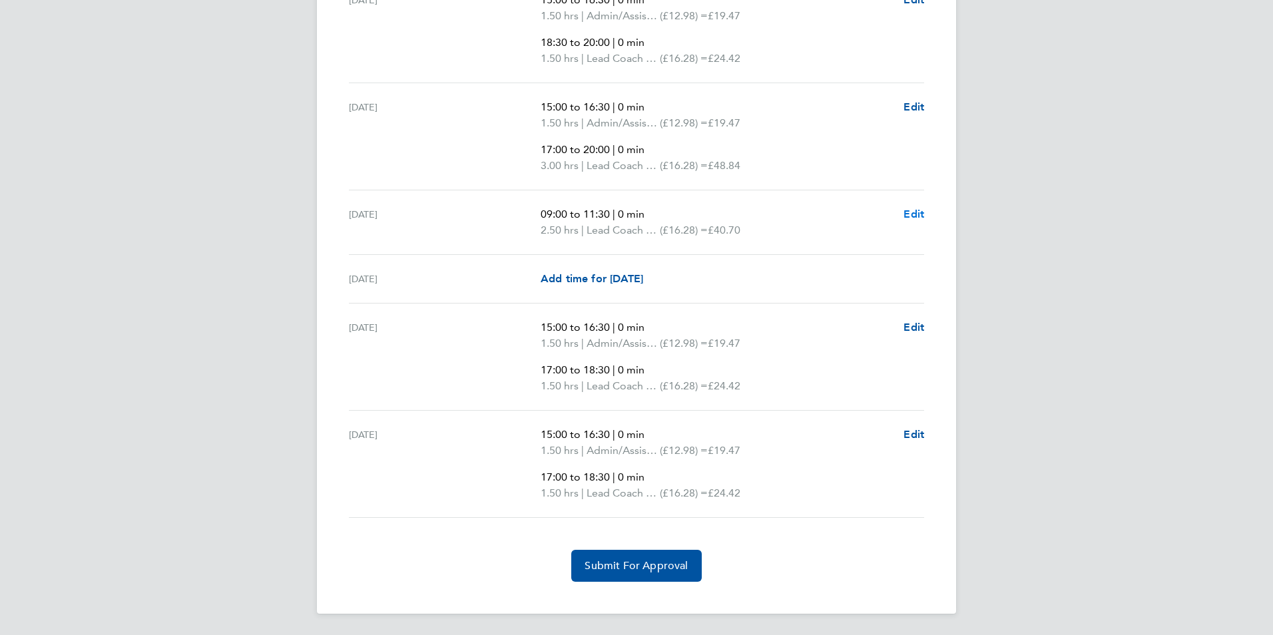
click at [914, 212] on span "Edit" at bounding box center [913, 214] width 21 height 13
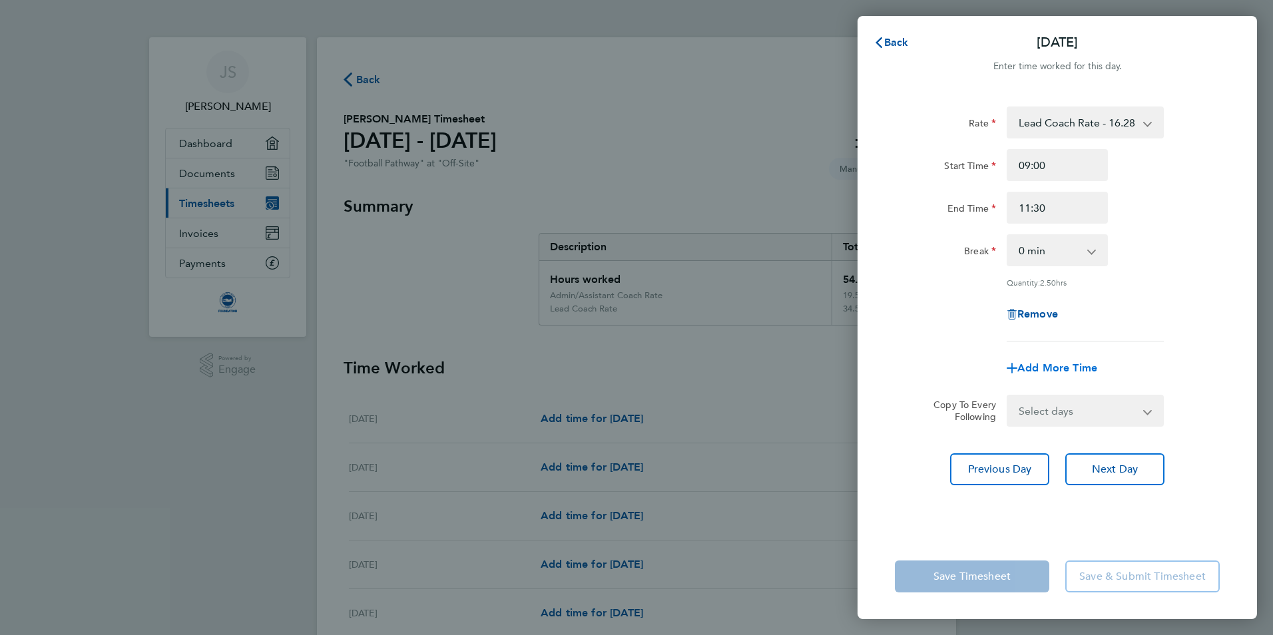
click at [1066, 364] on span "Add More Time" at bounding box center [1057, 368] width 80 height 13
select select "null"
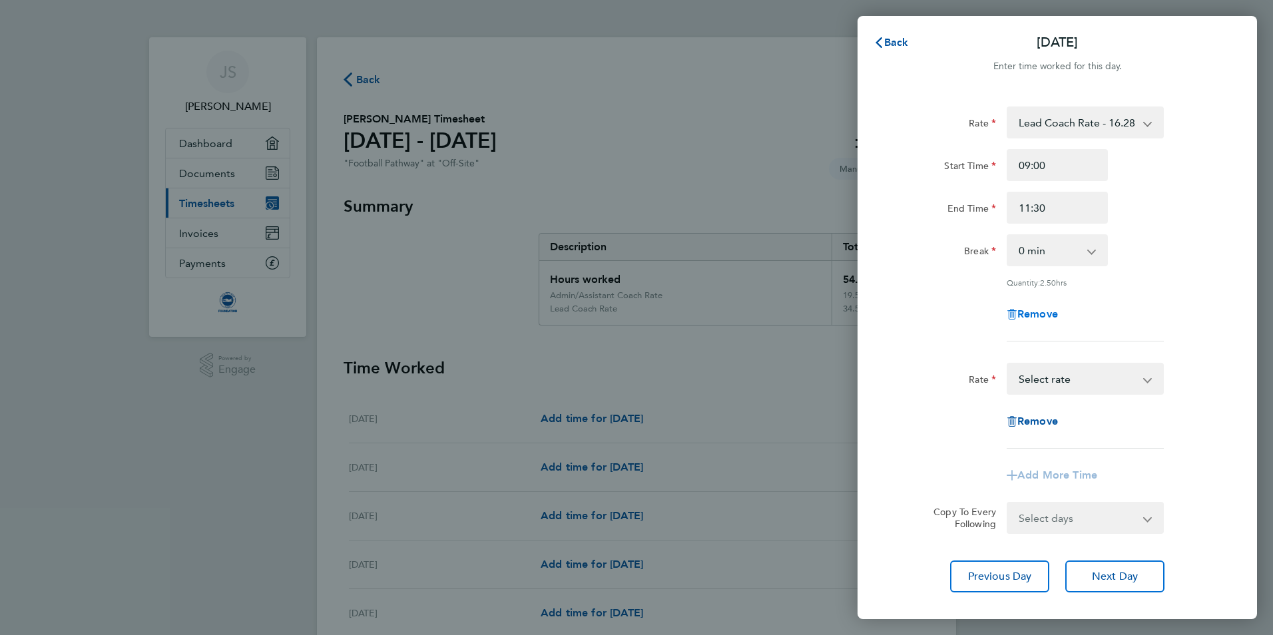
click at [1043, 318] on span "Remove" at bounding box center [1037, 314] width 41 height 13
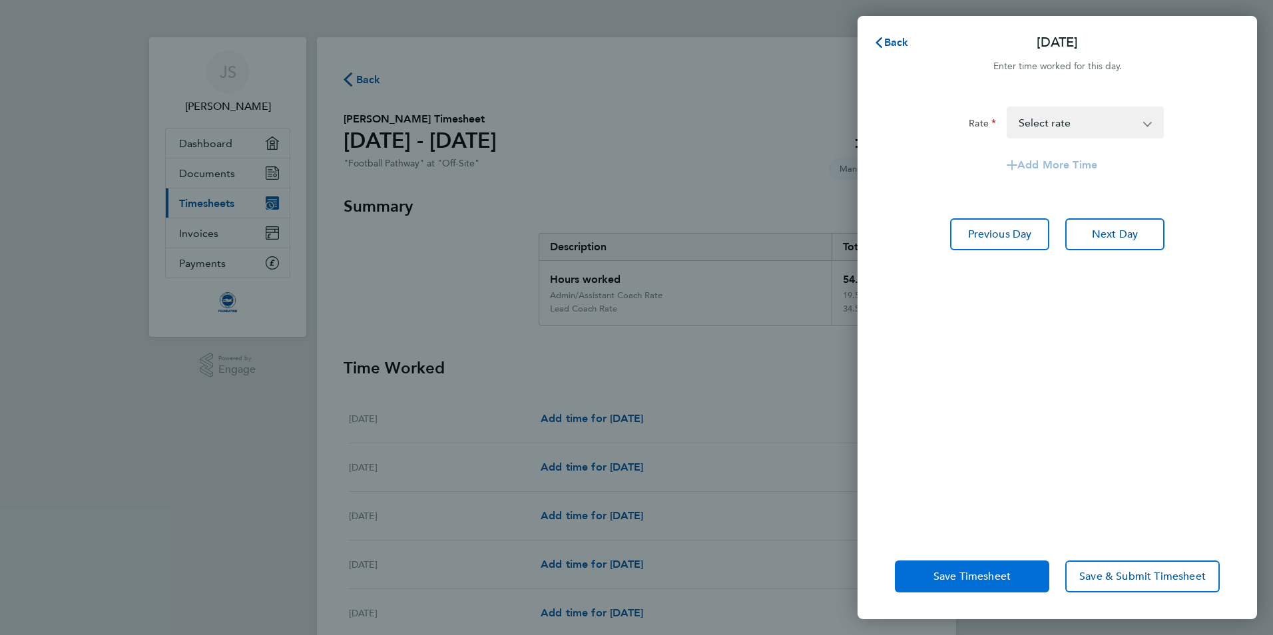
click at [986, 575] on span "Save Timesheet" at bounding box center [971, 576] width 77 height 13
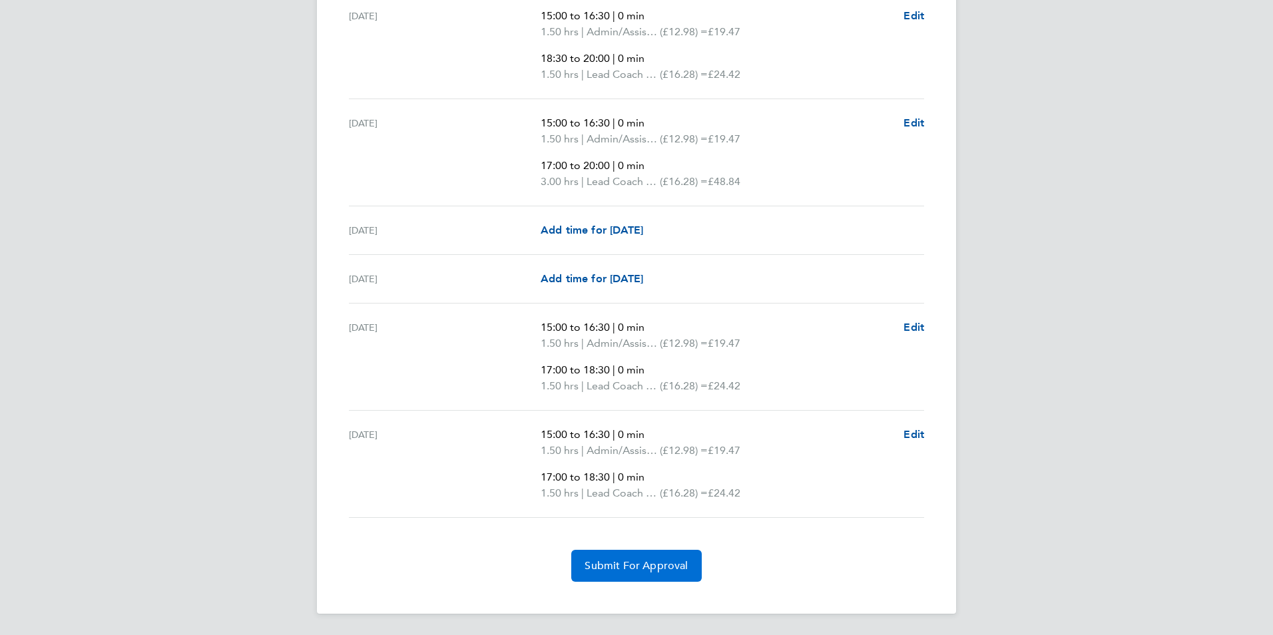
click at [665, 575] on button "Submit For Approval" at bounding box center [636, 566] width 130 height 32
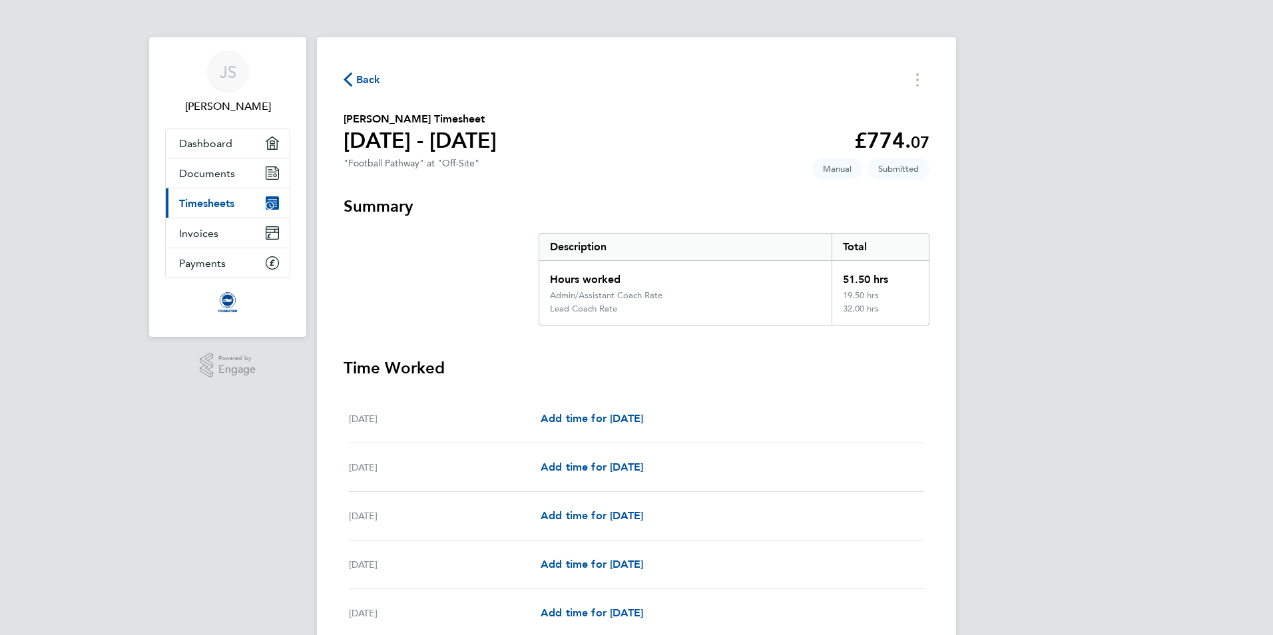
click at [362, 78] on span "Back" at bounding box center [368, 80] width 25 height 16
